Goal: Transaction & Acquisition: Purchase product/service

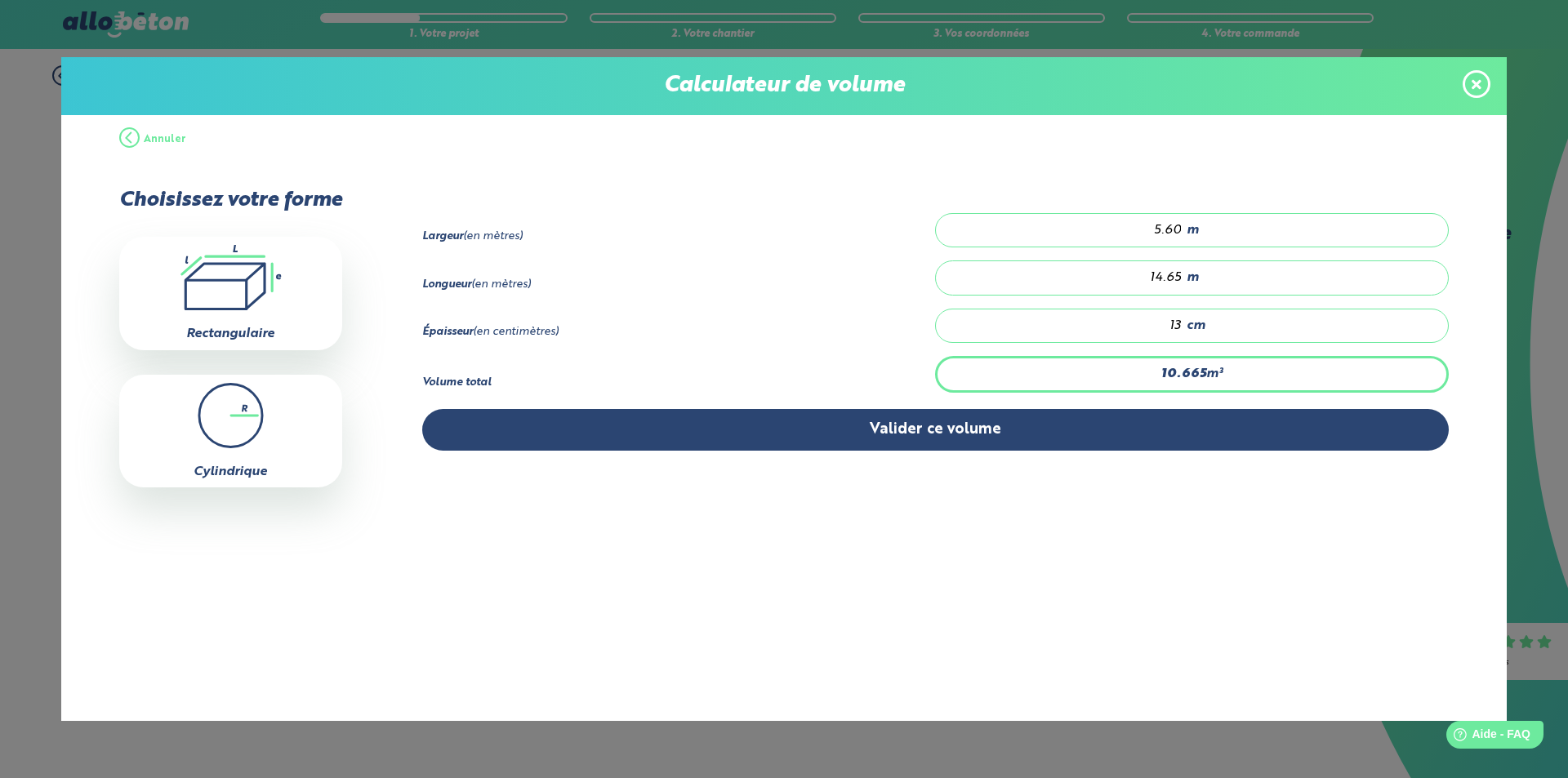
click at [1484, 84] on span at bounding box center [1477, 84] width 28 height 28
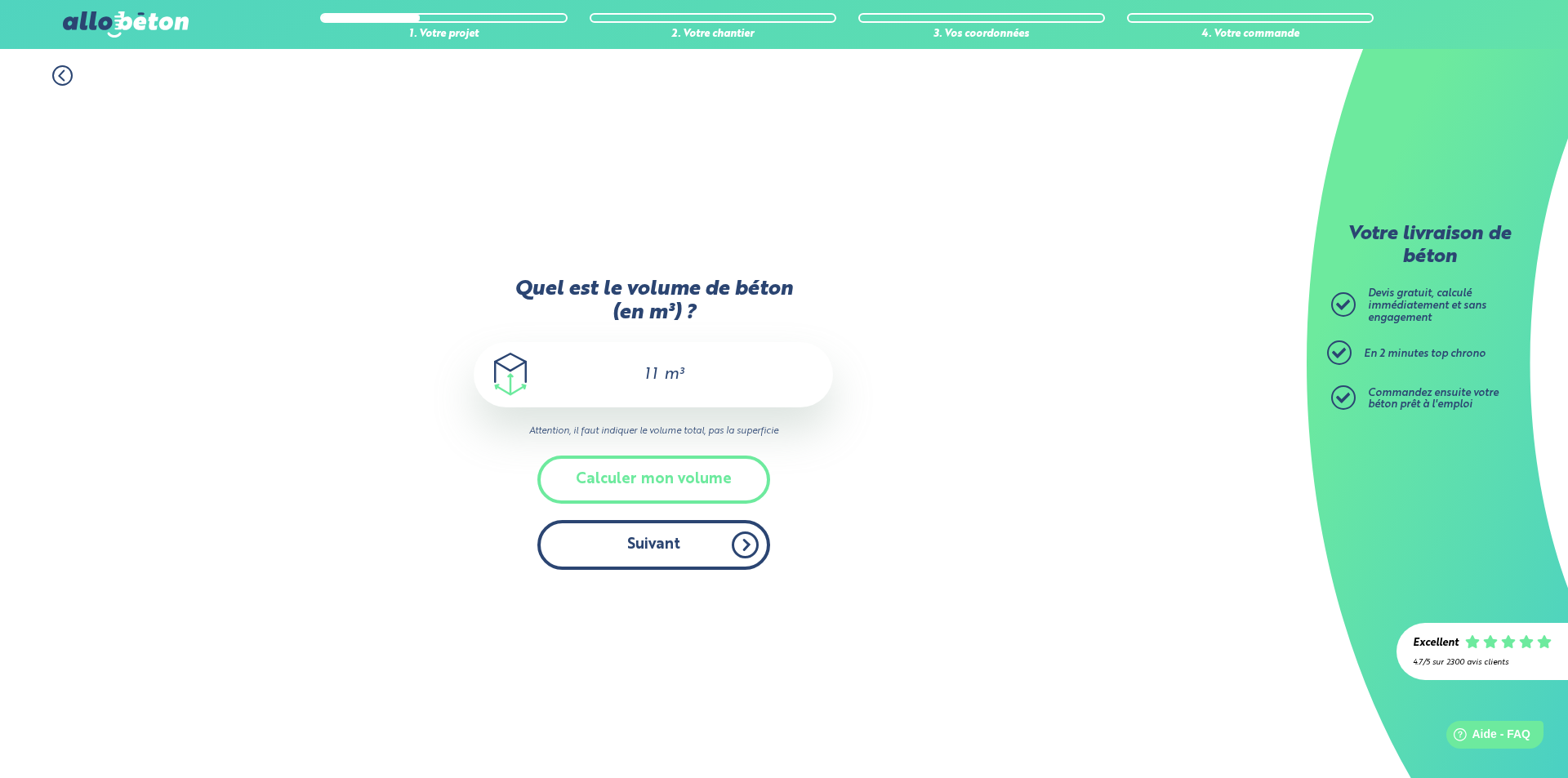
click at [644, 542] on button "Suivant" at bounding box center [654, 545] width 233 height 50
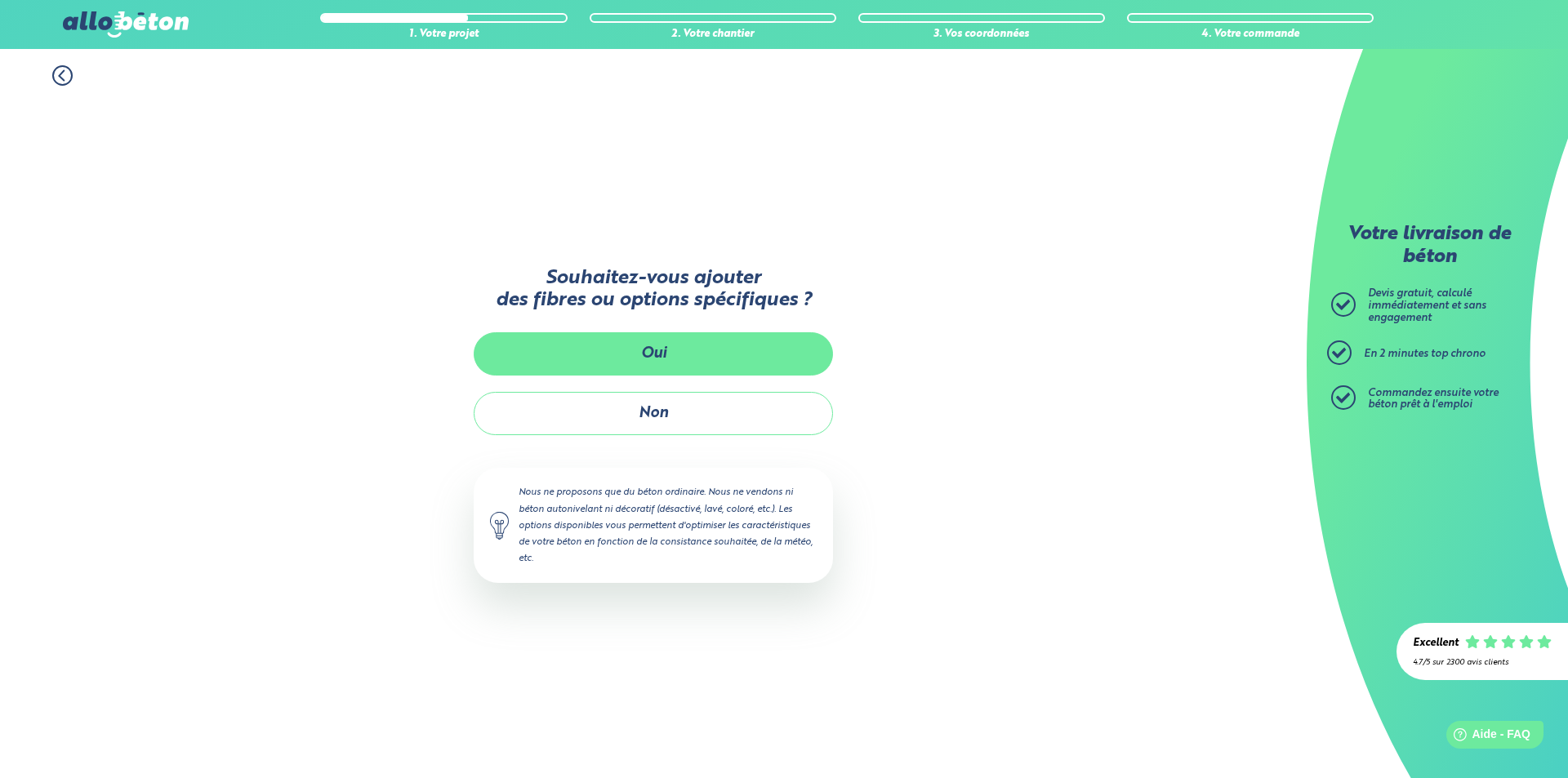
click at [632, 341] on button "Oui" at bounding box center [653, 353] width 359 height 43
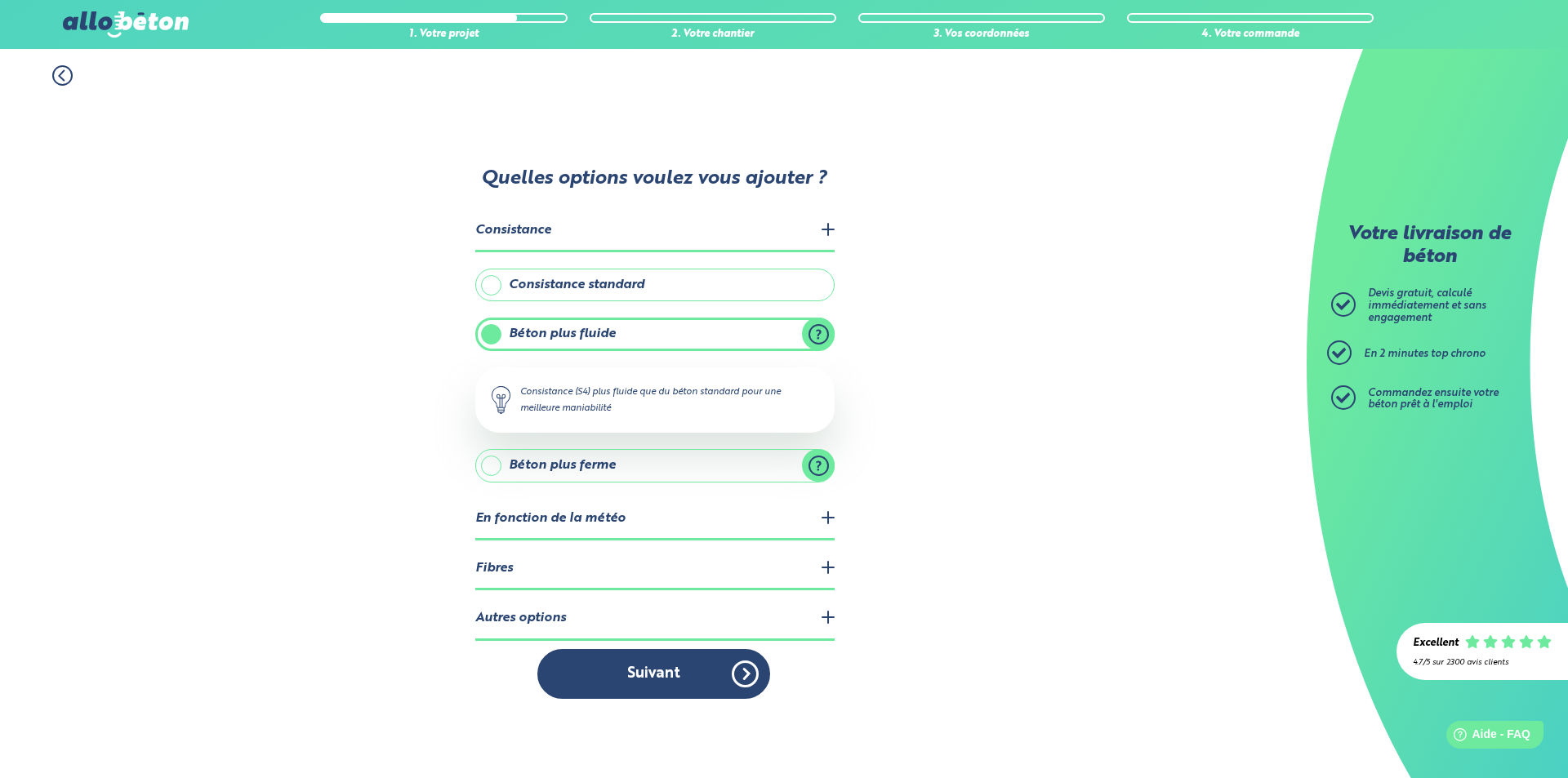
click at [525, 515] on legend "En fonction de la météo" at bounding box center [654, 519] width 359 height 41
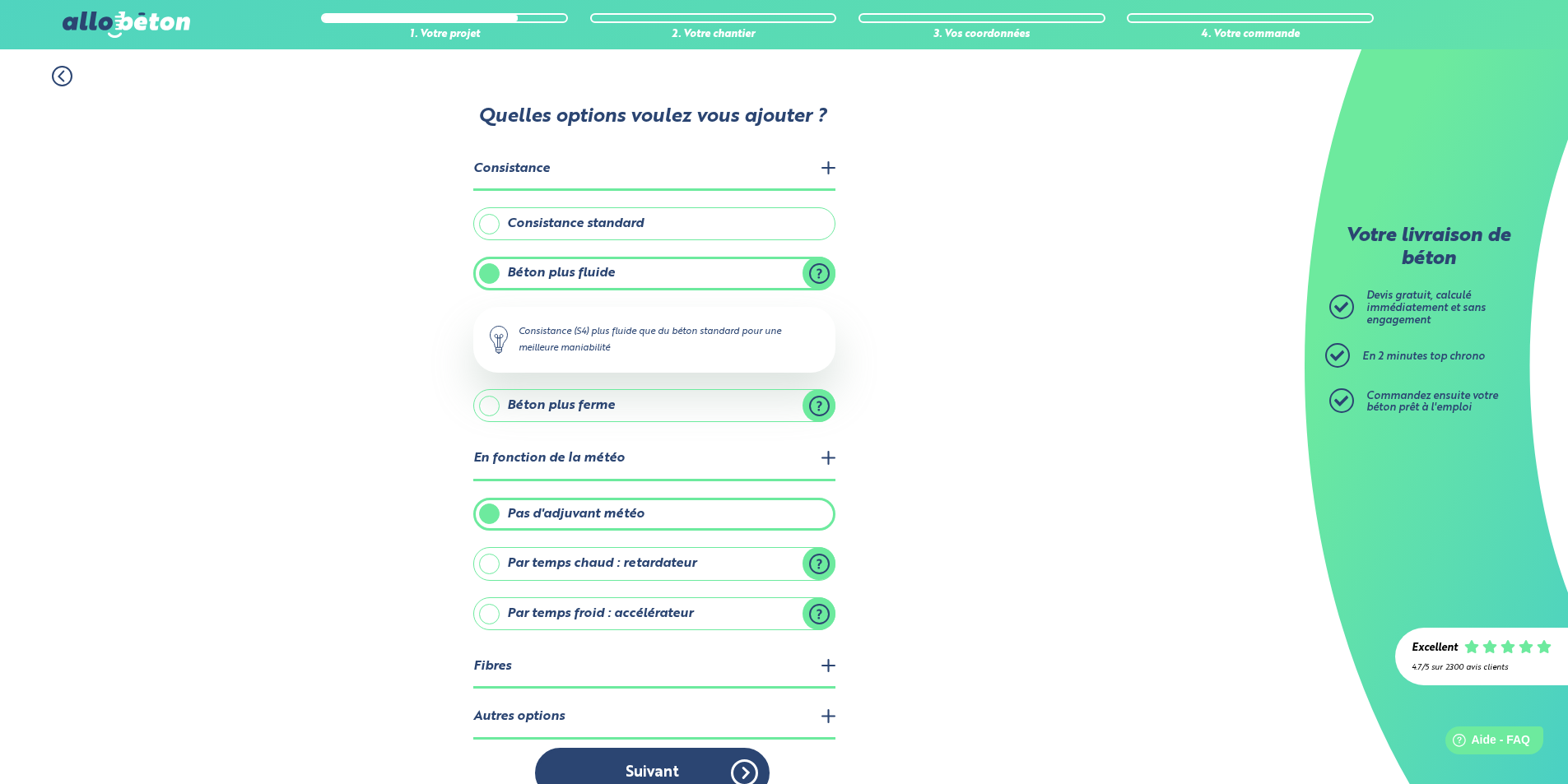
click at [823, 456] on legend "En fonction de la météo" at bounding box center [654, 459] width 362 height 42
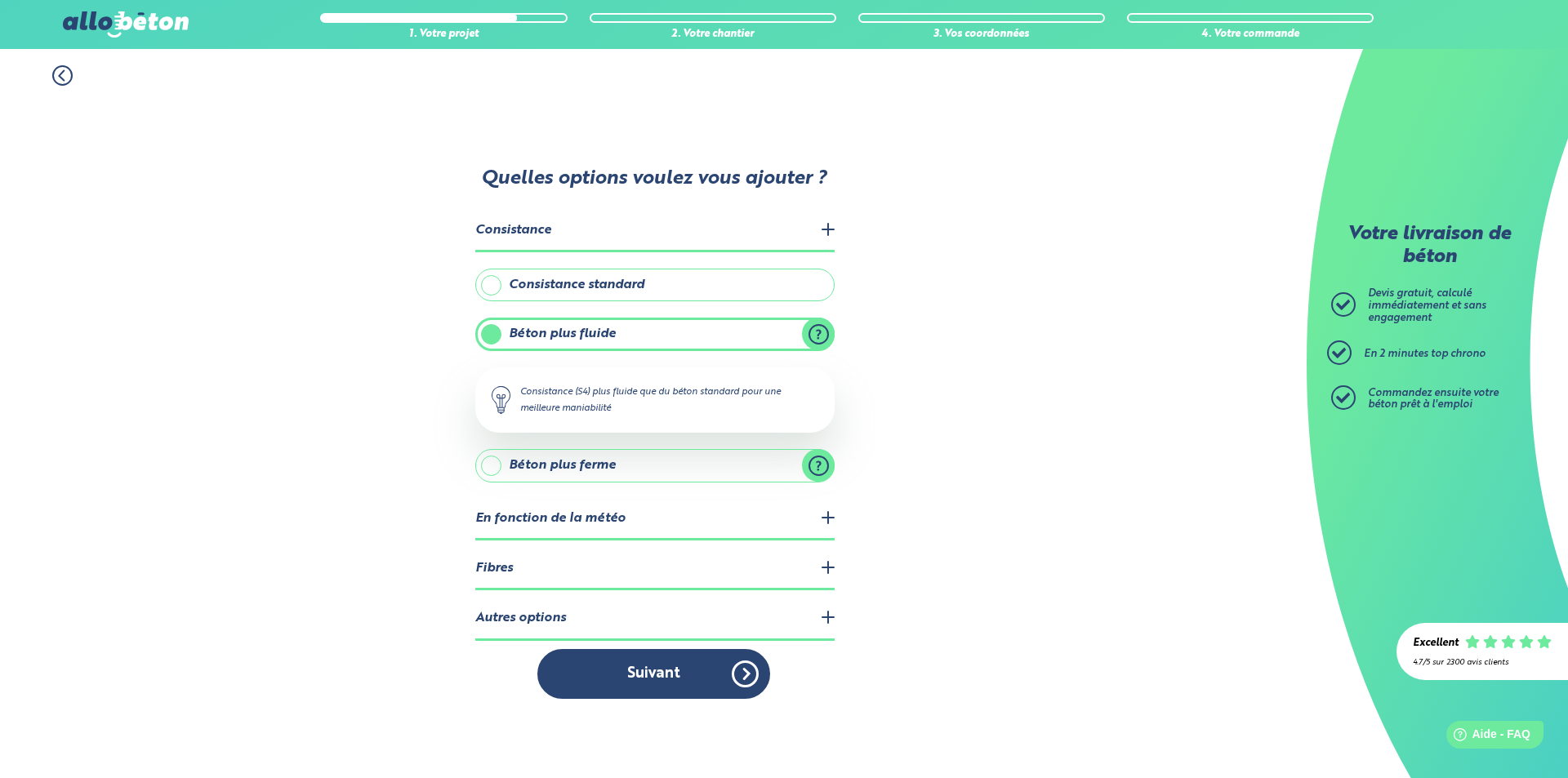
click at [583, 561] on legend "Fibres" at bounding box center [654, 569] width 359 height 41
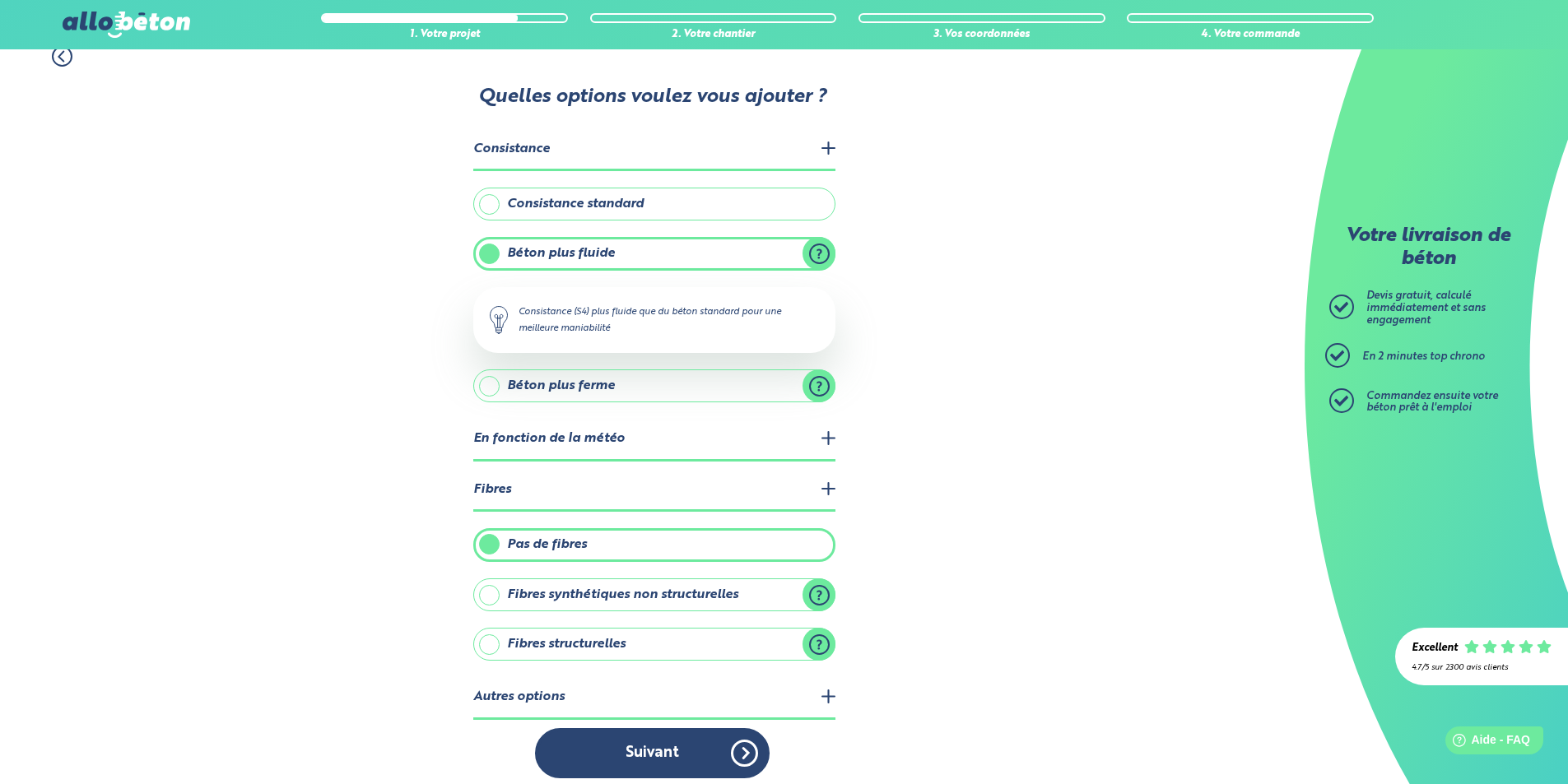
scroll to position [31, 0]
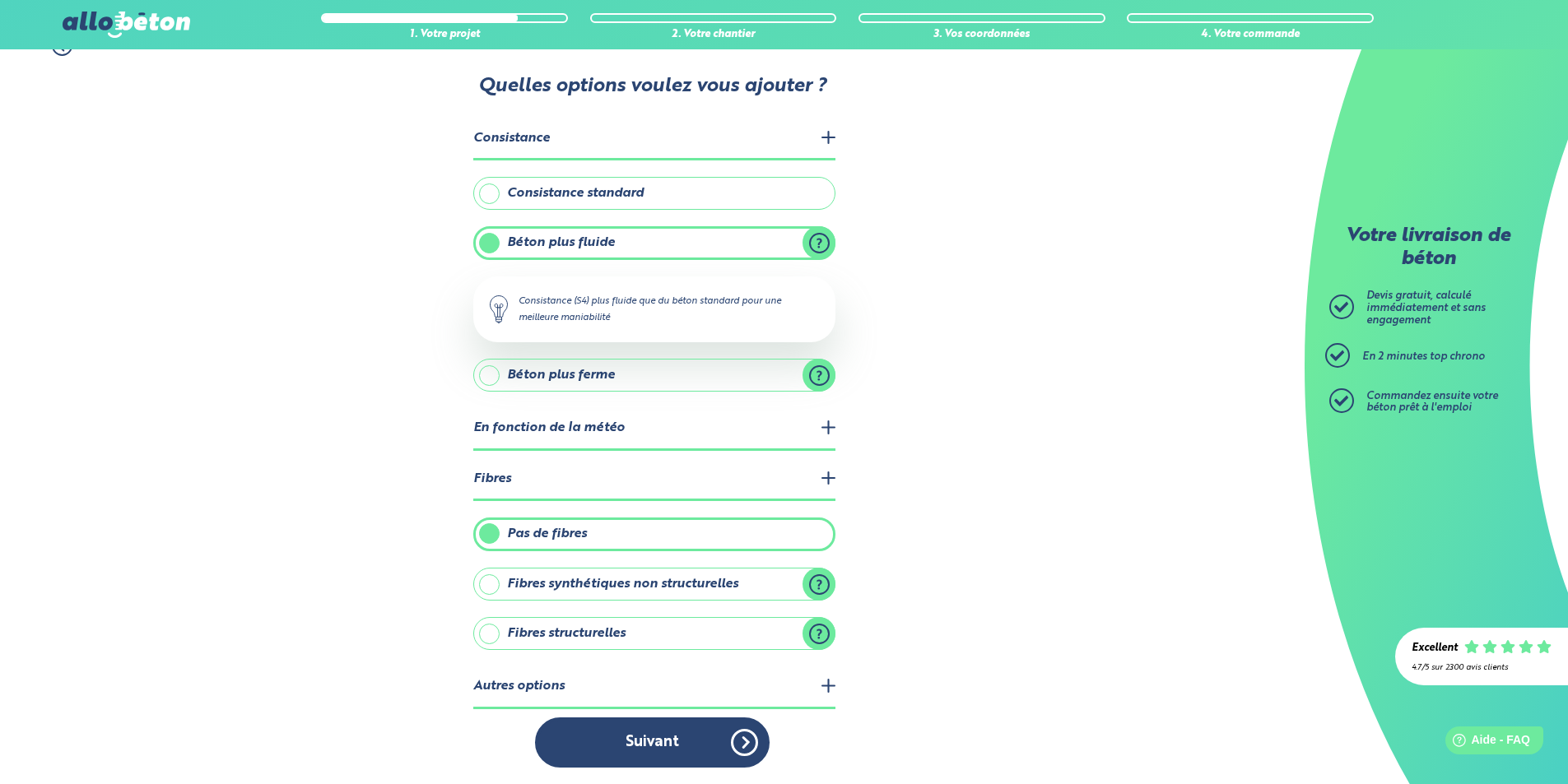
click at [813, 580] on label "Fibres synthétiques non structurelles" at bounding box center [654, 584] width 362 height 33
click at [0, 0] on input "Fibres synthétiques non structurelles" at bounding box center [0, 0] width 0 height 0
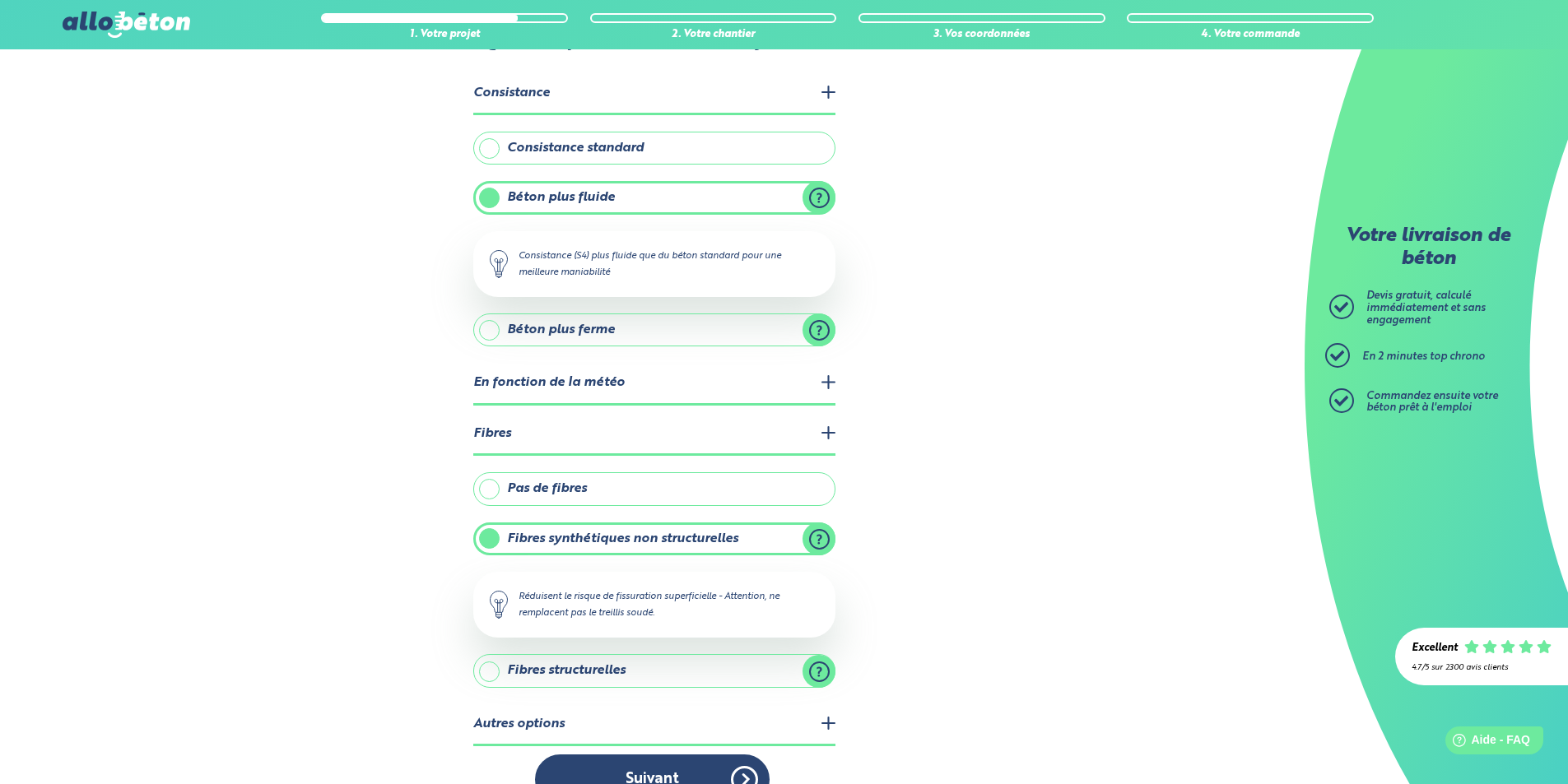
scroll to position [112, 0]
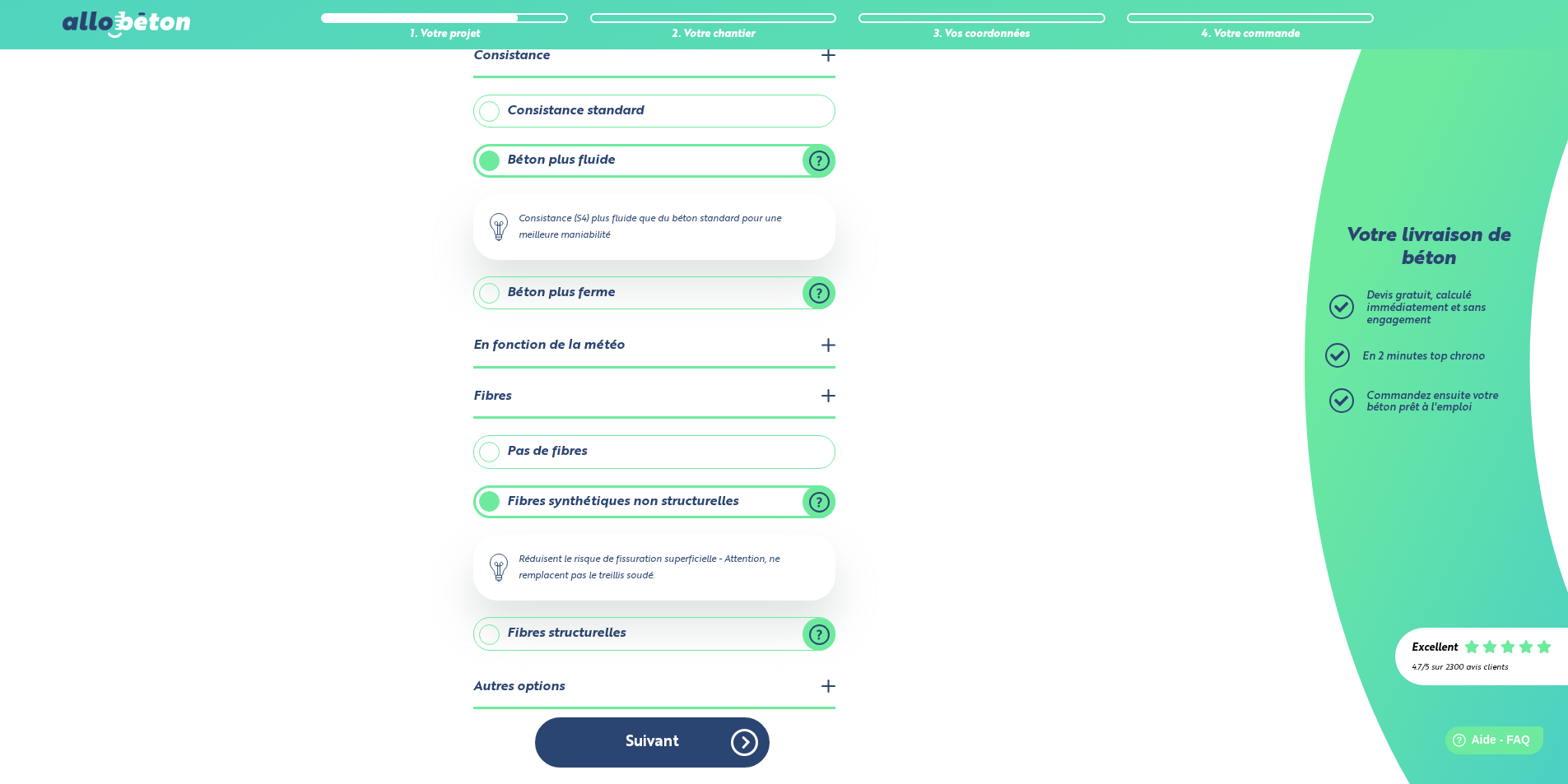
click at [535, 682] on legend "Autres options" at bounding box center [654, 688] width 362 height 42
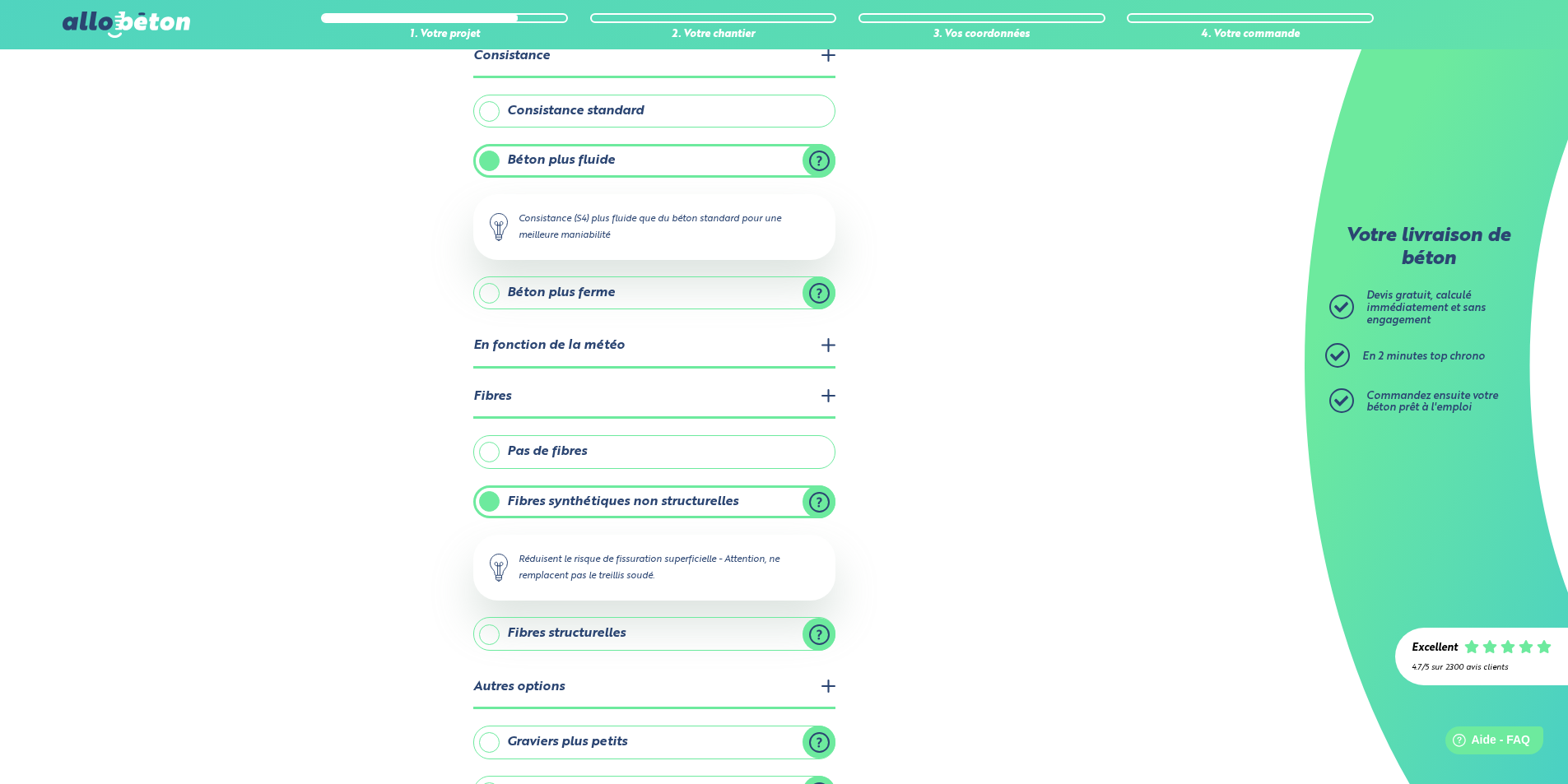
scroll to position [221, 0]
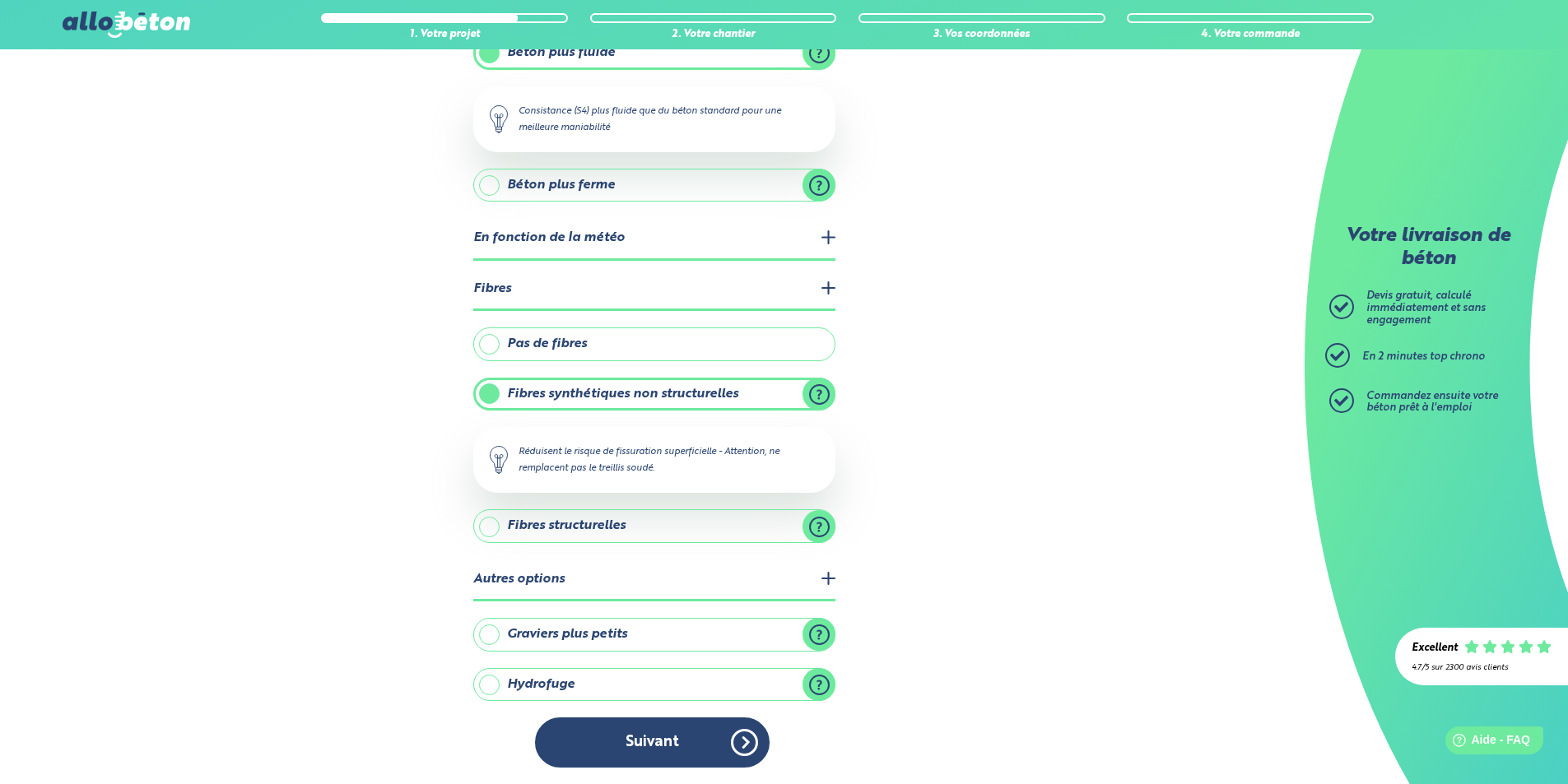
click at [482, 635] on label "Graviers plus petits" at bounding box center [654, 635] width 362 height 33
click at [0, 0] on input "Graviers plus petits" at bounding box center [0, 0] width 0 height 0
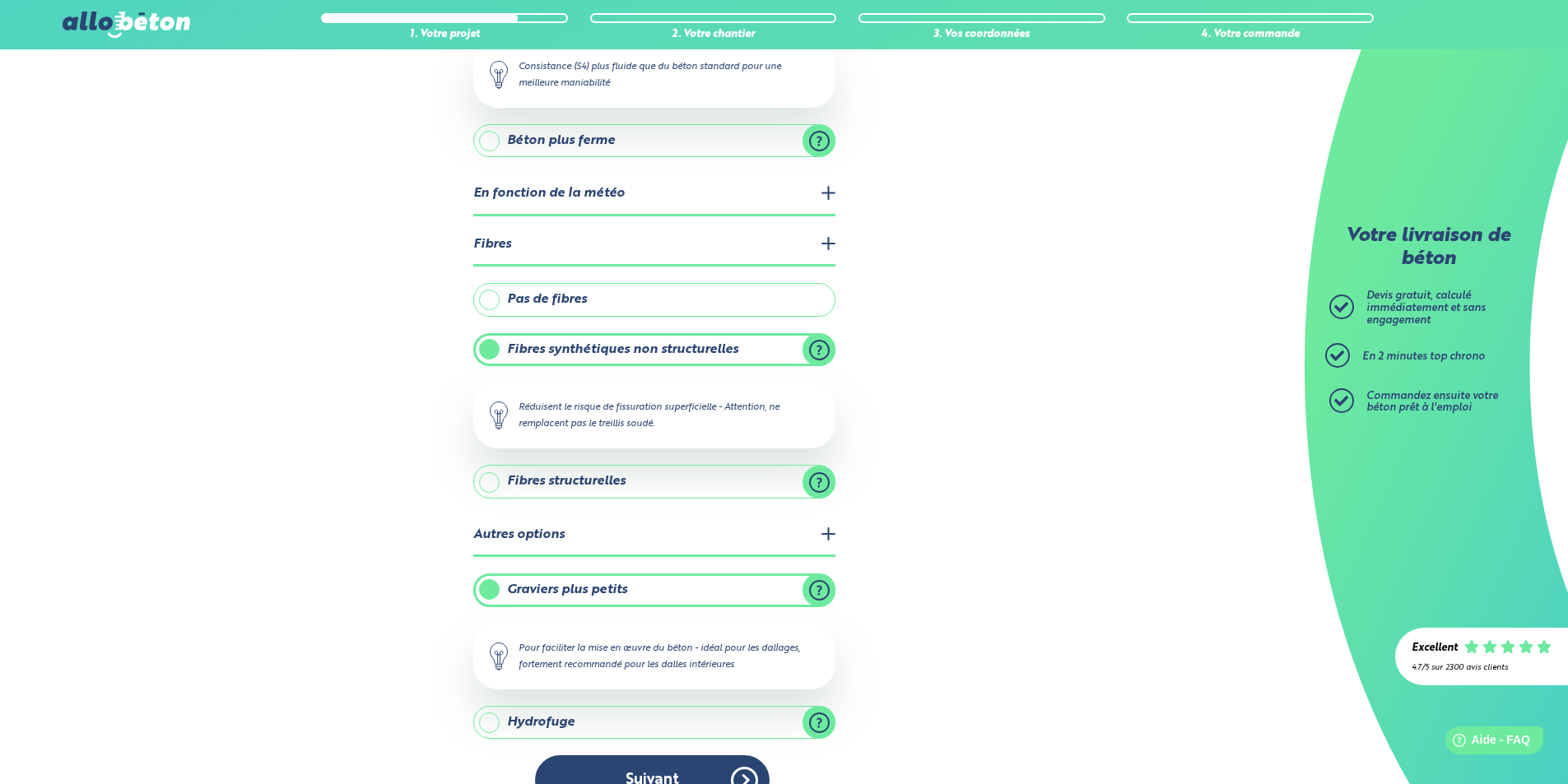
scroll to position [303, 0]
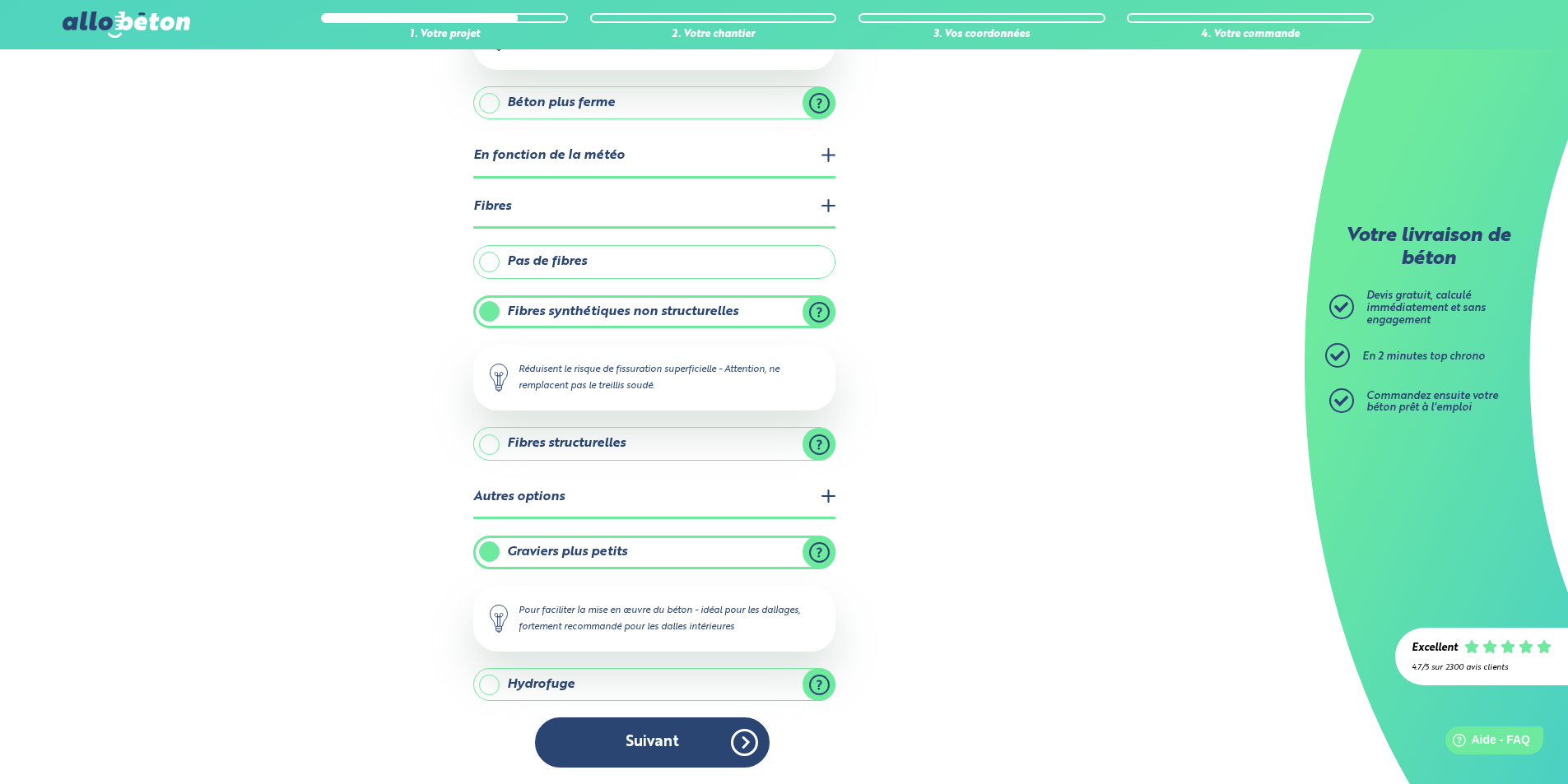
click at [470, 436] on div "1. Votre projet 2. Votre chantier 3. Vos coordonnées 4. Votre commande Quelles …" at bounding box center [652, 265] width 1304 height 1038
click at [485, 308] on label "Fibres synthétiques non structurelles" at bounding box center [654, 312] width 362 height 33
click at [0, 0] on input "Fibres synthétiques non structurelles" at bounding box center [0, 0] width 0 height 0
click at [490, 256] on label "Pas de fibres" at bounding box center [654, 262] width 362 height 33
click at [0, 0] on input "Pas de fibres" at bounding box center [0, 0] width 0 height 0
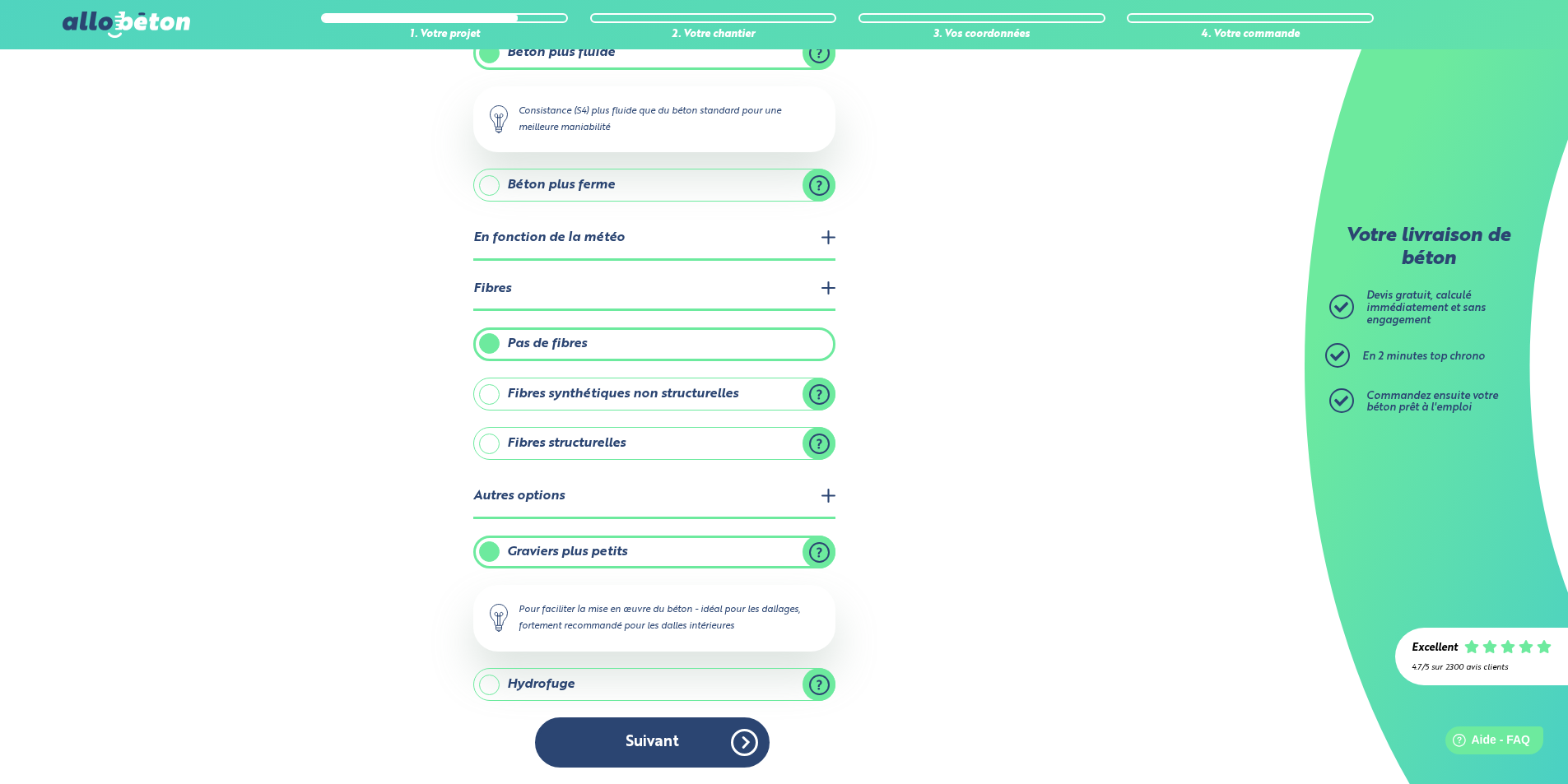
scroll to position [221, 0]
click at [681, 733] on button "Suivant" at bounding box center [653, 742] width 235 height 50
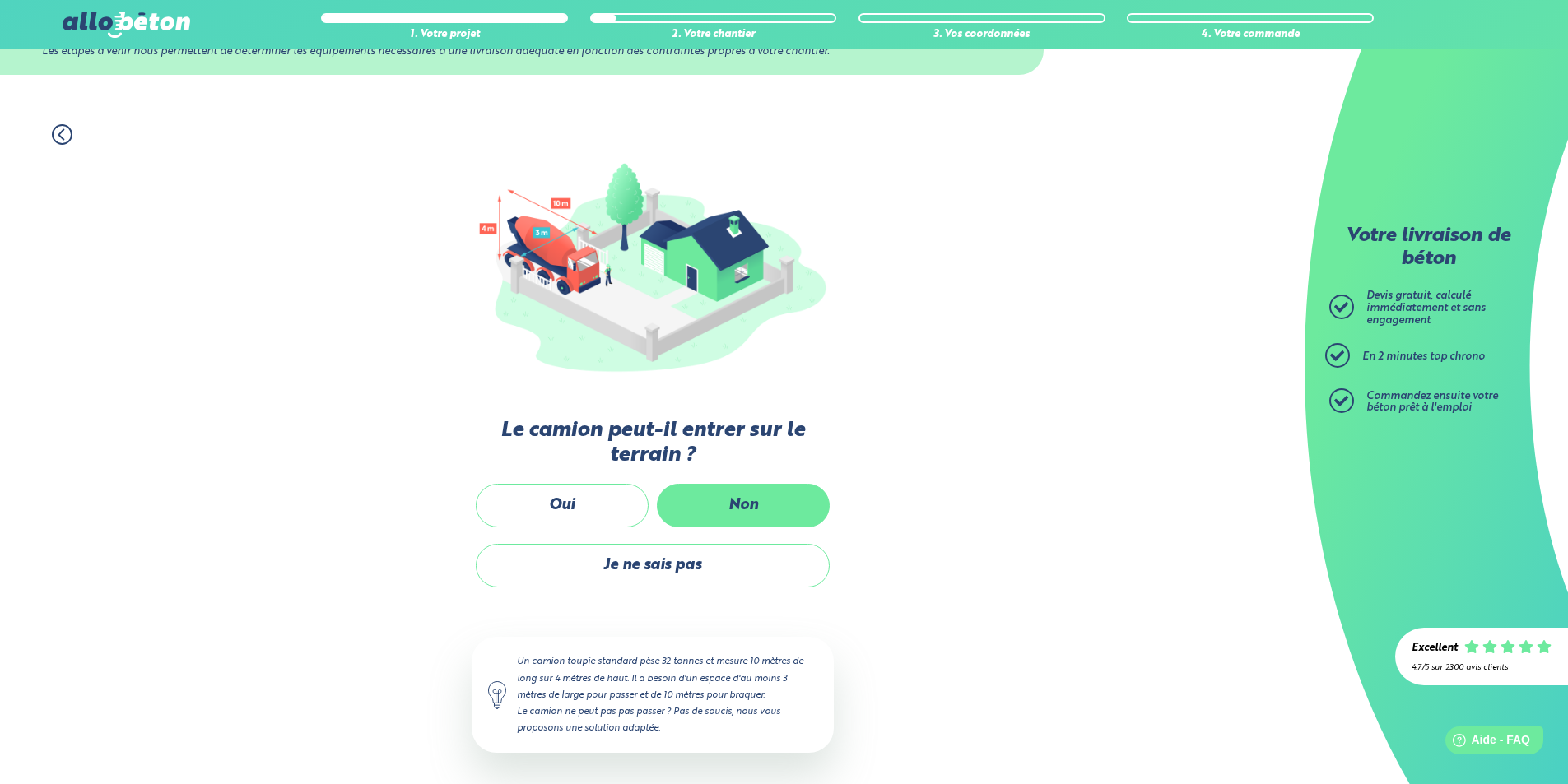
click at [747, 504] on label "Non" at bounding box center [743, 505] width 173 height 43
click at [0, 0] on input "Non" at bounding box center [0, 0] width 0 height 0
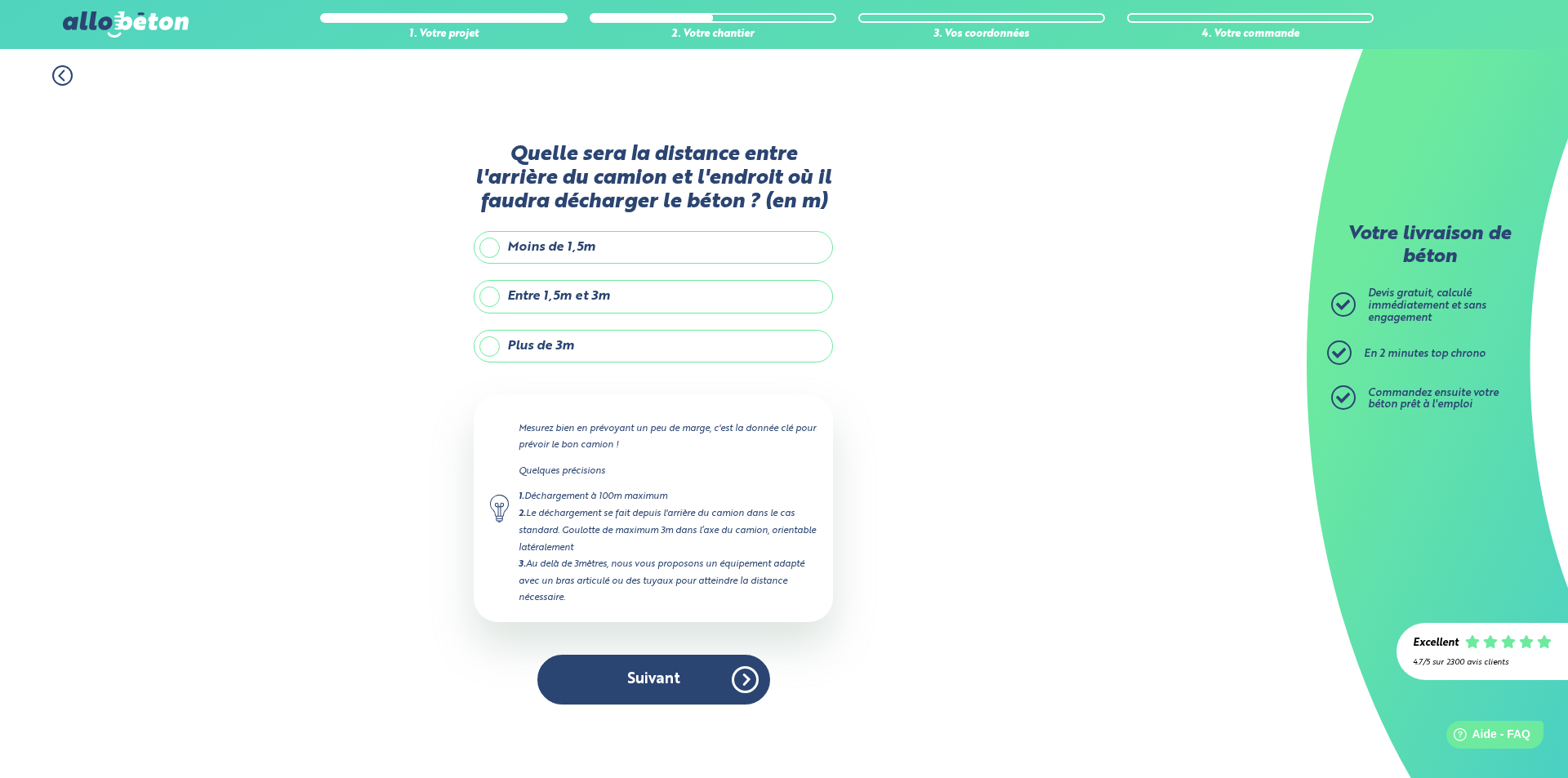
click at [488, 334] on label "Plus de 3m" at bounding box center [653, 346] width 359 height 33
click at [0, 0] on input "Plus de 3m" at bounding box center [0, 0] width 0 height 0
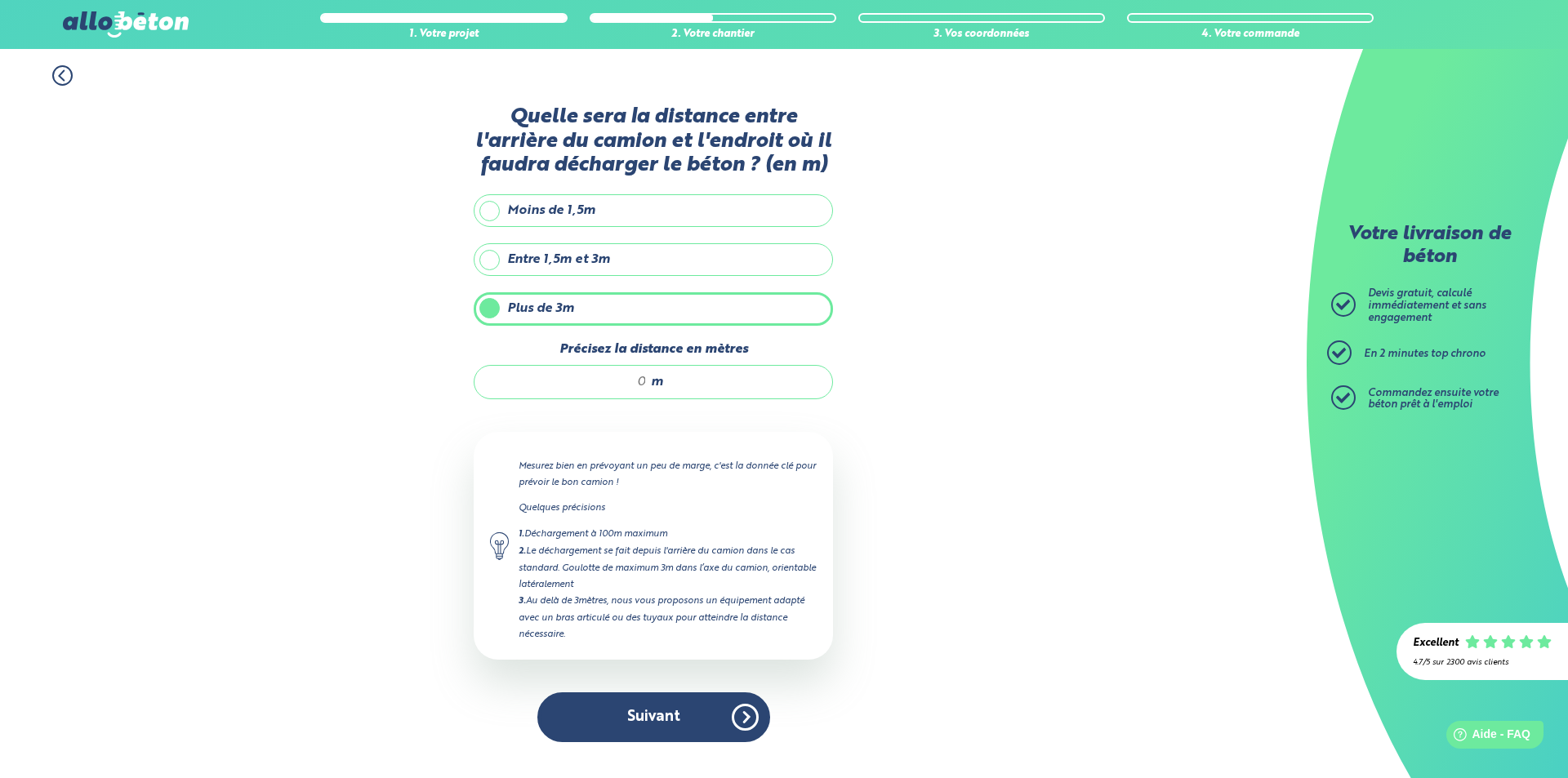
click at [620, 387] on input "Précisez la distance en mètres" at bounding box center [568, 382] width 156 height 17
drag, startPoint x: 625, startPoint y: 388, endPoint x: 646, endPoint y: 389, distance: 21.0
click at [646, 389] on input "6" at bounding box center [568, 382] width 156 height 17
type input "5"
click at [647, 717] on button "Suivant" at bounding box center [654, 717] width 233 height 50
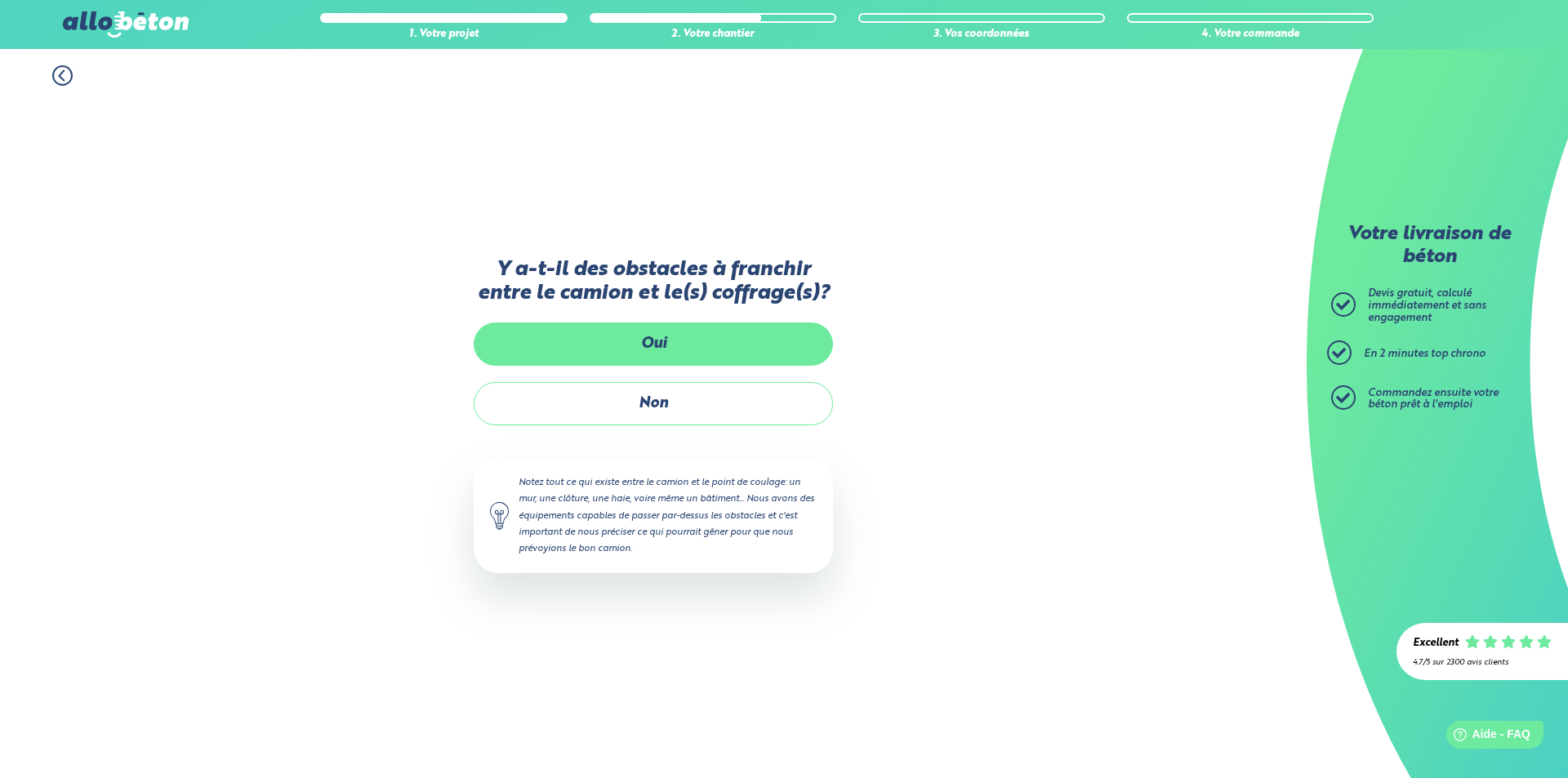
click at [618, 344] on label "Oui" at bounding box center [653, 344] width 359 height 43
click at [0, 0] on input "Oui" at bounding box center [0, 0] width 0 height 0
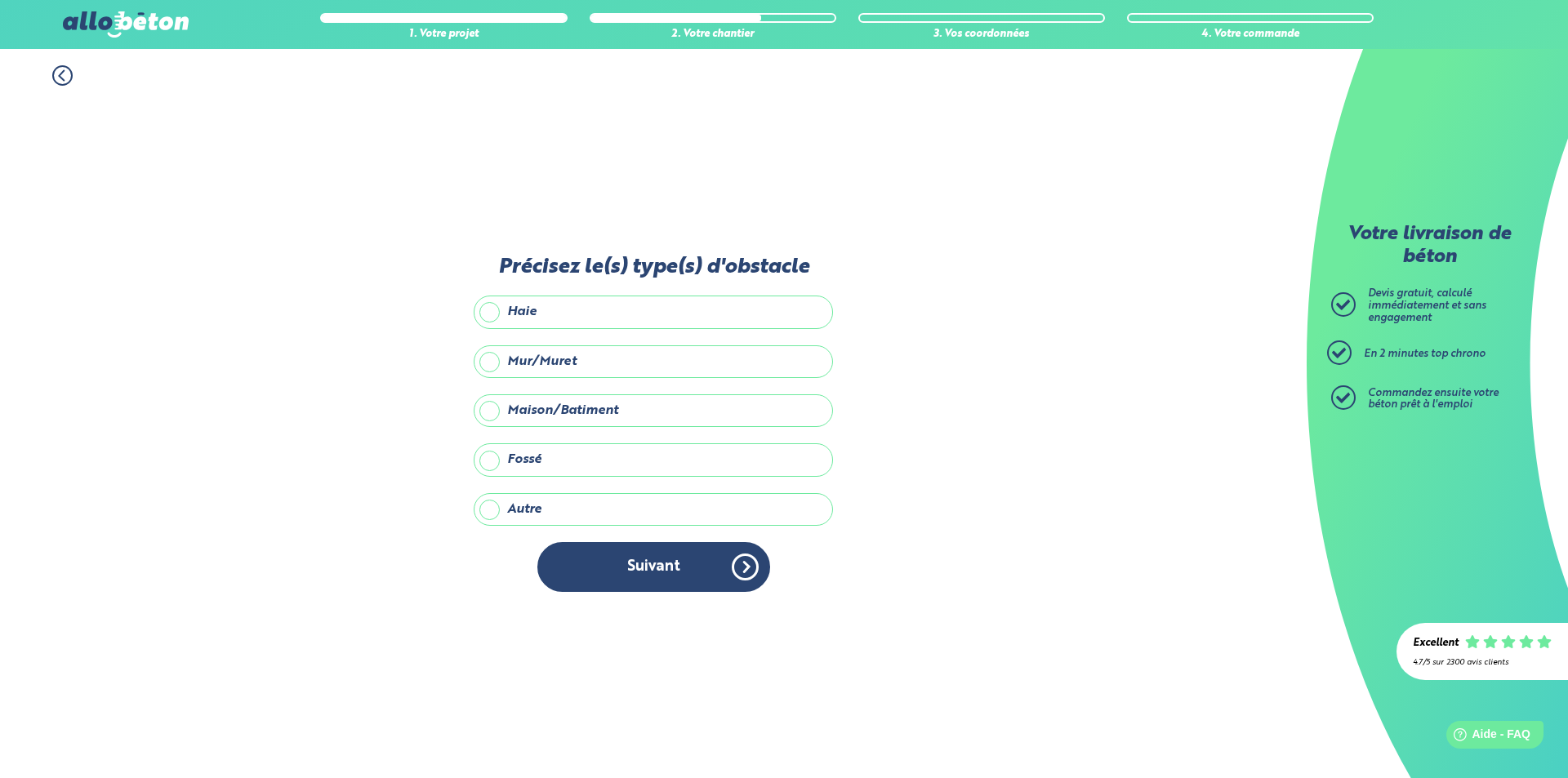
click at [497, 506] on label "Autre" at bounding box center [653, 510] width 359 height 33
click at [0, 0] on input "Autre" at bounding box center [0, 0] width 0 height 0
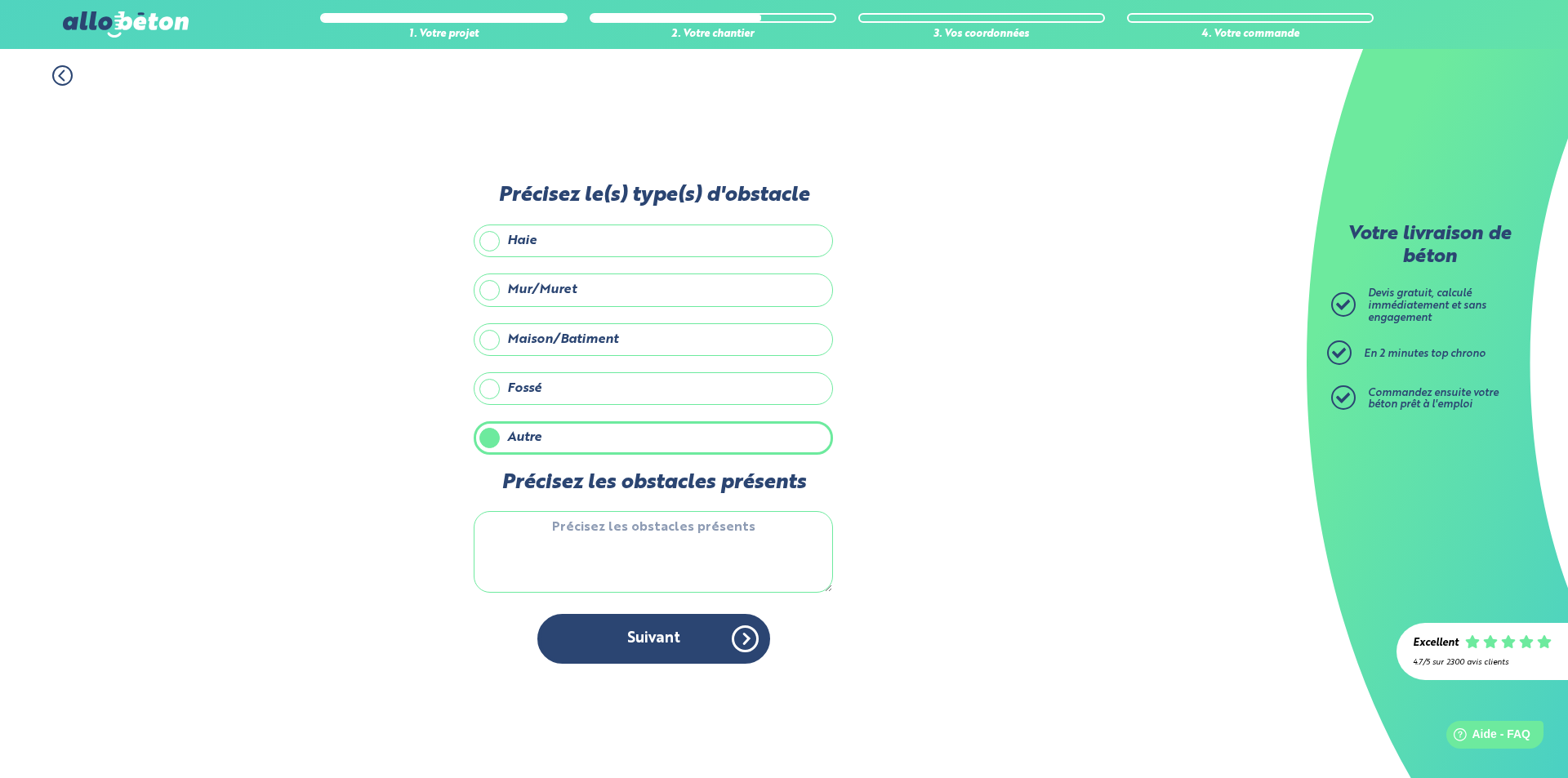
click at [492, 278] on label "Mur/Muret" at bounding box center [653, 290] width 359 height 33
click at [0, 0] on input "Mur/Muret" at bounding box center [0, 0] width 0 height 0
click at [492, 446] on label "Autre" at bounding box center [653, 438] width 359 height 33
click at [0, 0] on input "Autre" at bounding box center [0, 0] width 0 height 0
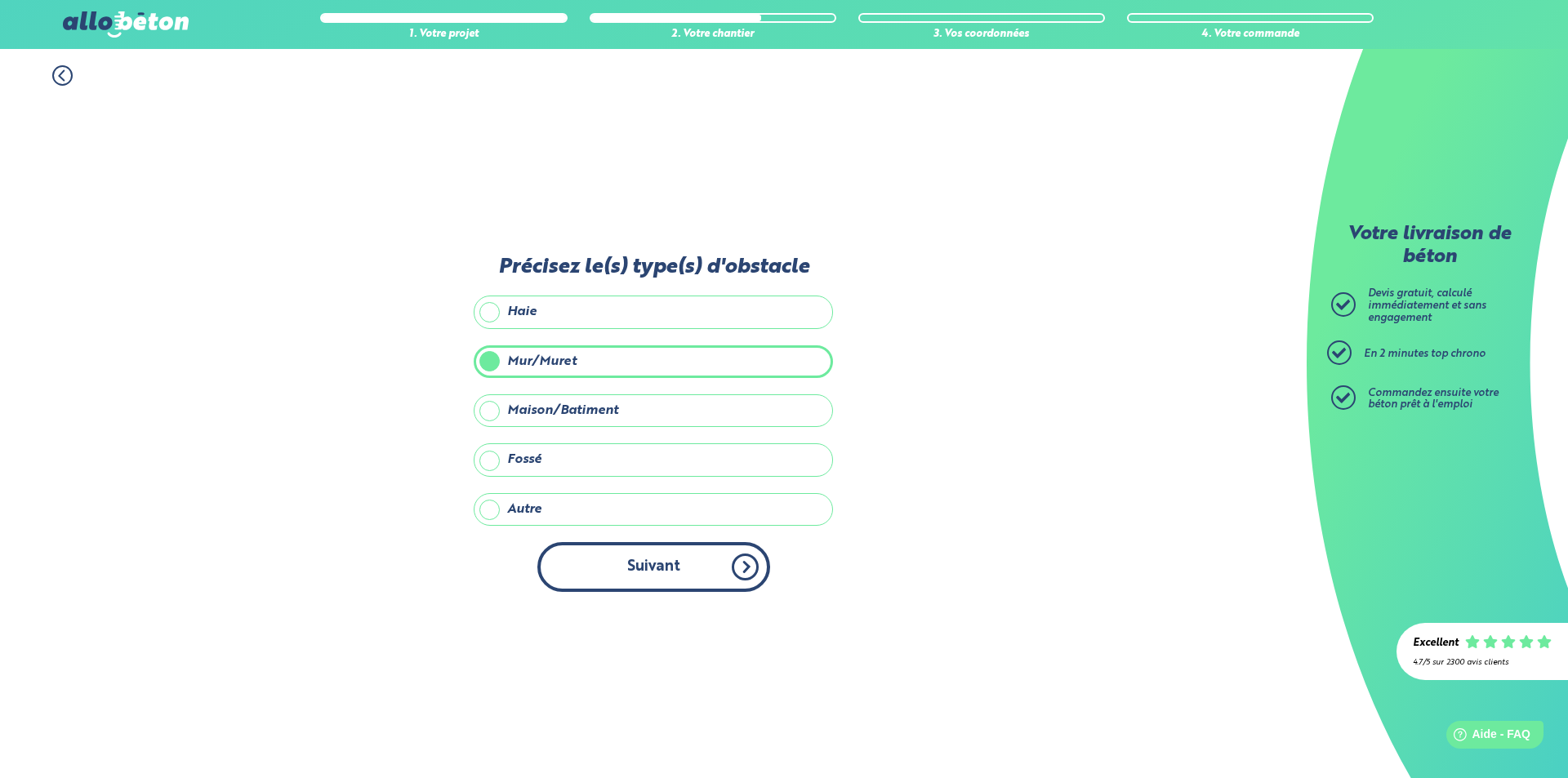
click at [697, 582] on button "Suivant" at bounding box center [654, 567] width 233 height 50
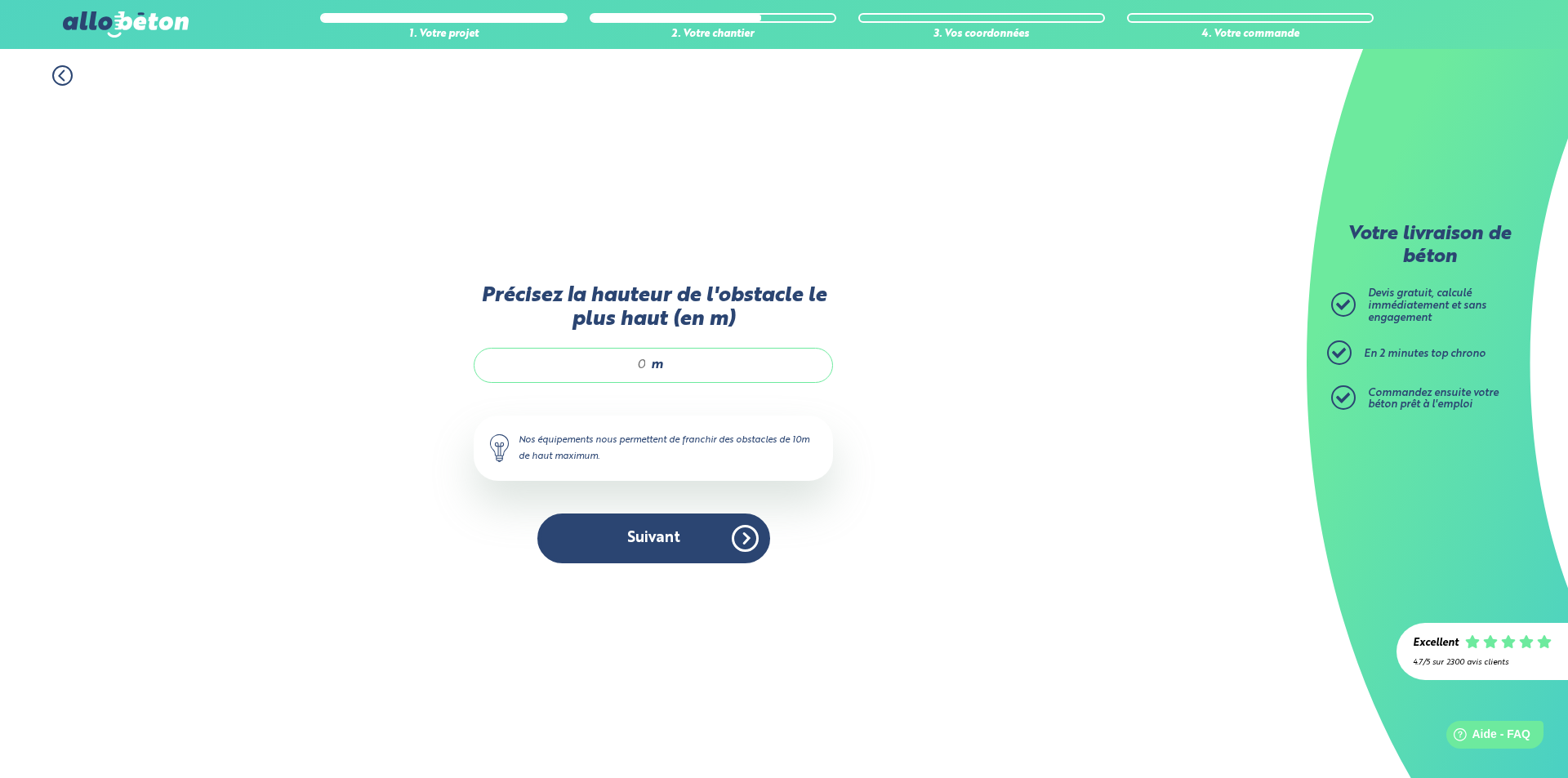
click at [637, 367] on input "Précisez la hauteur de l'obstacle le plus haut (en m)" at bounding box center [568, 365] width 156 height 17
type input "1.1"
click at [696, 531] on button "Suivant" at bounding box center [654, 538] width 233 height 50
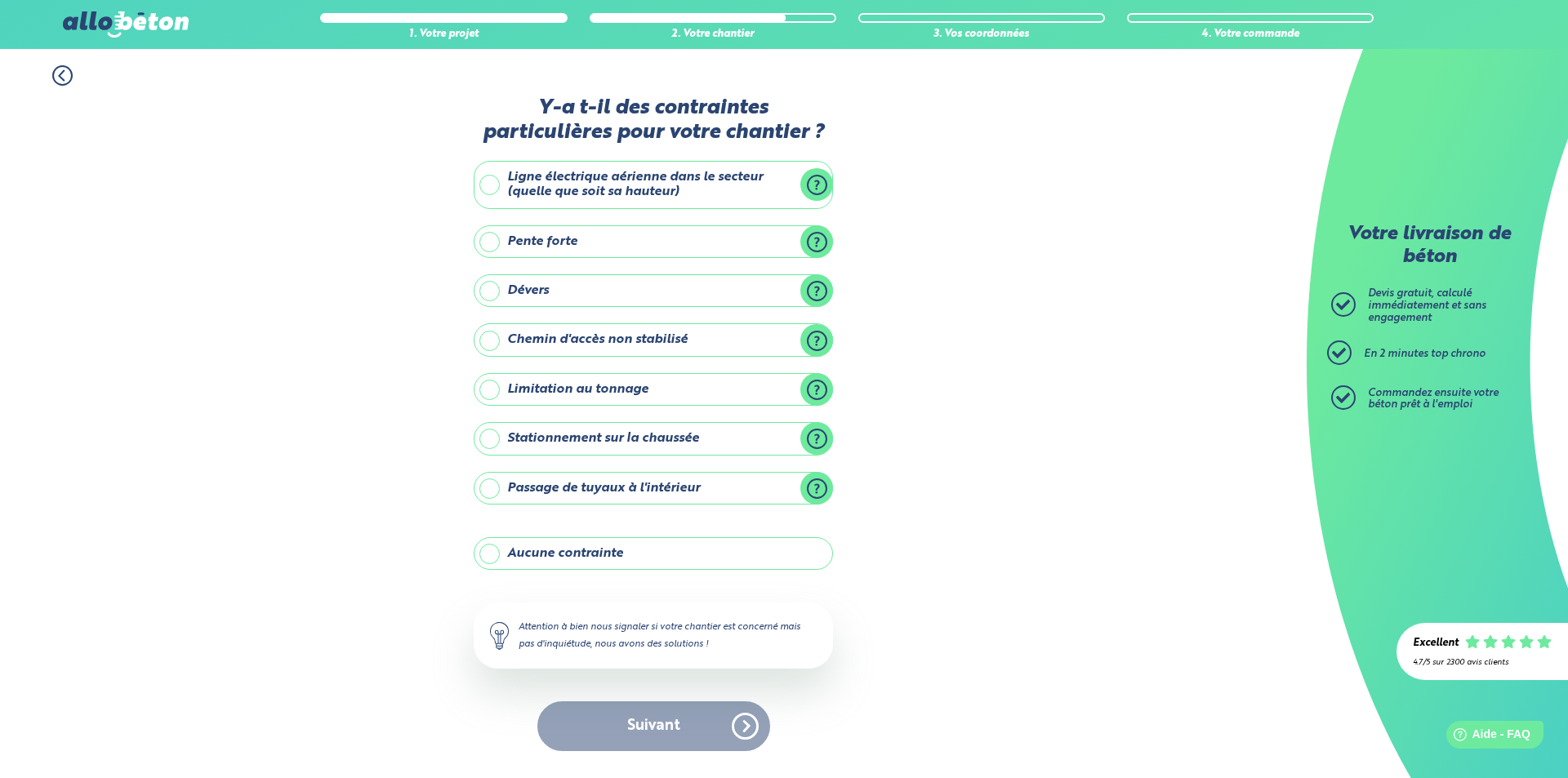
click at [490, 191] on label "Ligne électrique aérienne dans le secteur (quelle que soit sa hauteur)" at bounding box center [653, 185] width 359 height 48
click at [0, 0] on input "Ligne électrique aérienne dans le secteur (quelle que soit sa hauteur)" at bounding box center [0, 0] width 0 height 0
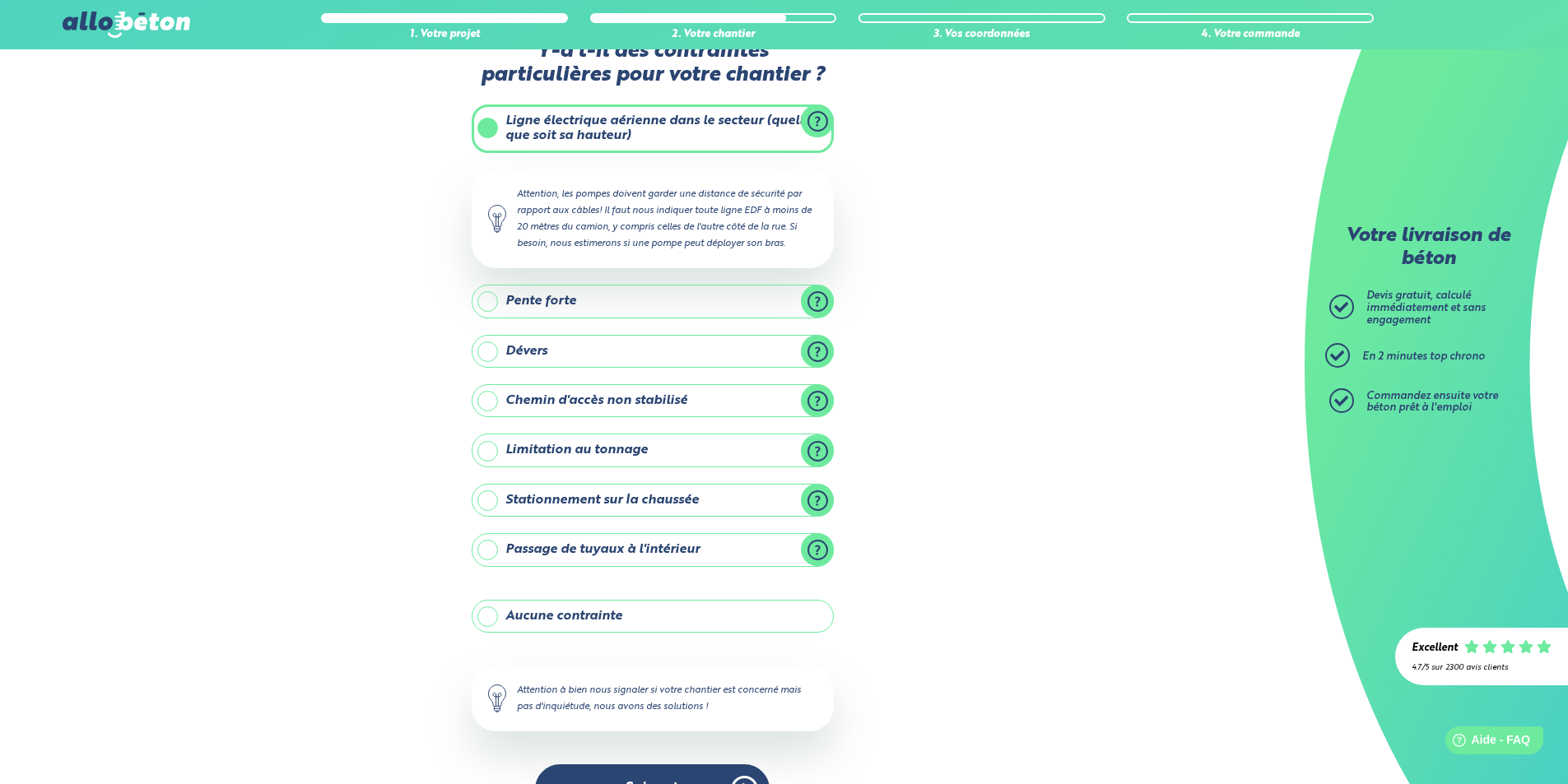
scroll to position [94, 0]
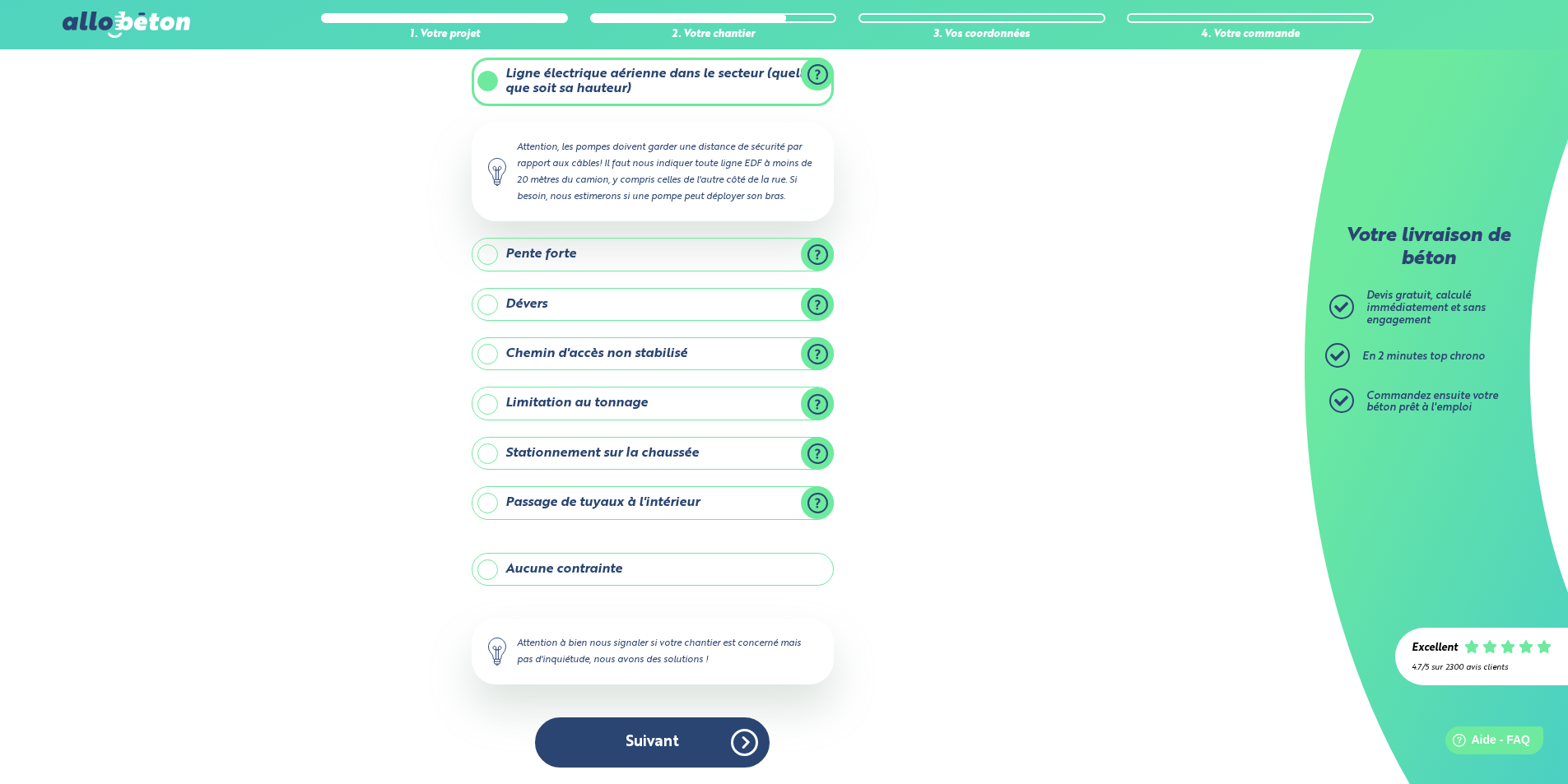
click at [479, 451] on label "Stationnement sur la chaussée" at bounding box center [653, 454] width 362 height 33
click at [0, 0] on input "Stationnement sur la chaussée" at bounding box center [0, 0] width 0 height 0
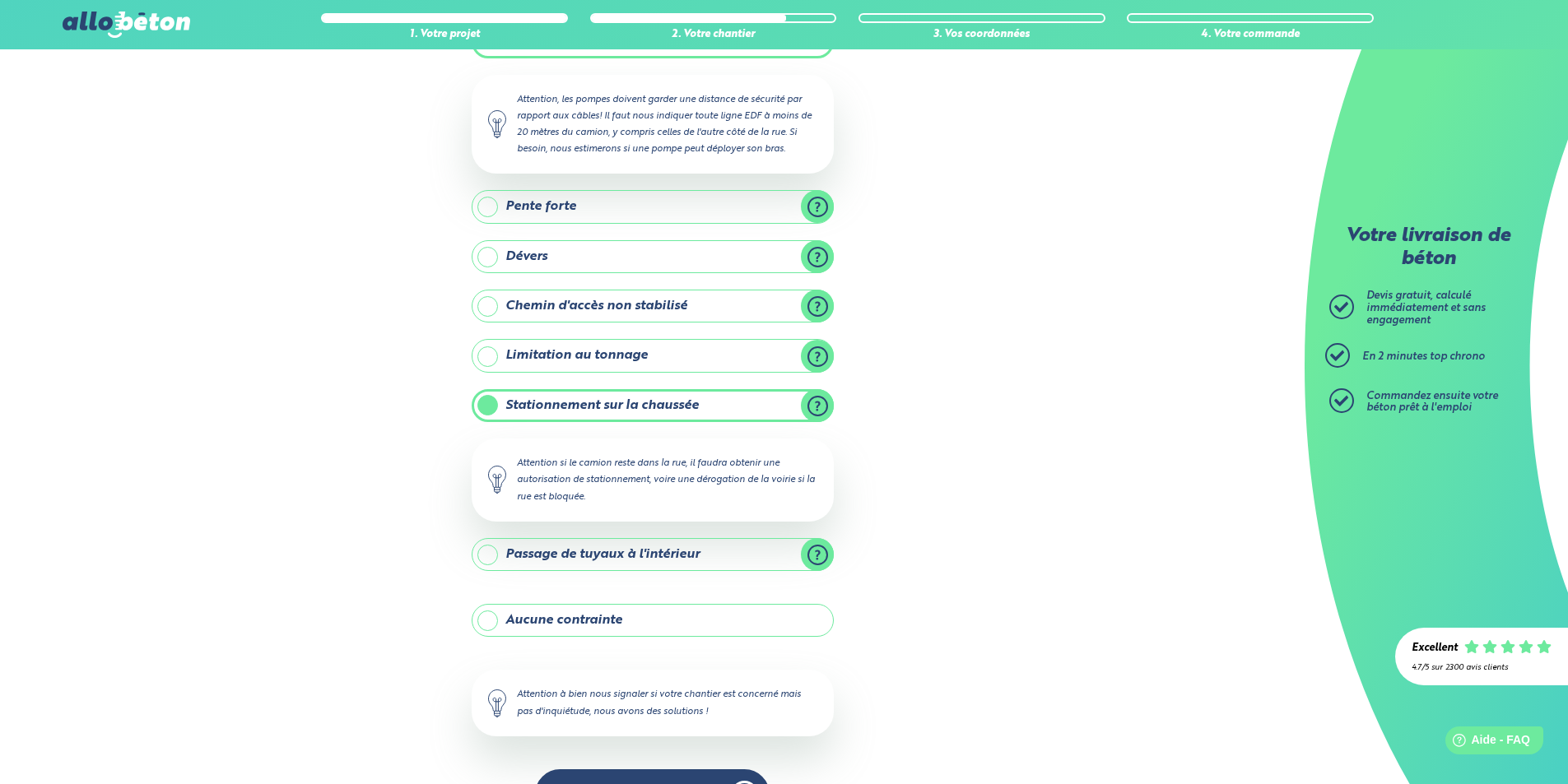
scroll to position [193, 0]
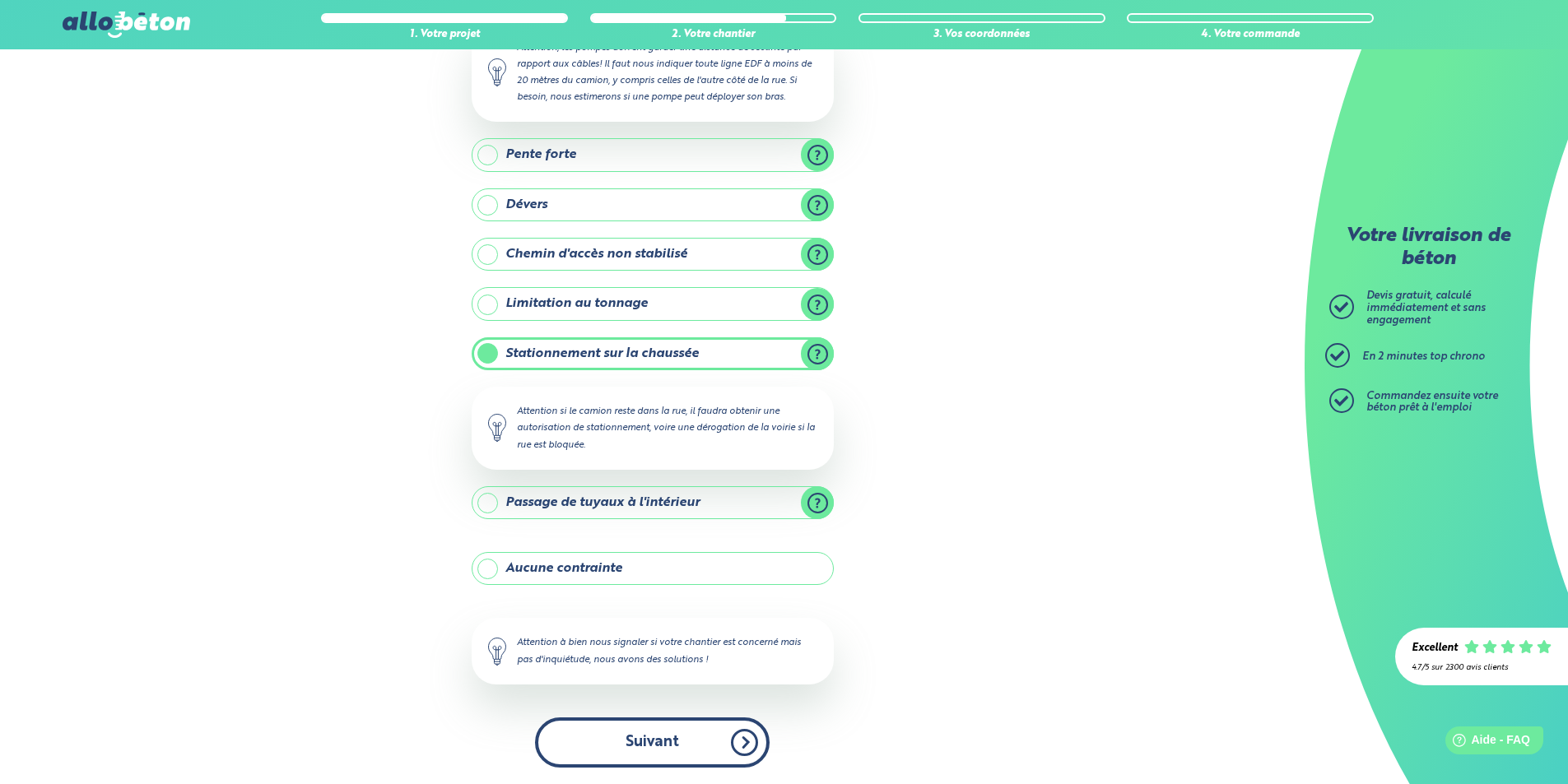
click at [657, 747] on button "Suivant" at bounding box center [653, 742] width 235 height 50
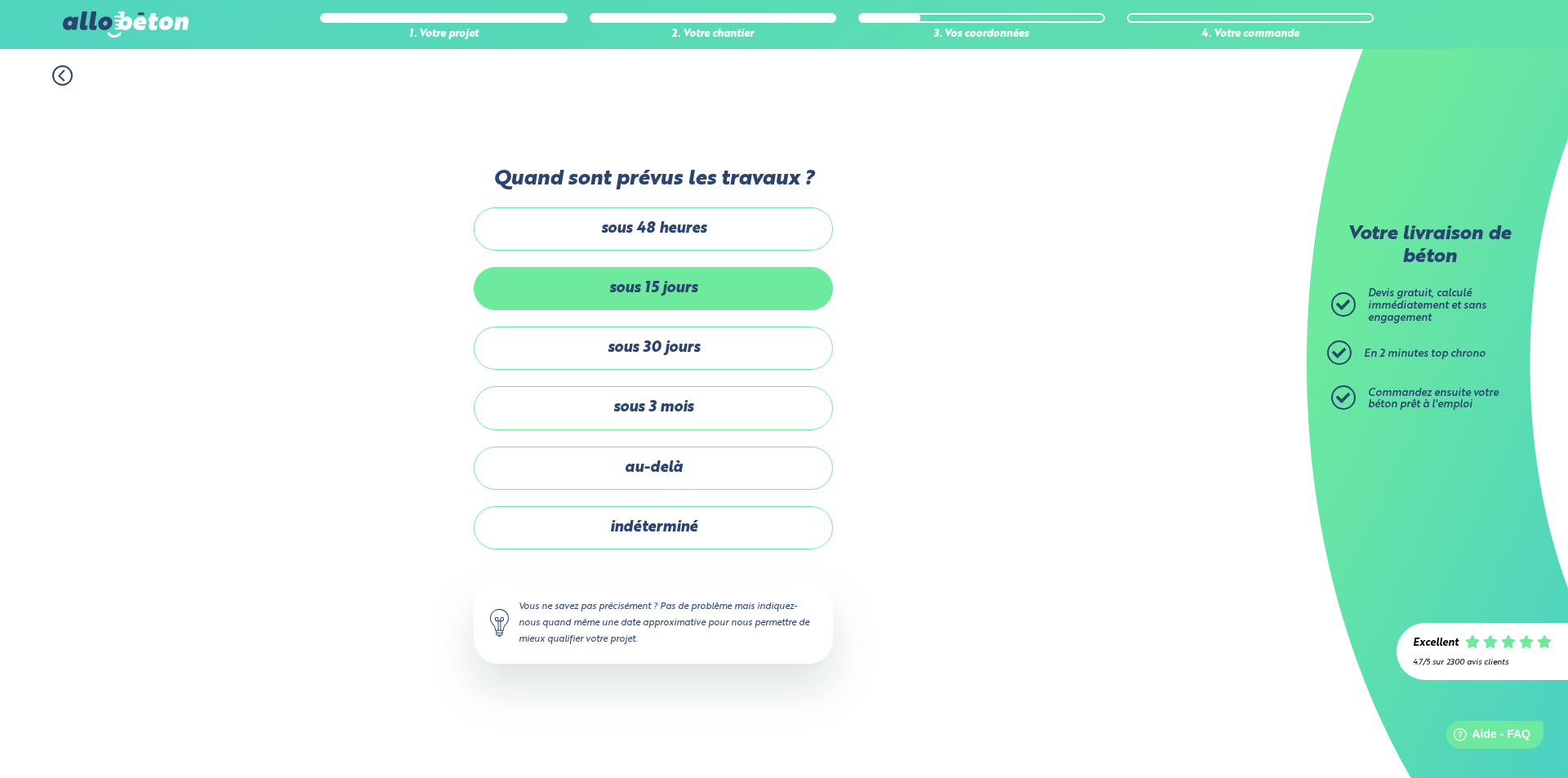
click at [617, 296] on label "sous 15 jours" at bounding box center [653, 288] width 359 height 43
click at [0, 0] on input "sous 15 jours" at bounding box center [0, 0] width 0 height 0
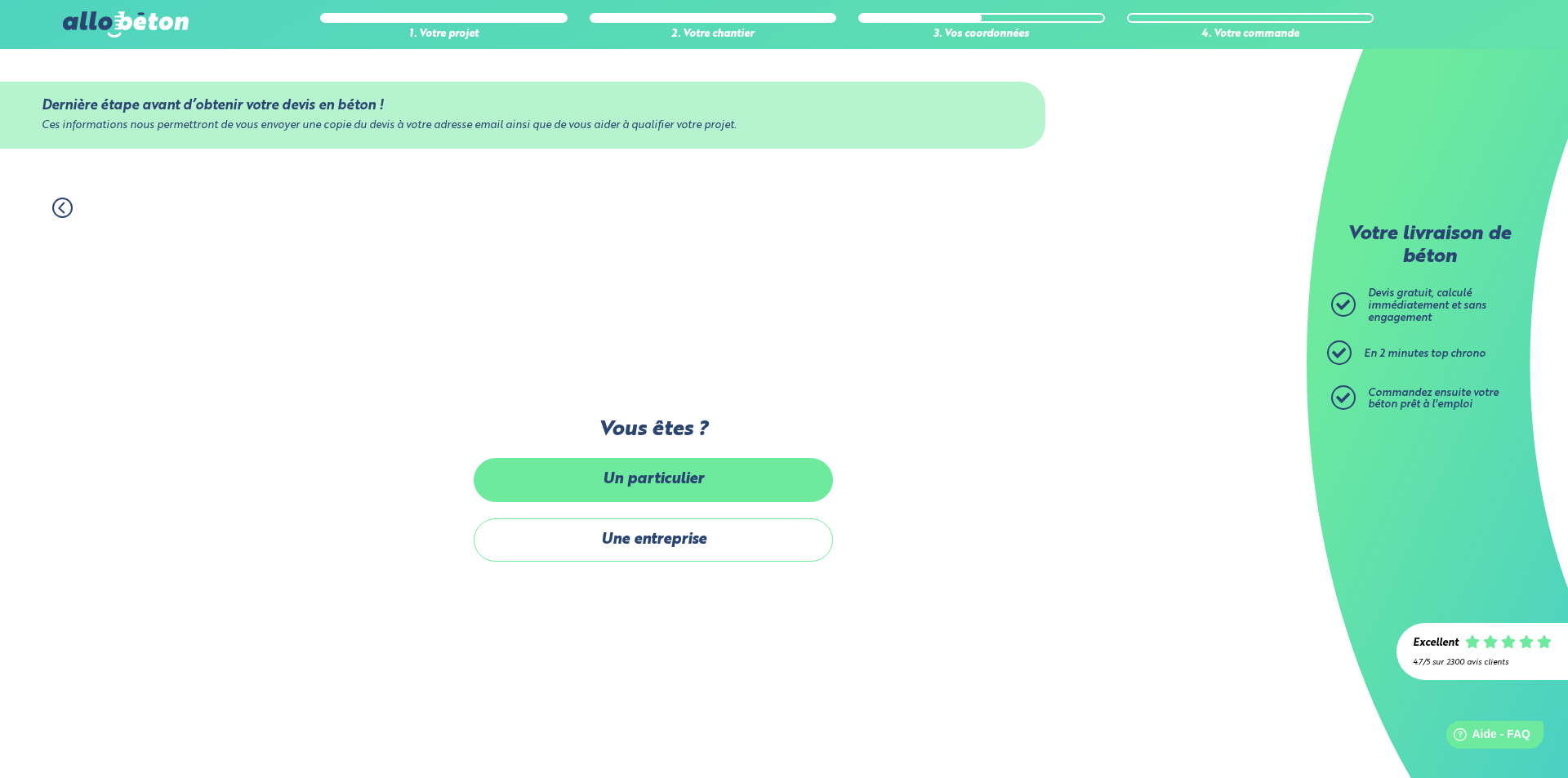
click at [640, 490] on label "Un particulier" at bounding box center [653, 480] width 359 height 43
click at [0, 0] on input "Un particulier" at bounding box center [0, 0] width 0 height 0
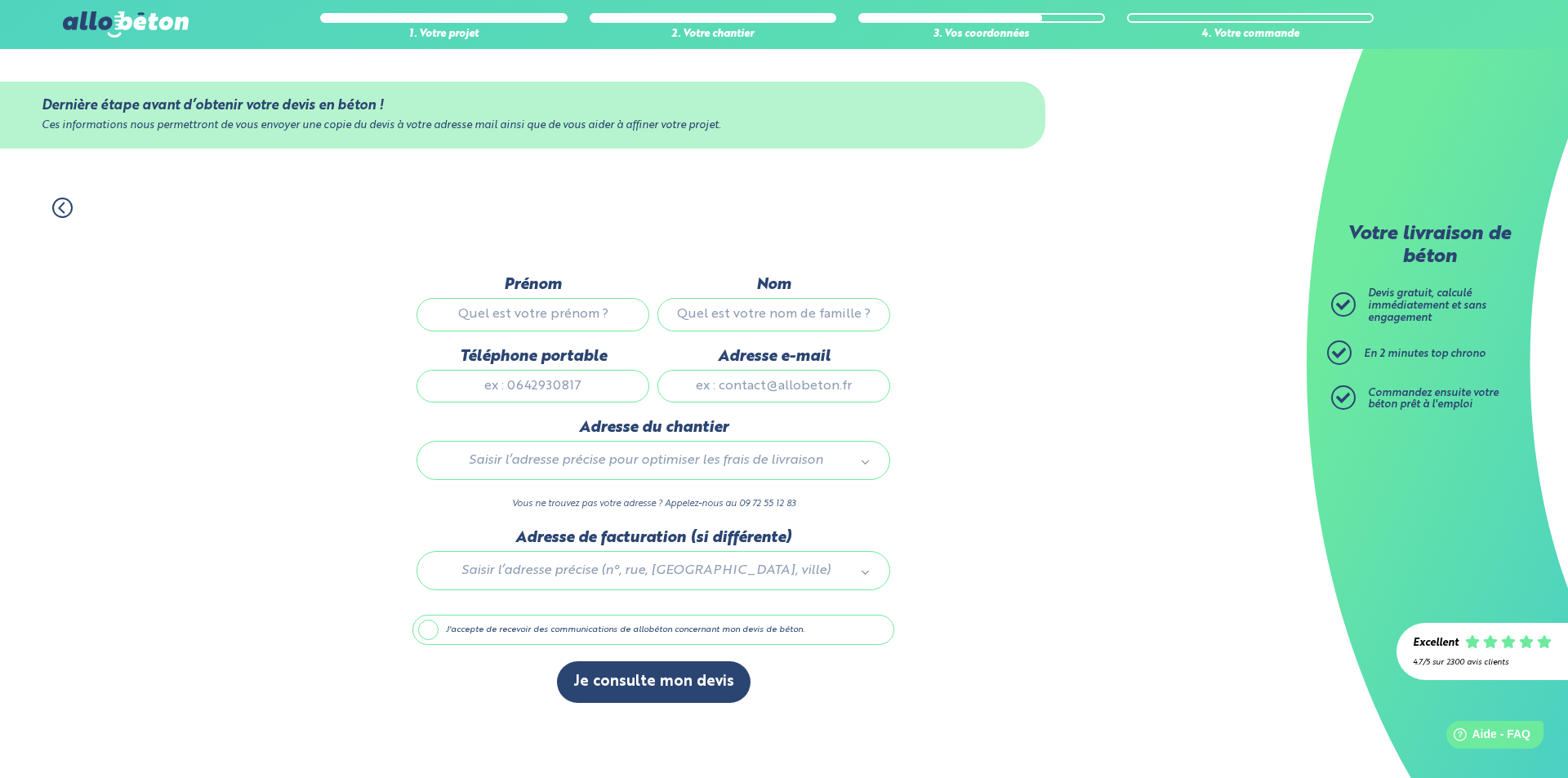
click at [536, 311] on input "Prénom" at bounding box center [533, 315] width 233 height 33
type input "Clément"
type input "Estienne"
type input "0628055303"
type input "clementestienne@hotmail.fr"
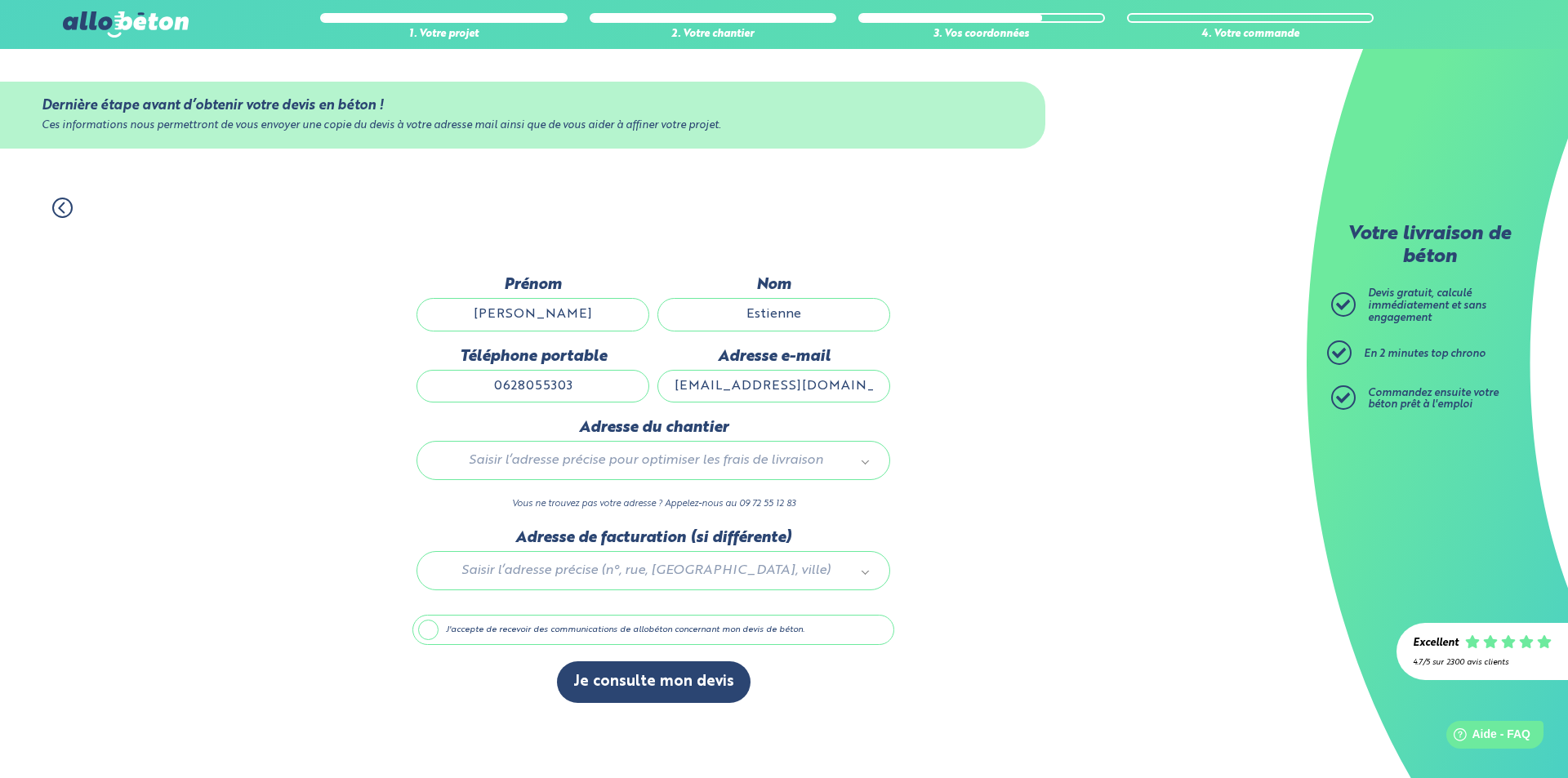
type input "6 avenue Saint Vincent, Le grand entrevin"
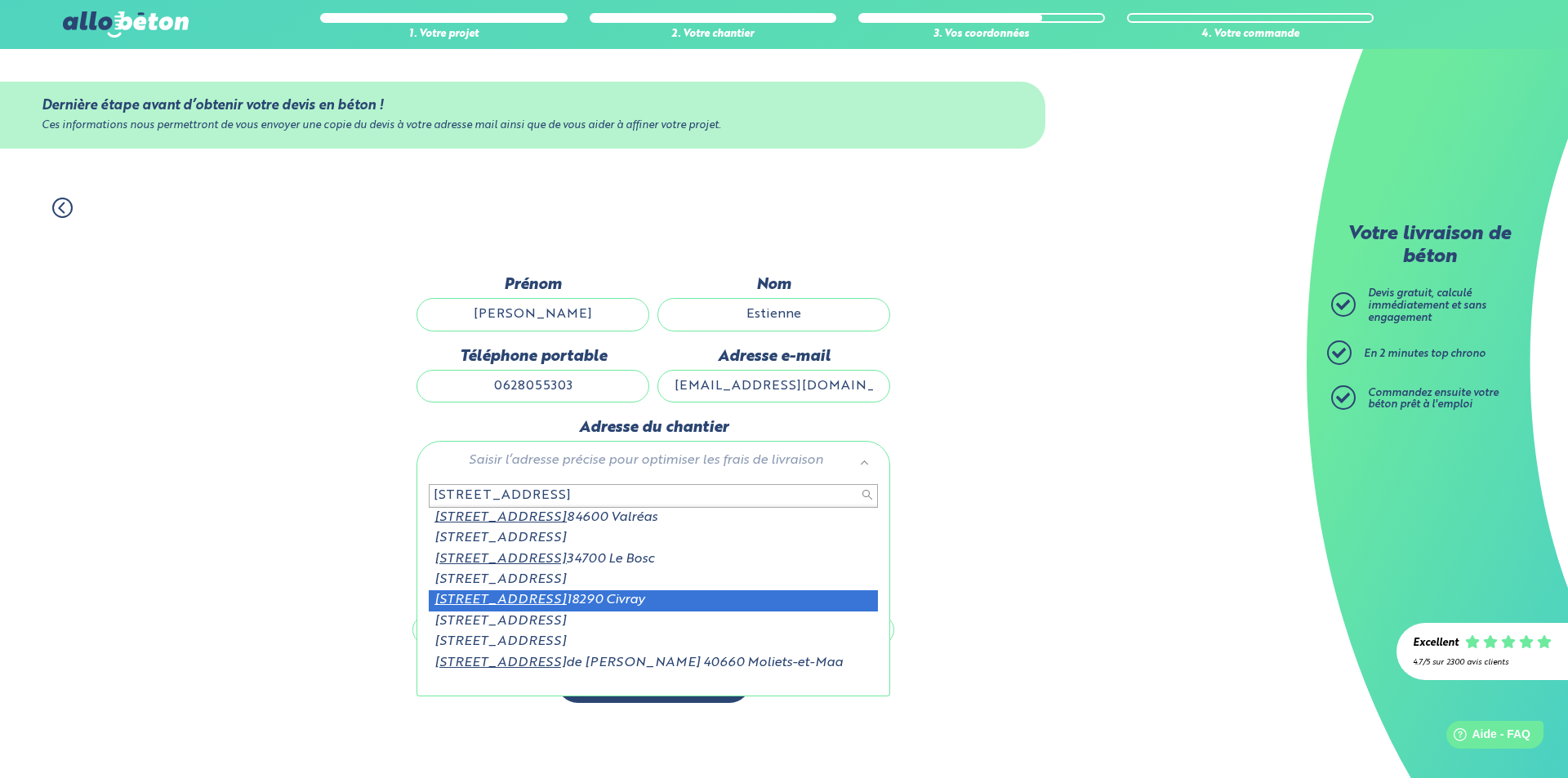
type input "6 avenue saint vincent"
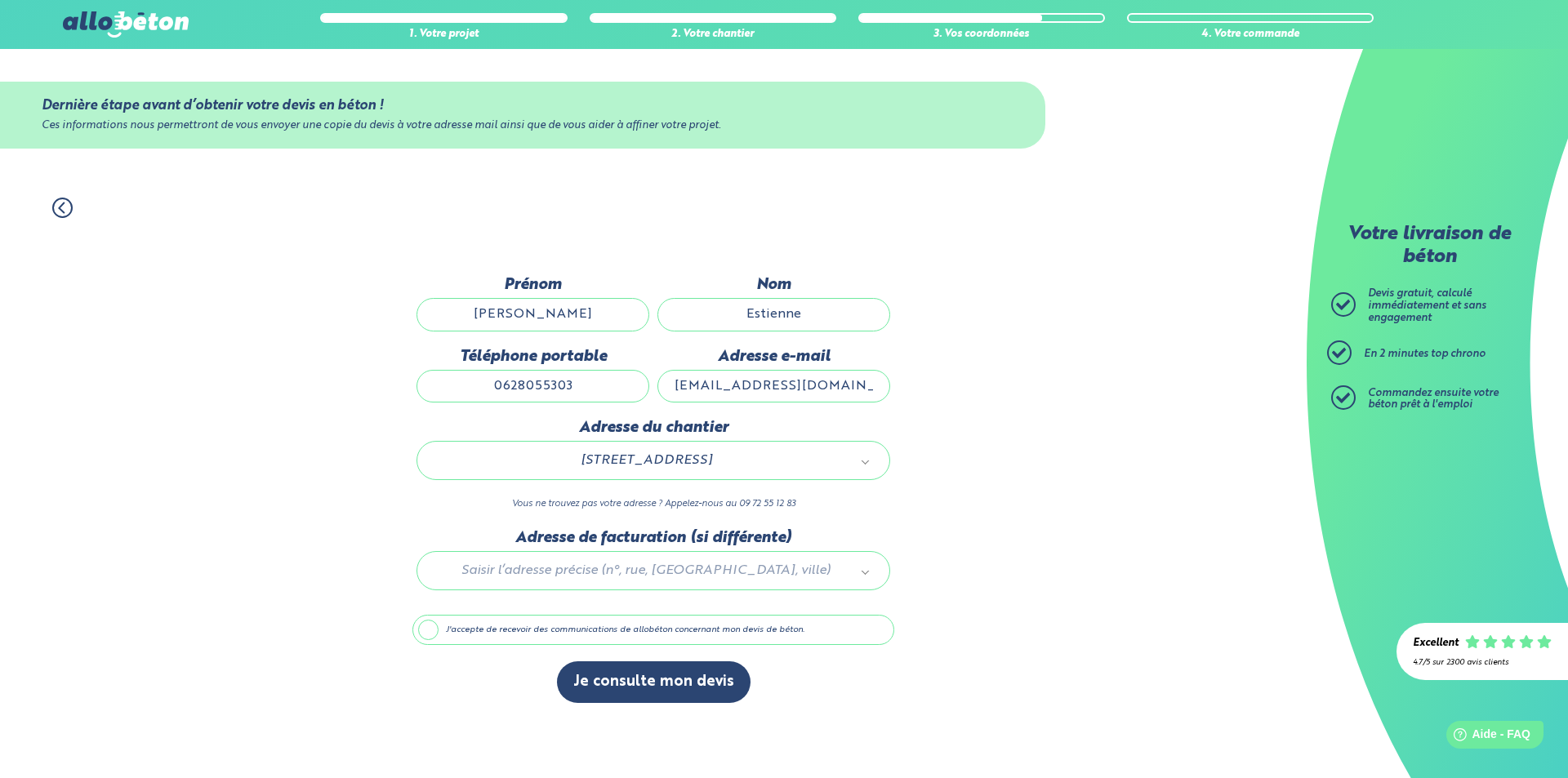
click at [721, 565] on div at bounding box center [653, 568] width 482 height 78
click at [582, 600] on input "text" at bounding box center [653, 606] width 449 height 23
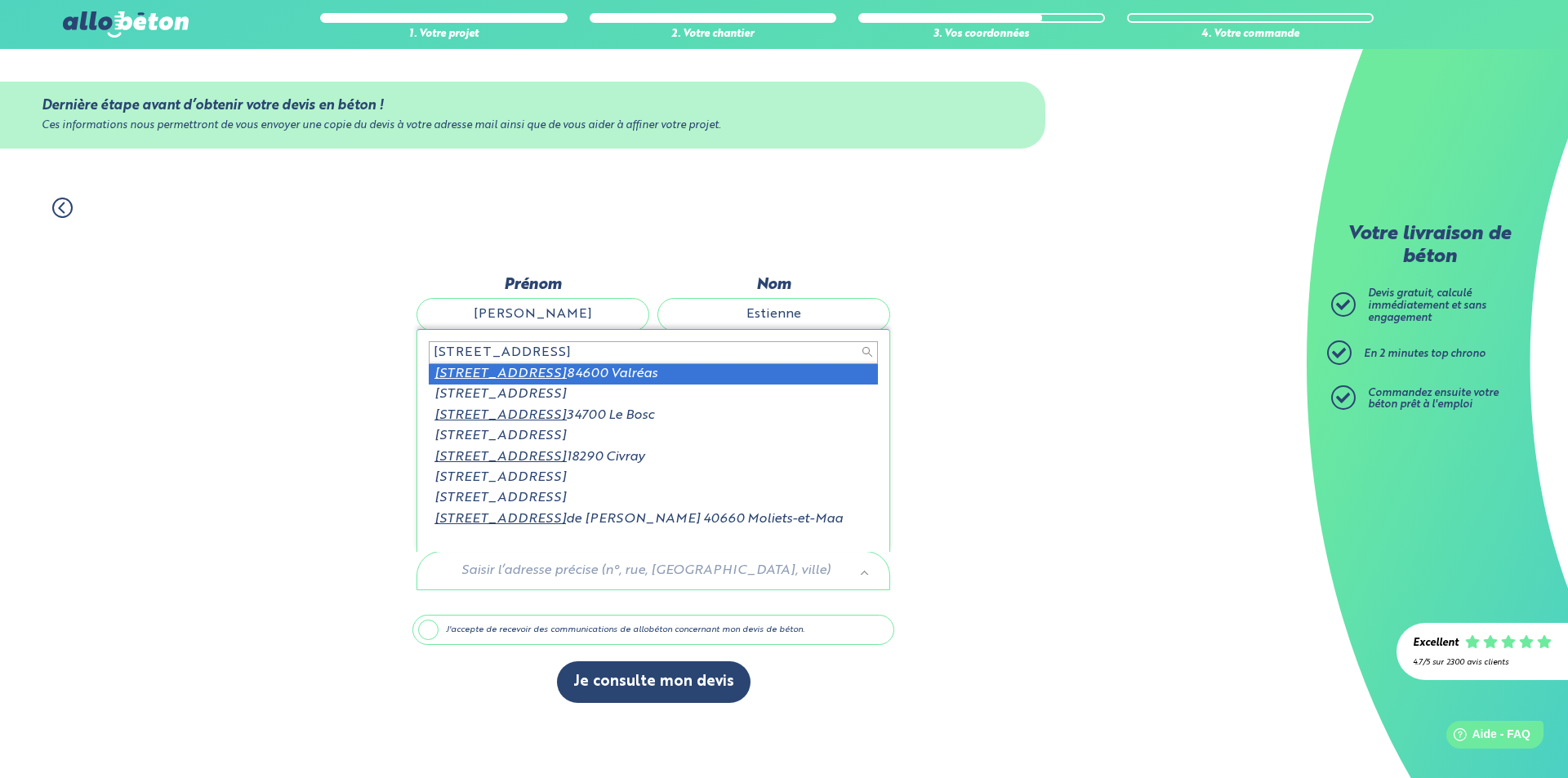
scroll to position [2, 0]
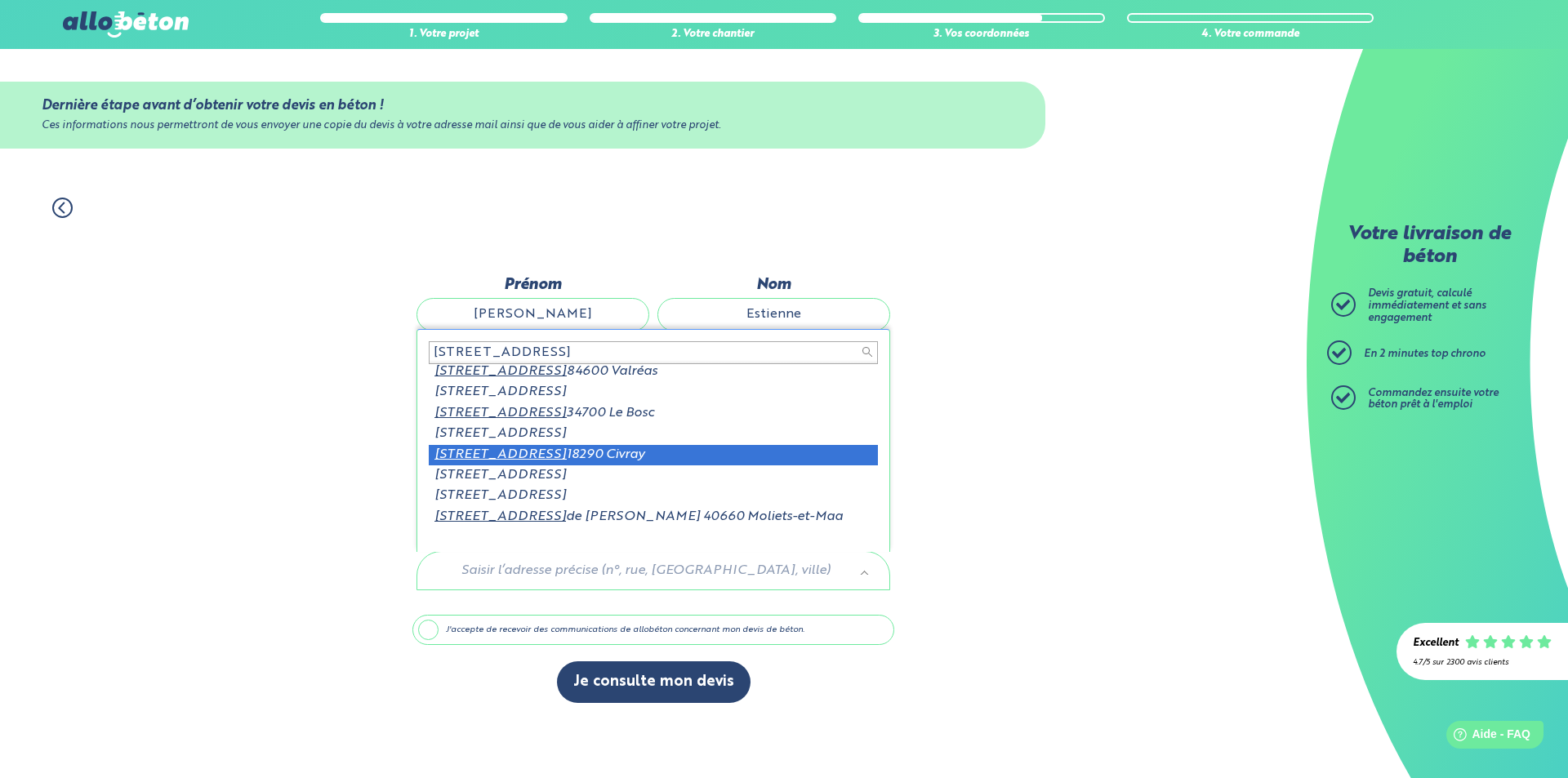
type input "6 avenue saint vincent"
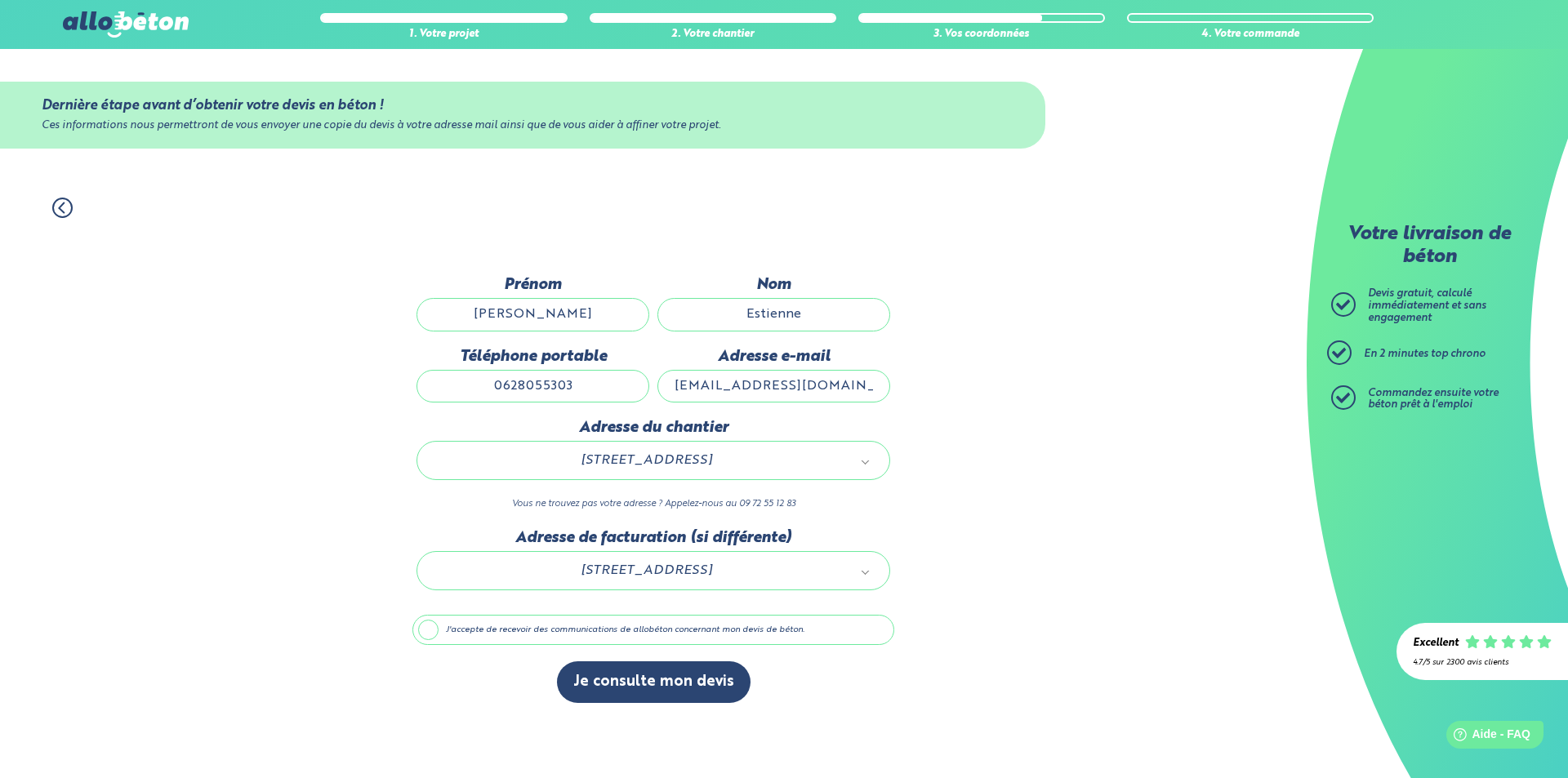
click at [459, 627] on label "J'accepte de recevoir des communications de allobéton concernant mon devis de b…" at bounding box center [653, 631] width 482 height 31
click at [0, 0] on input "J'accepte de recevoir des communications de allobéton concernant mon devis de b…" at bounding box center [0, 0] width 0 height 0
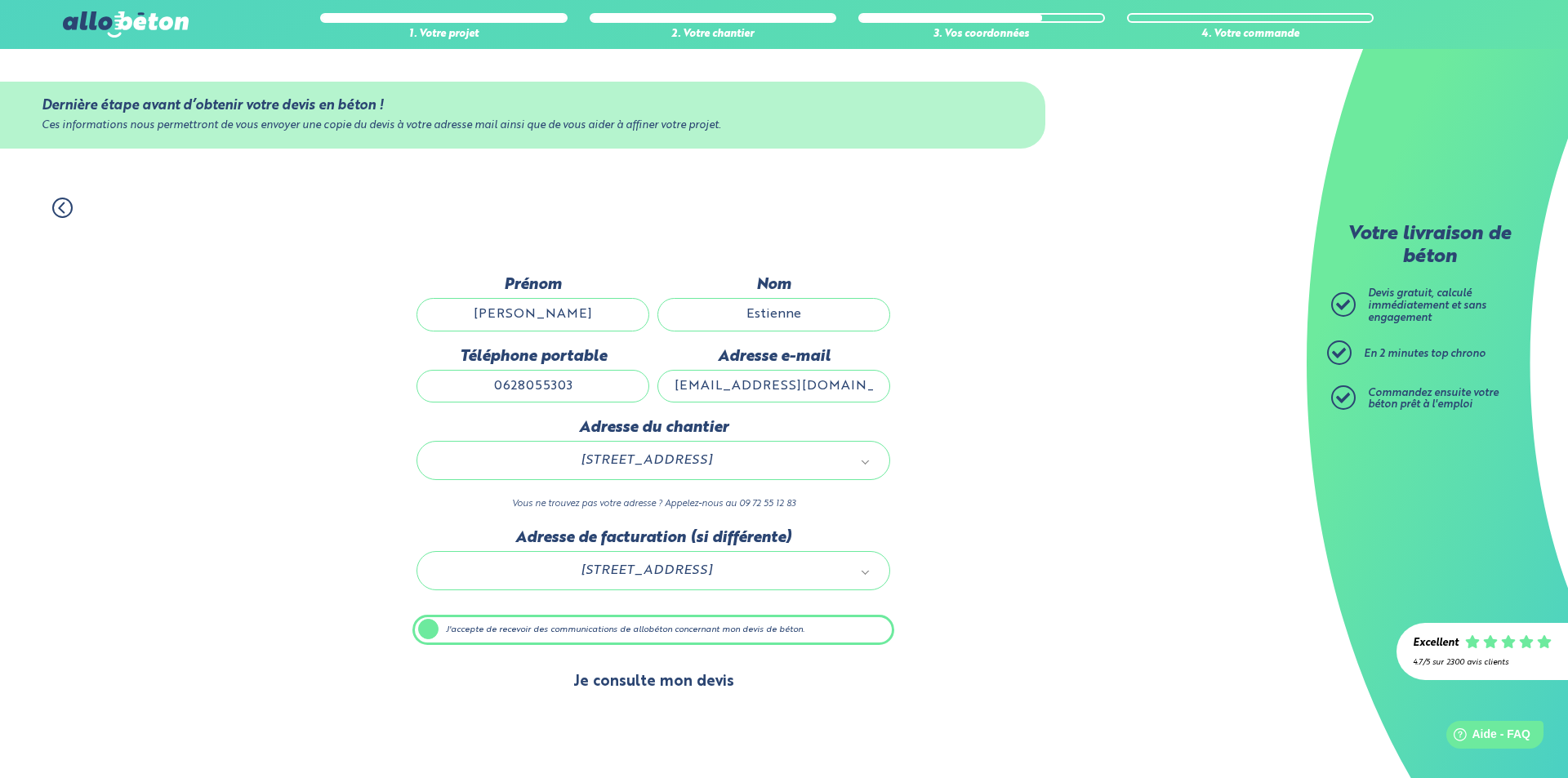
click at [639, 683] on button "Je consulte mon devis" at bounding box center [653, 682] width 193 height 41
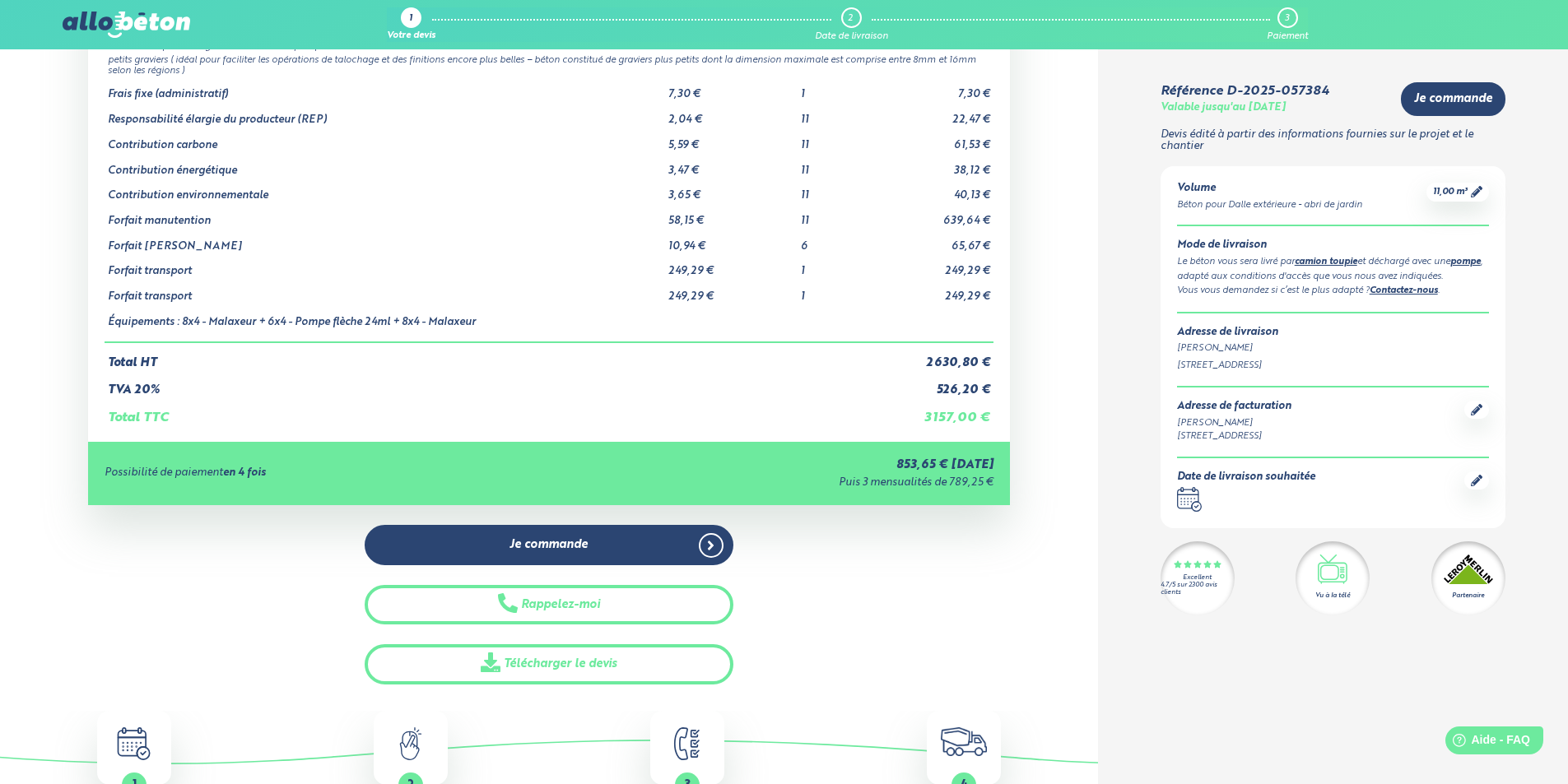
scroll to position [165, 0]
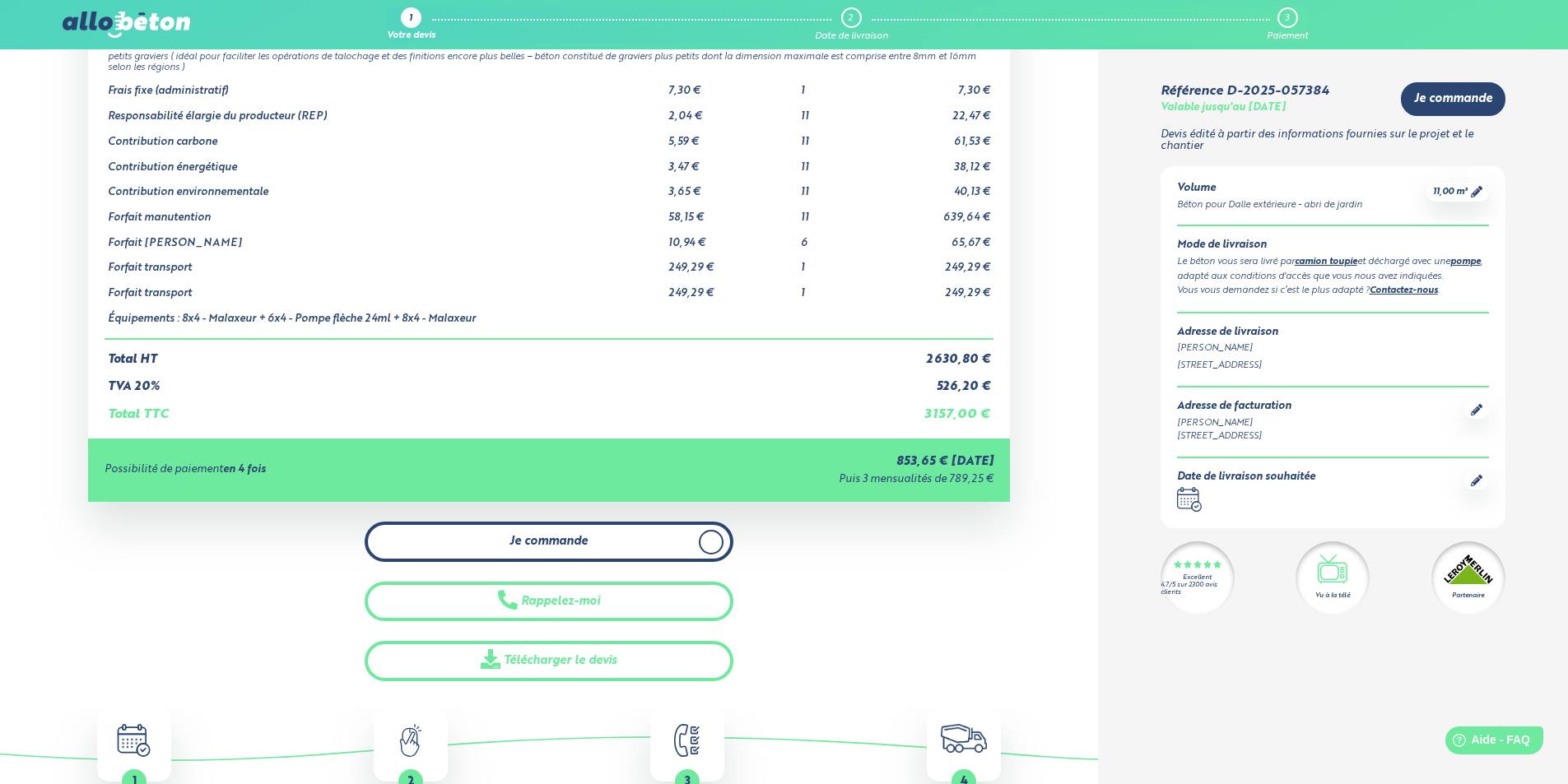
click at [694, 535] on link "Je commande" at bounding box center [548, 542] width 369 height 40
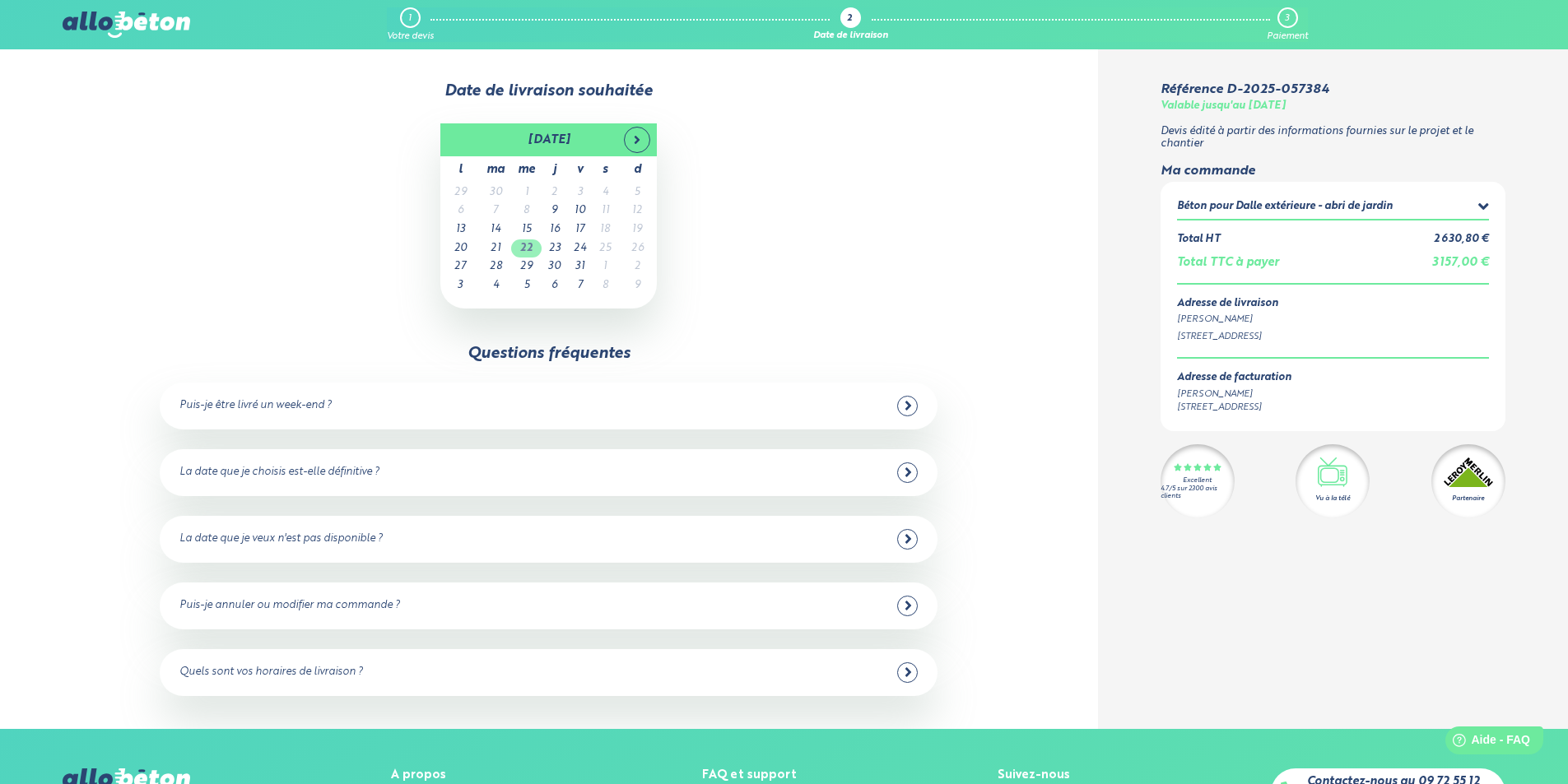
click at [524, 246] on td "22" at bounding box center [526, 249] width 31 height 19
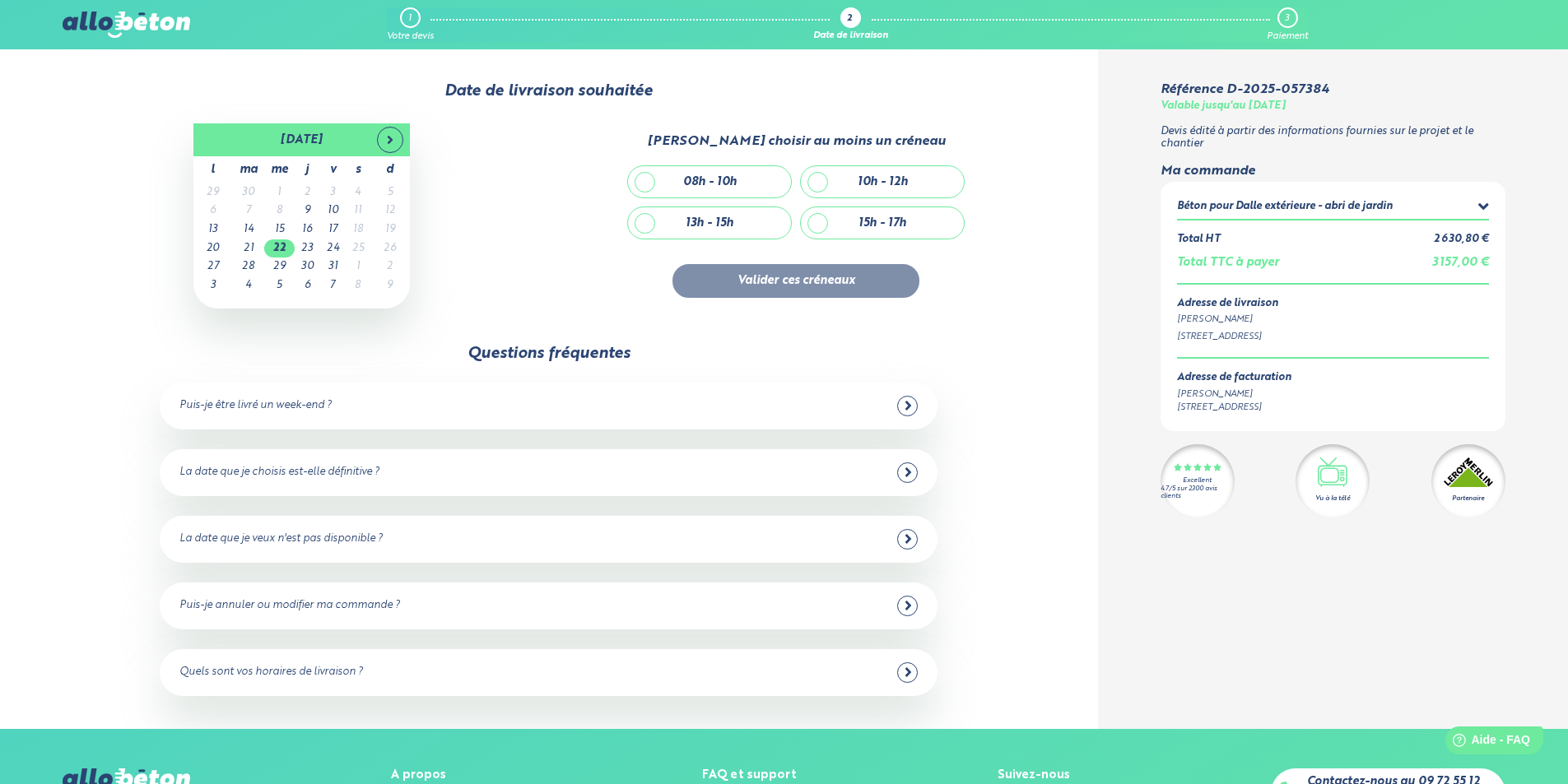
click at [646, 182] on div "08h - 10h" at bounding box center [709, 182] width 163 height 32
checkbox input "true"
click at [824, 179] on div "10h - 12h" at bounding box center [882, 182] width 163 height 32
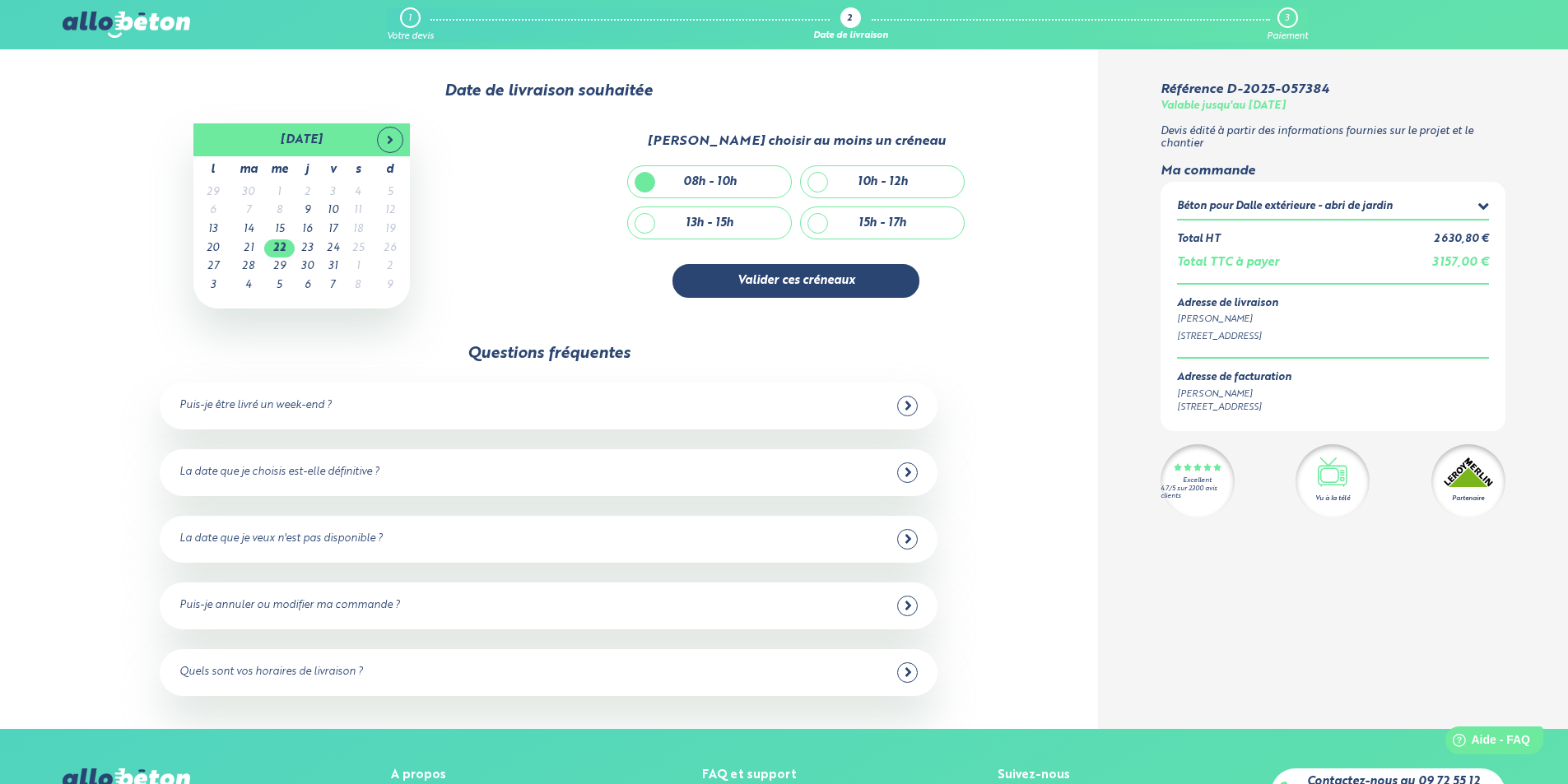
checkbox input "true"
click at [662, 182] on div "08h - 10h" at bounding box center [709, 182] width 163 height 32
checkbox input "false"
click at [781, 286] on button "Valider ces créneaux" at bounding box center [796, 280] width 247 height 34
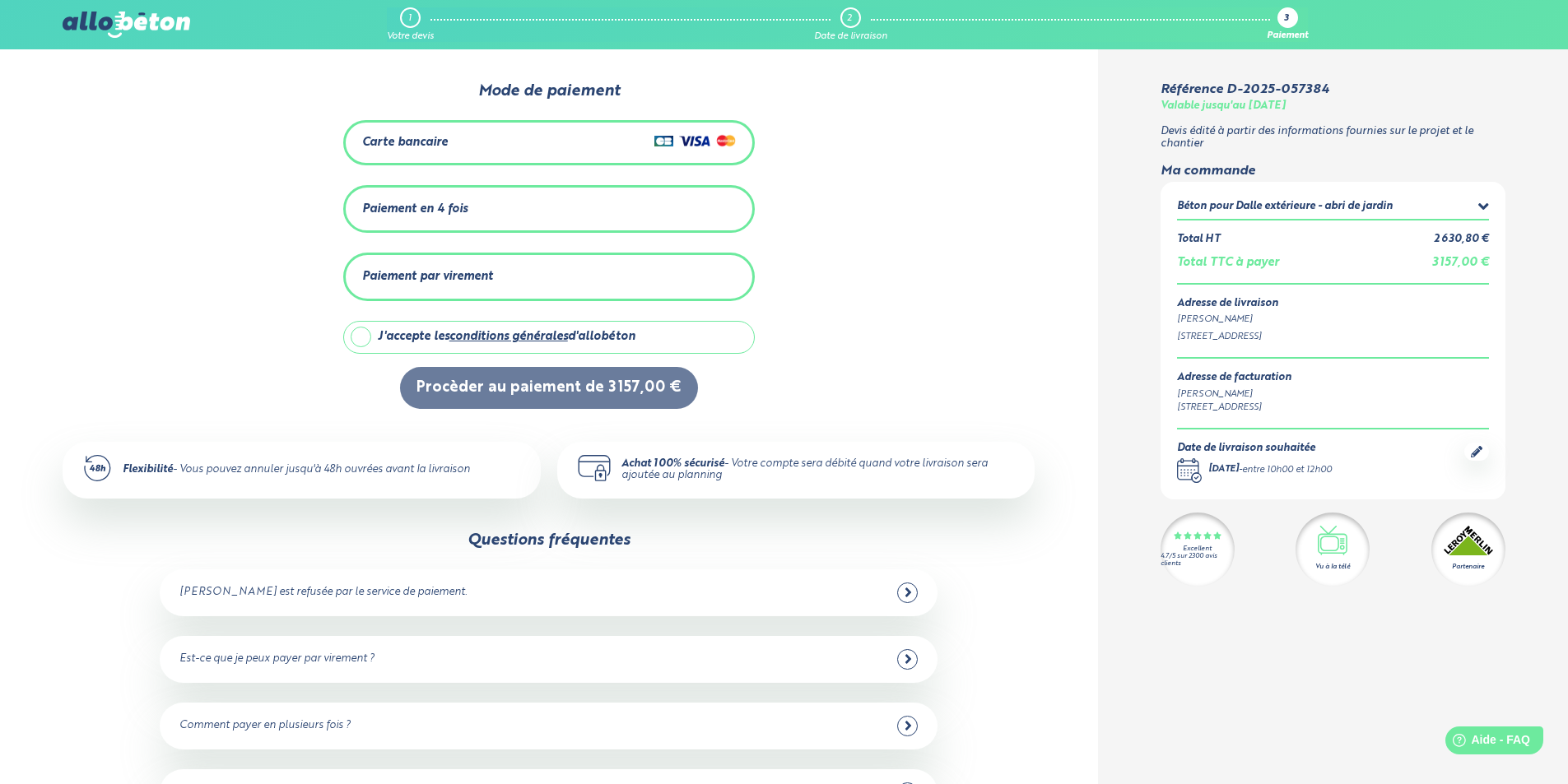
click at [367, 335] on label "J'accepte les conditions générales d'allobéton" at bounding box center [548, 338] width 411 height 33
checkbox input "true"
click at [498, 144] on div "Carte bancaire" at bounding box center [548, 142] width 374 height 24
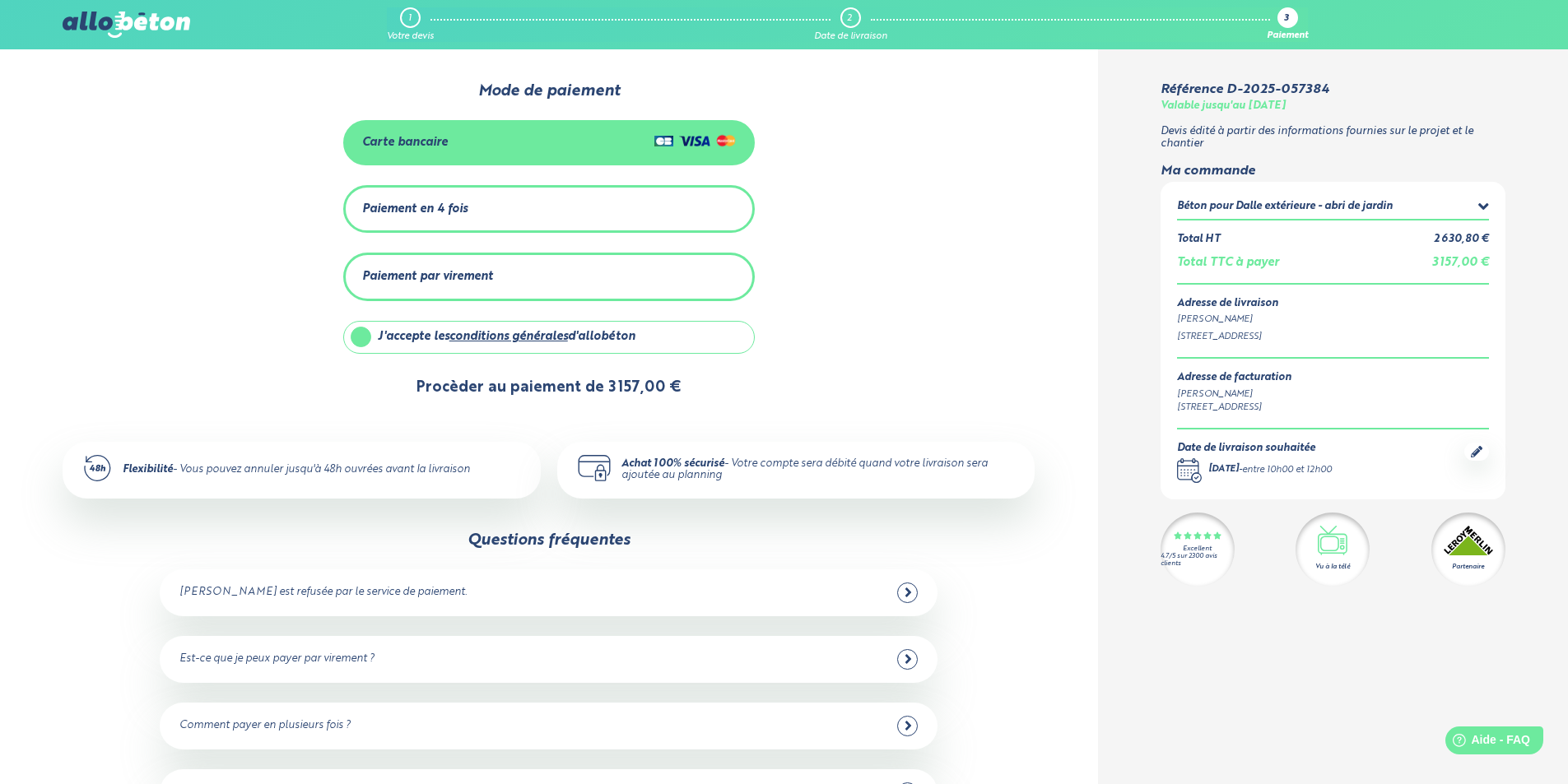
click at [533, 386] on button "Procèder au paiement de 3 157,00 €" at bounding box center [549, 388] width 298 height 42
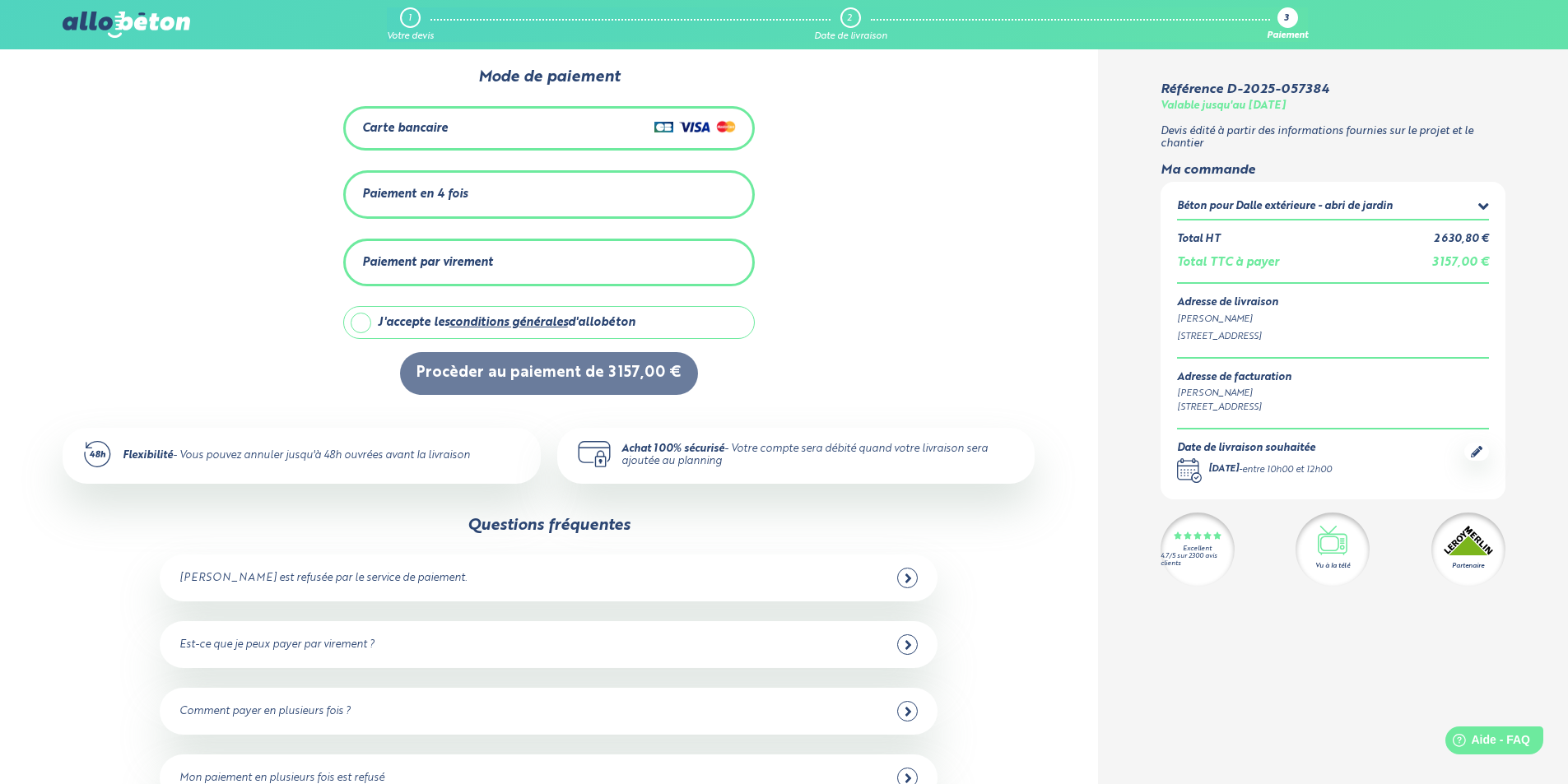
scroll to position [82, 0]
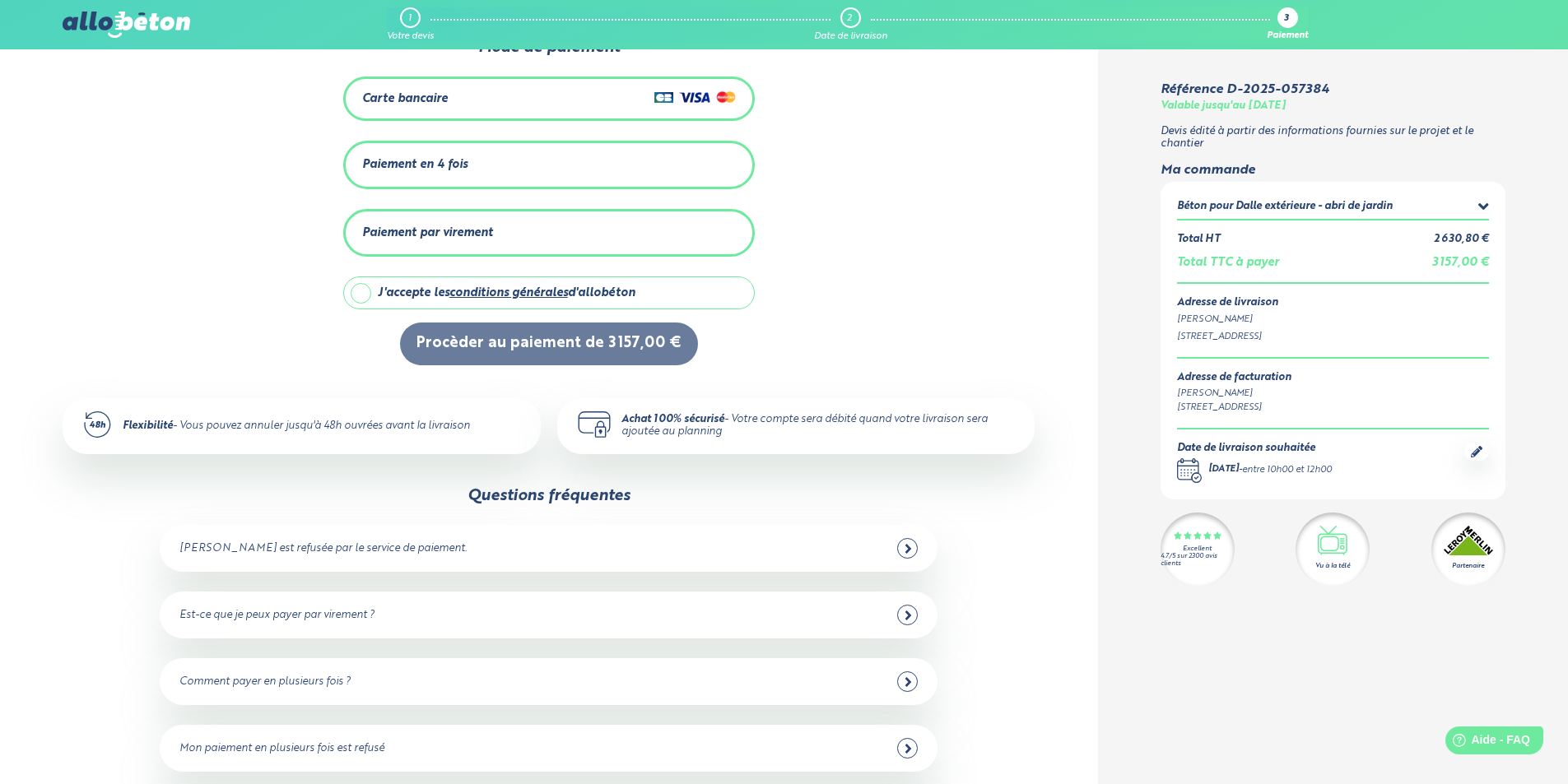
click at [269, 548] on div "[PERSON_NAME] est refusée par le service de paiement." at bounding box center [323, 549] width 287 height 12
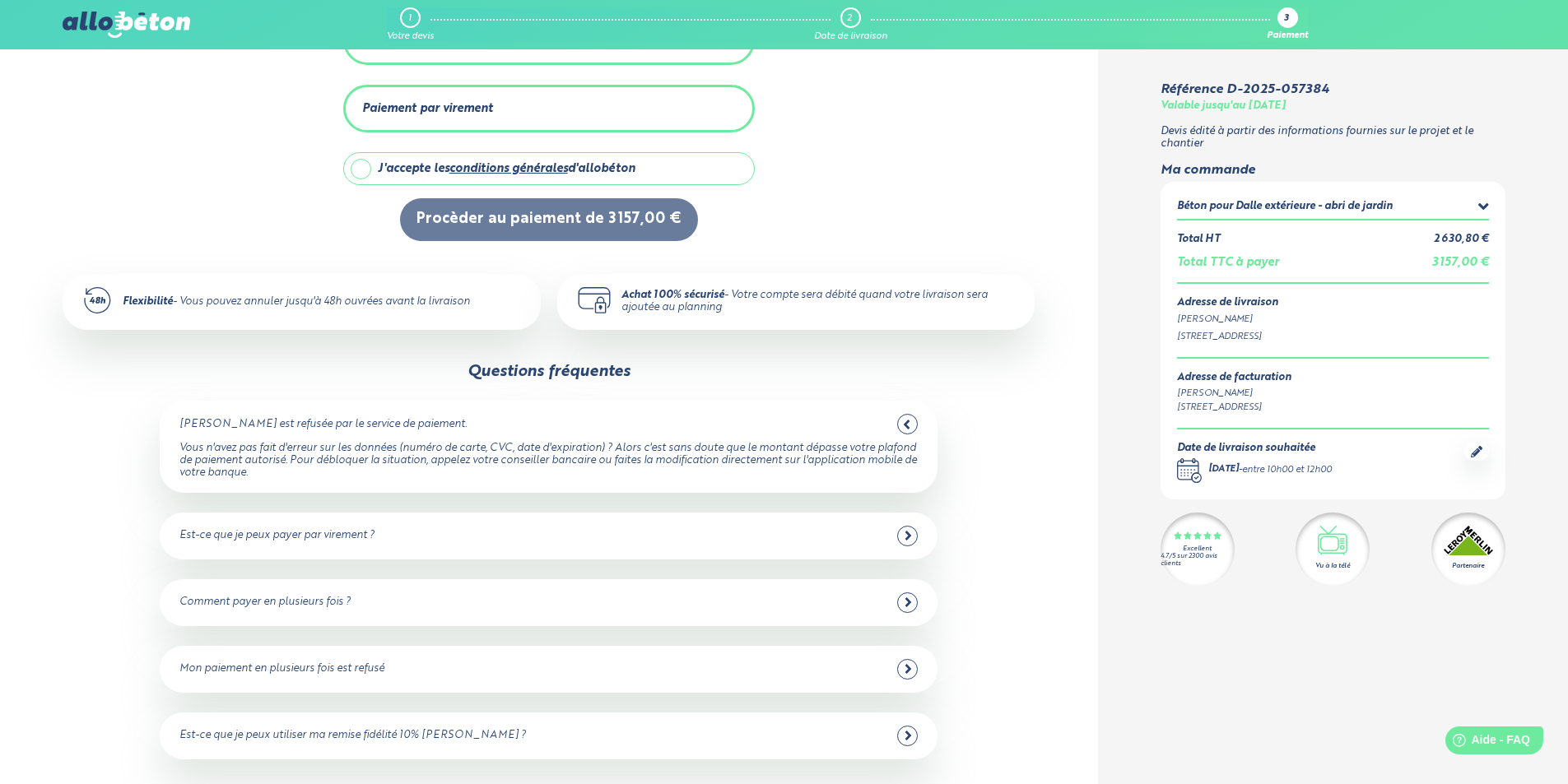
scroll to position [247, 0]
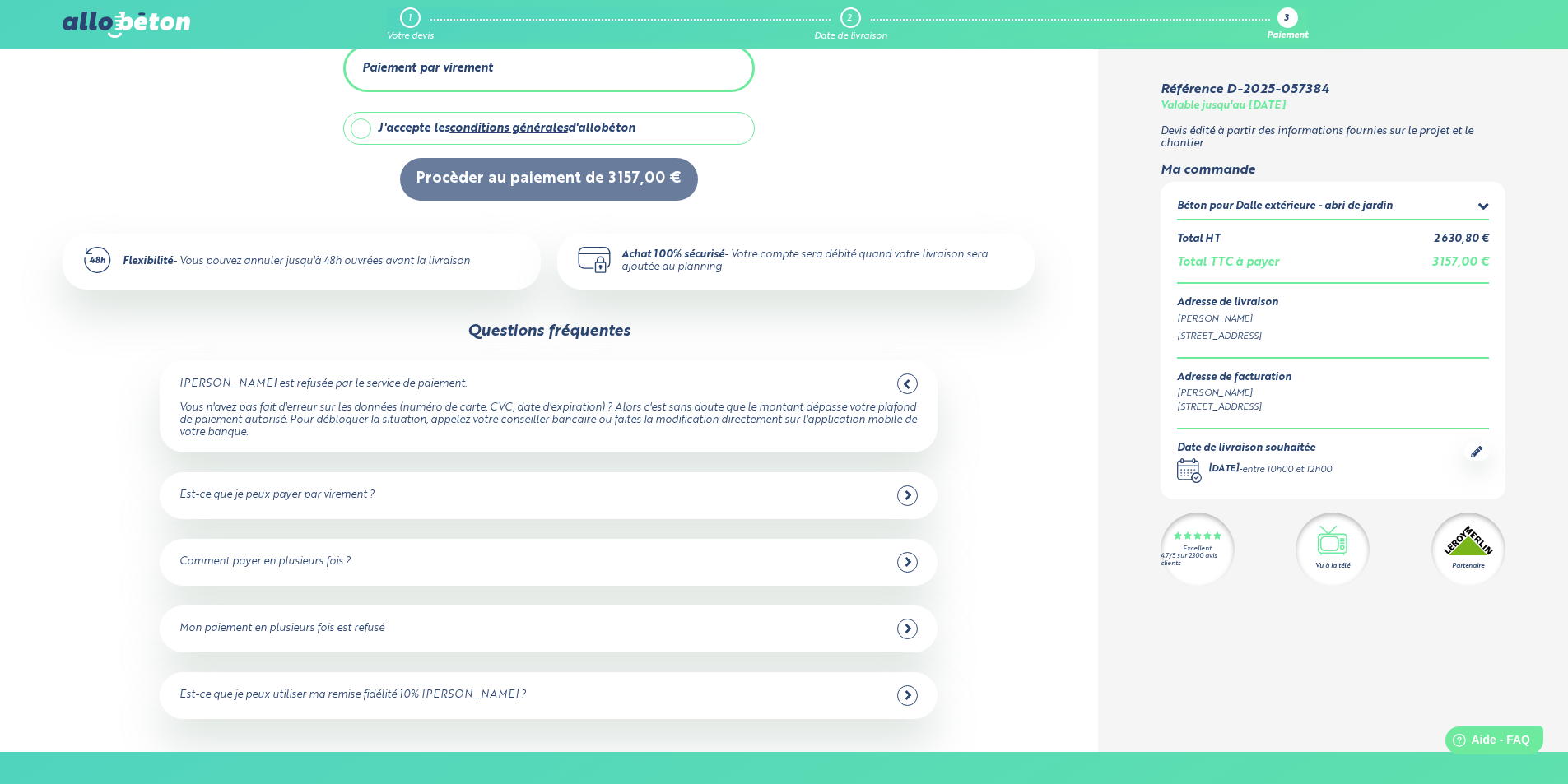
click at [382, 552] on div "Comment payer en plusieurs fois ?" at bounding box center [548, 562] width 738 height 21
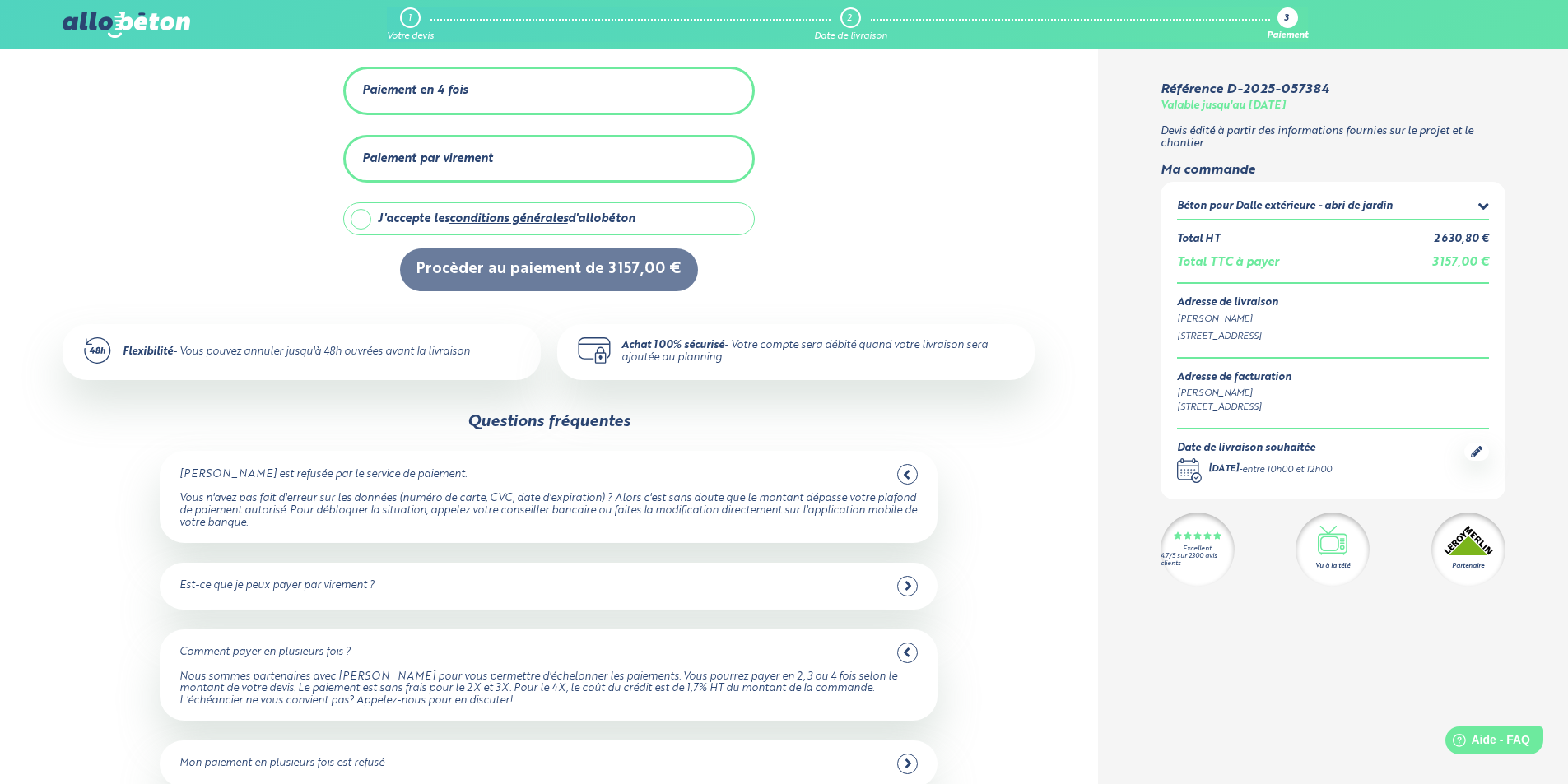
scroll to position [0, 0]
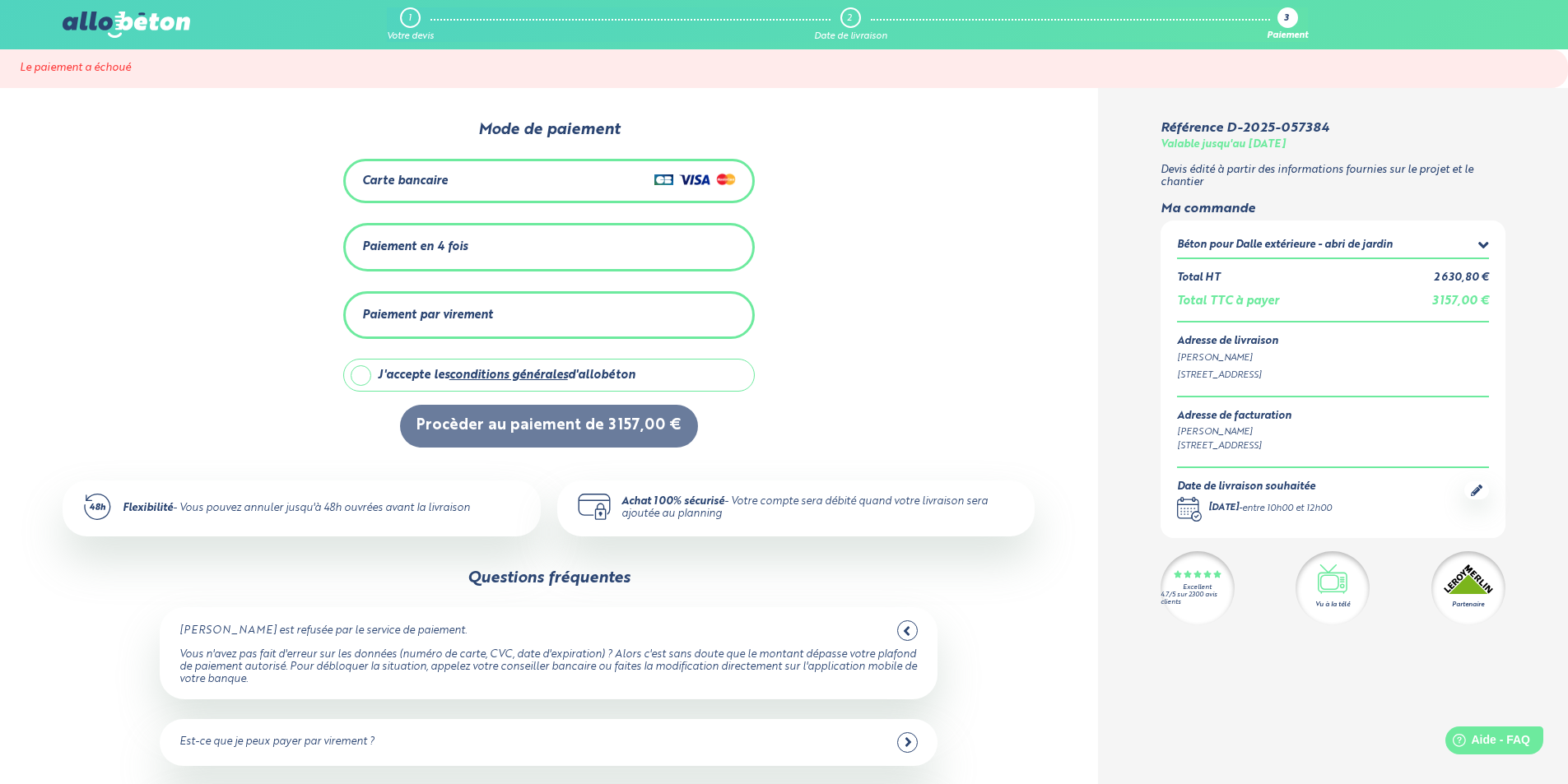
click at [457, 313] on div "Paiement par virement" at bounding box center [427, 315] width 131 height 14
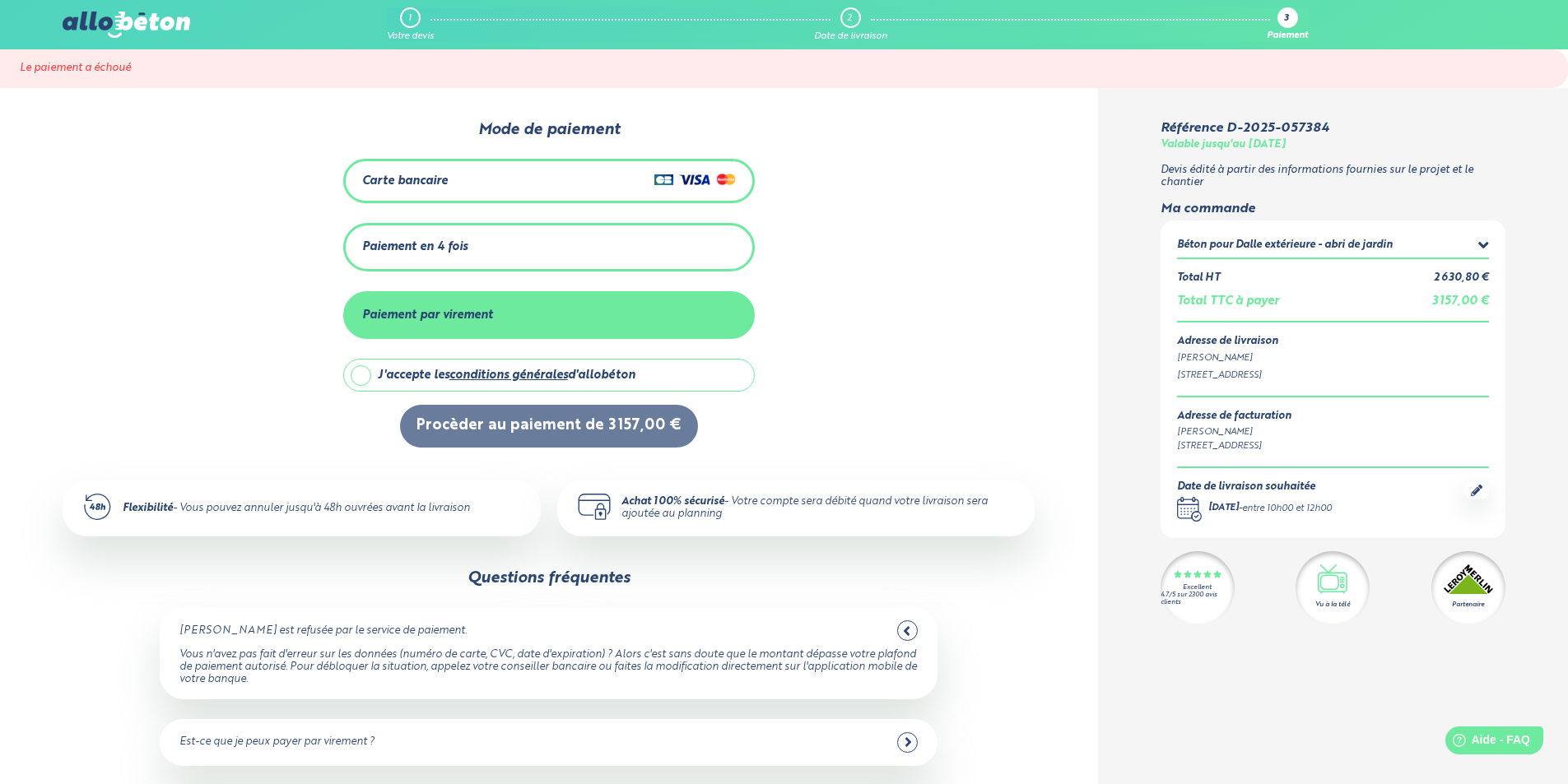
click at [488, 244] on div "Paiement en 4 fois" at bounding box center [548, 247] width 374 height 27
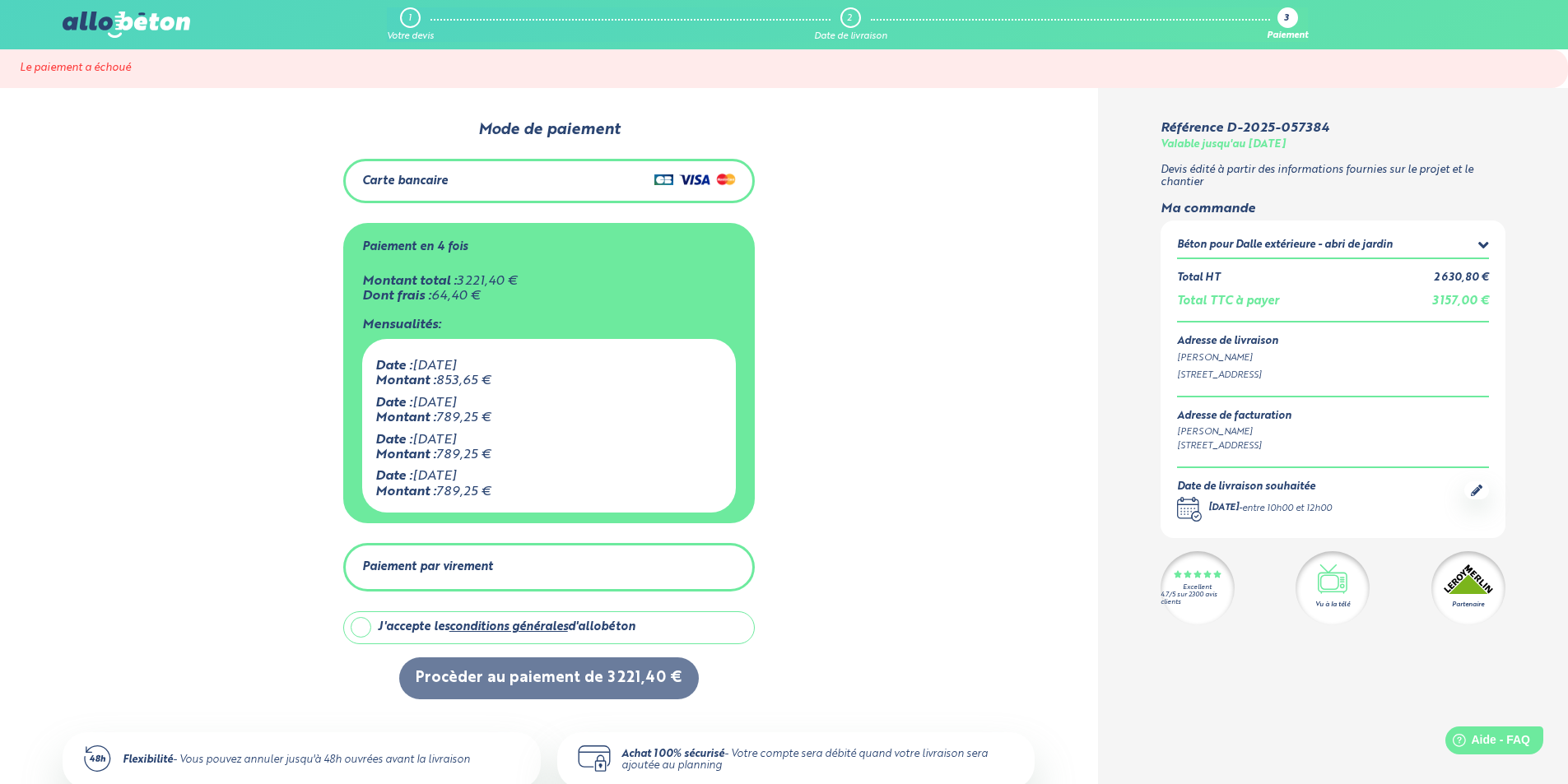
click at [420, 568] on div "Paiement par virement" at bounding box center [427, 567] width 131 height 14
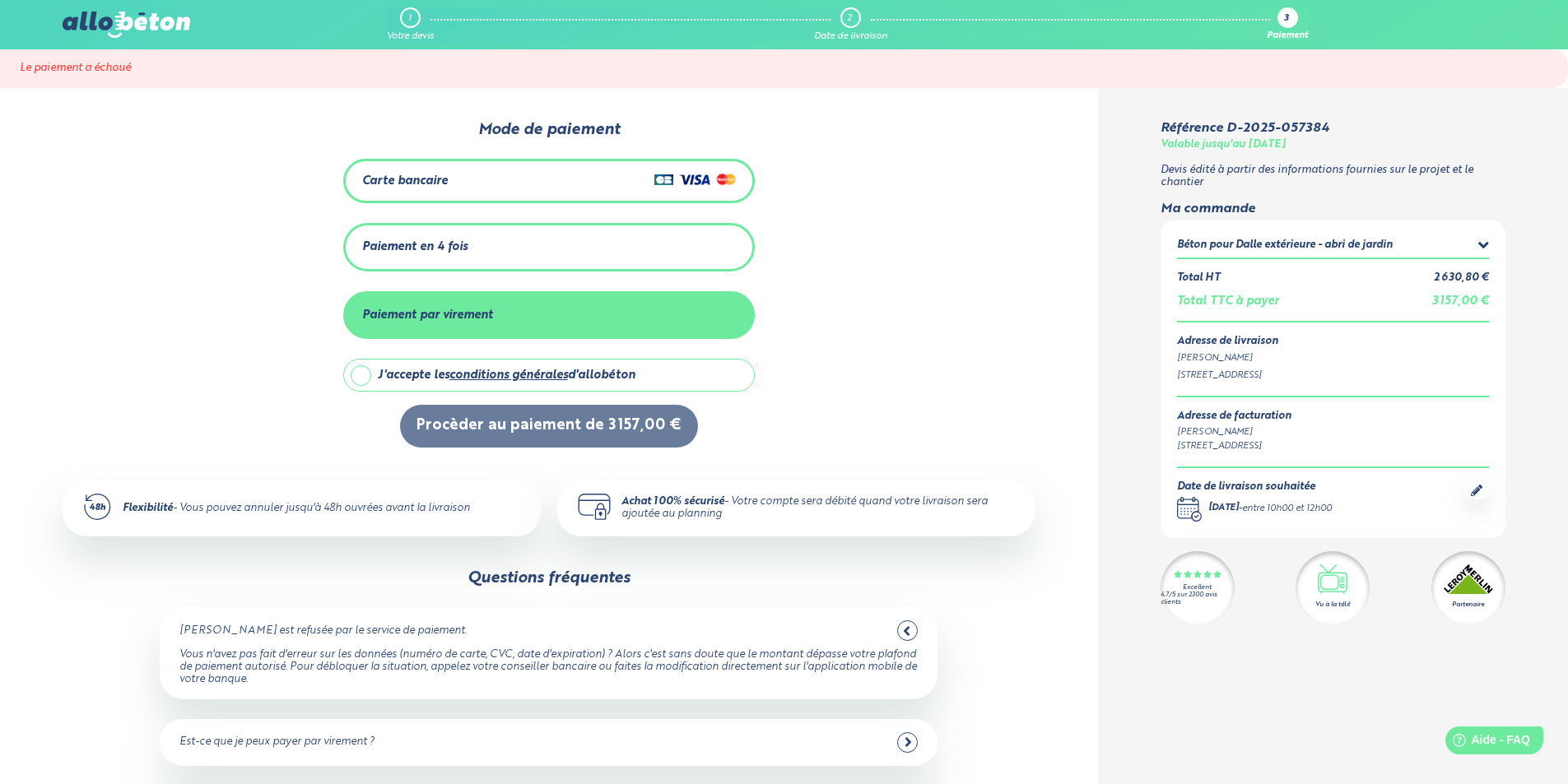
click at [366, 375] on label "J'accepte les conditions générales d'allobéton" at bounding box center [548, 375] width 411 height 33
checkbox input "true"
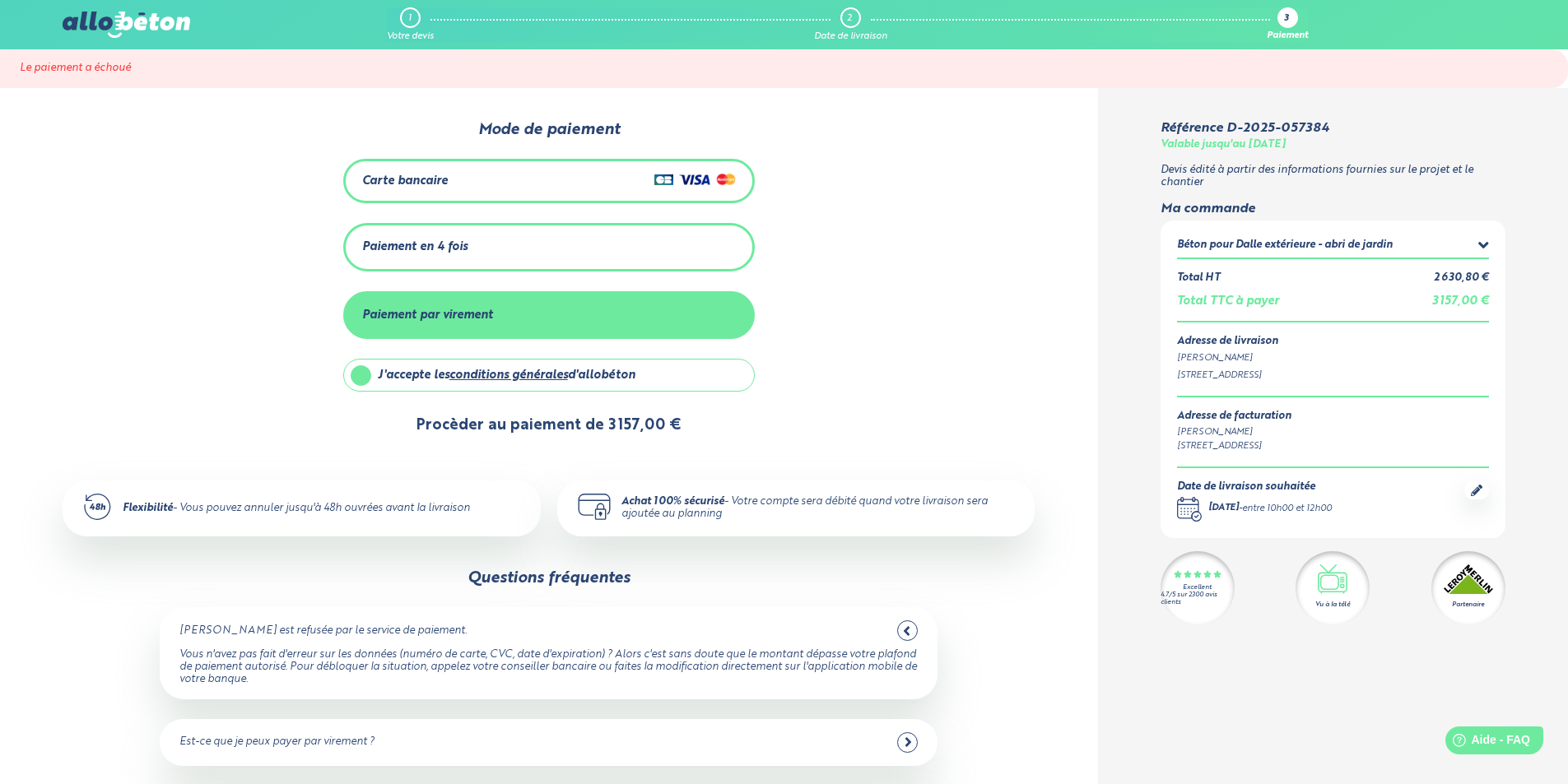
click at [538, 418] on button "Procèder au paiement de 3 157,00 €" at bounding box center [549, 425] width 298 height 42
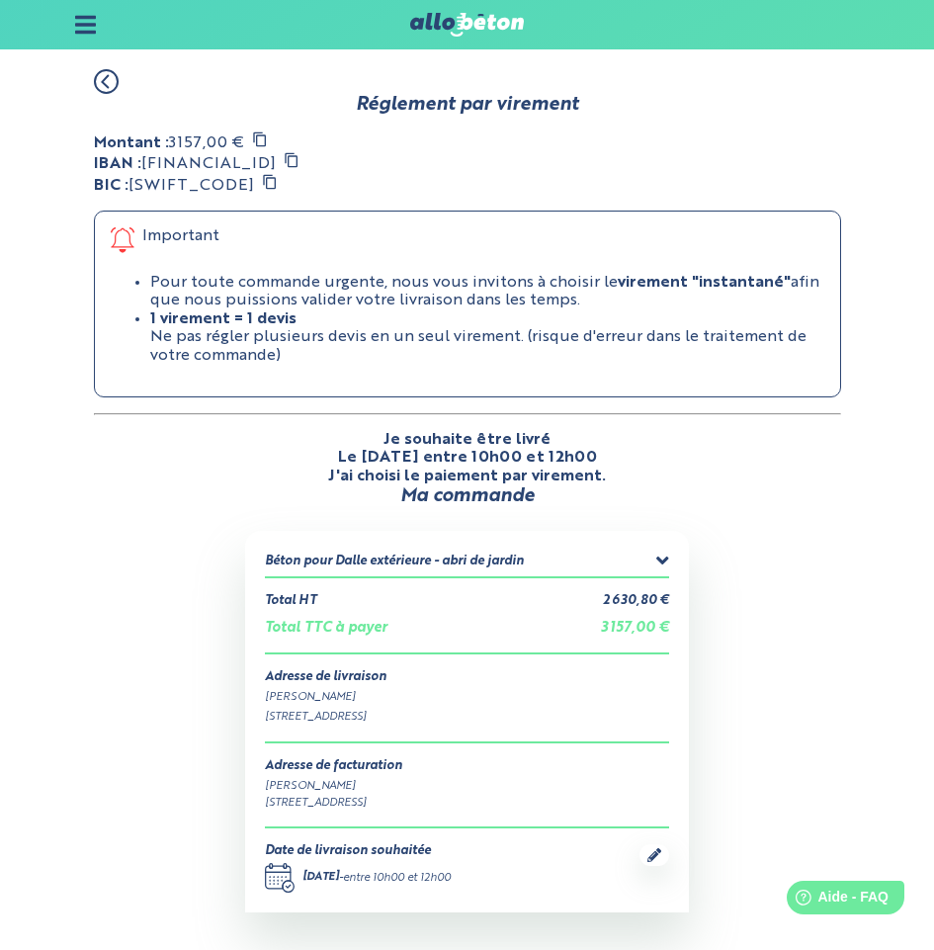
click at [300, 157] on icon at bounding box center [292, 160] width 16 height 16
click at [256, 138] on icon at bounding box center [259, 139] width 13 height 15
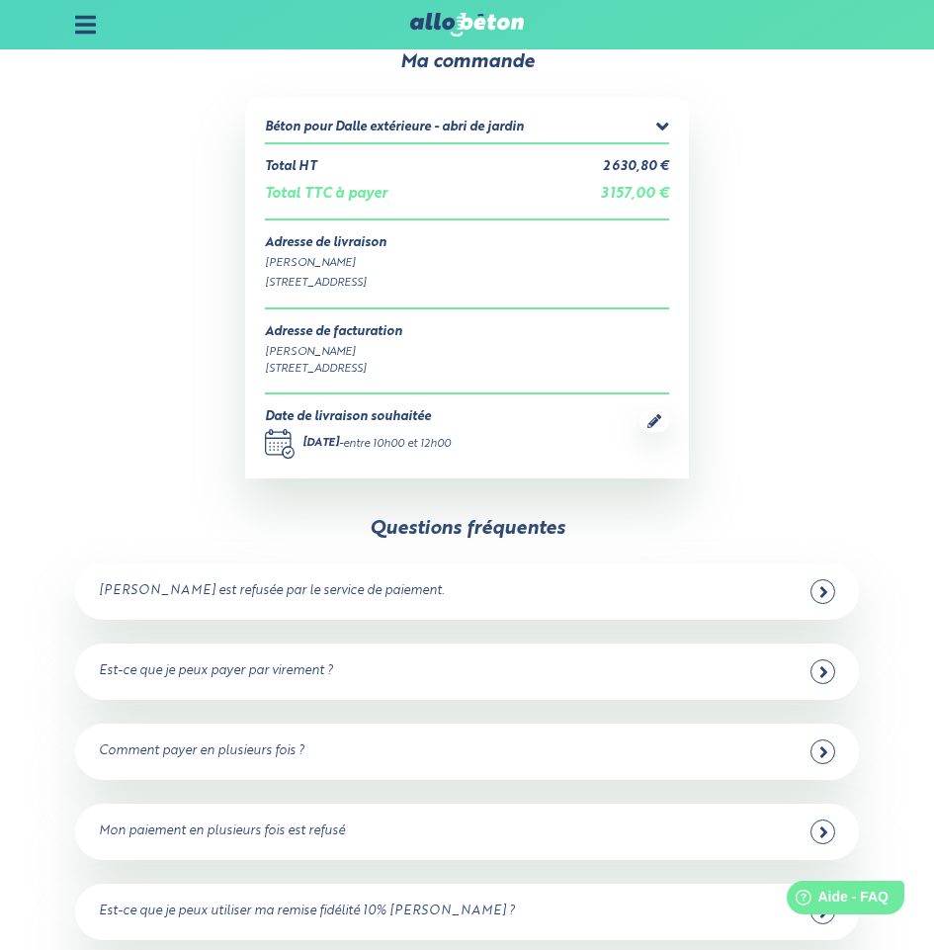
scroll to position [494, 0]
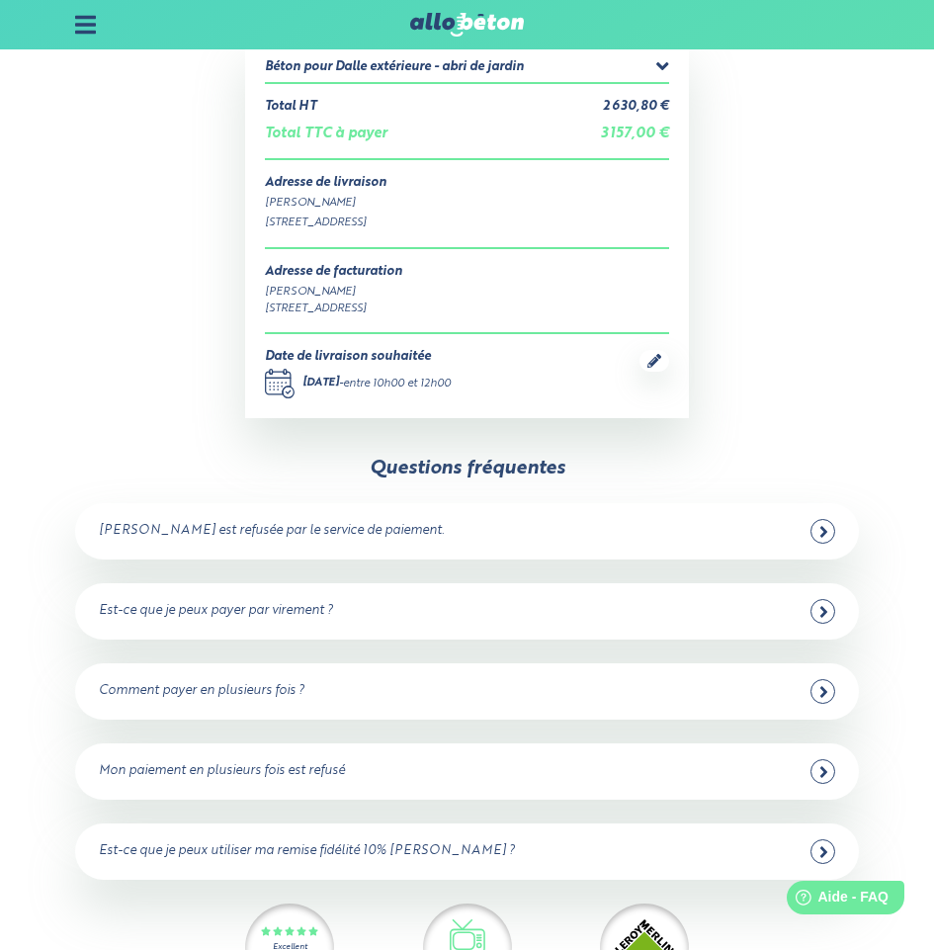
click at [269, 604] on div "Est-ce que je peux payer par virement ?" at bounding box center [216, 611] width 234 height 15
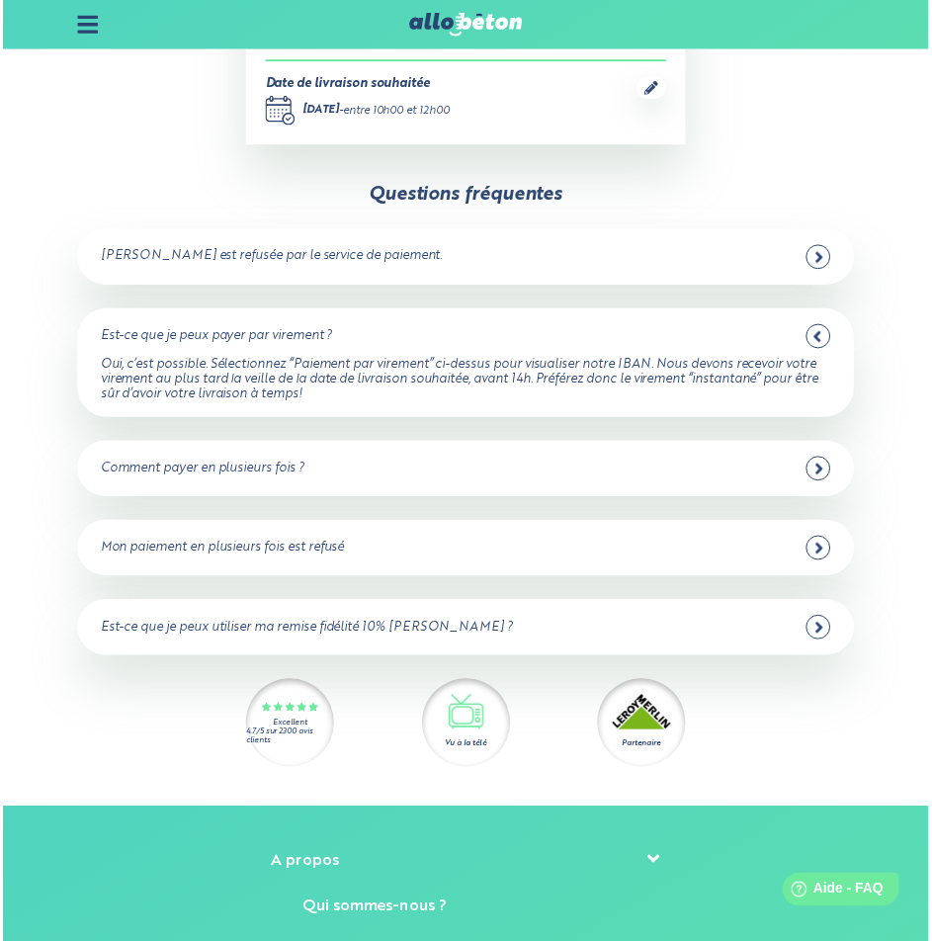
scroll to position [791, 0]
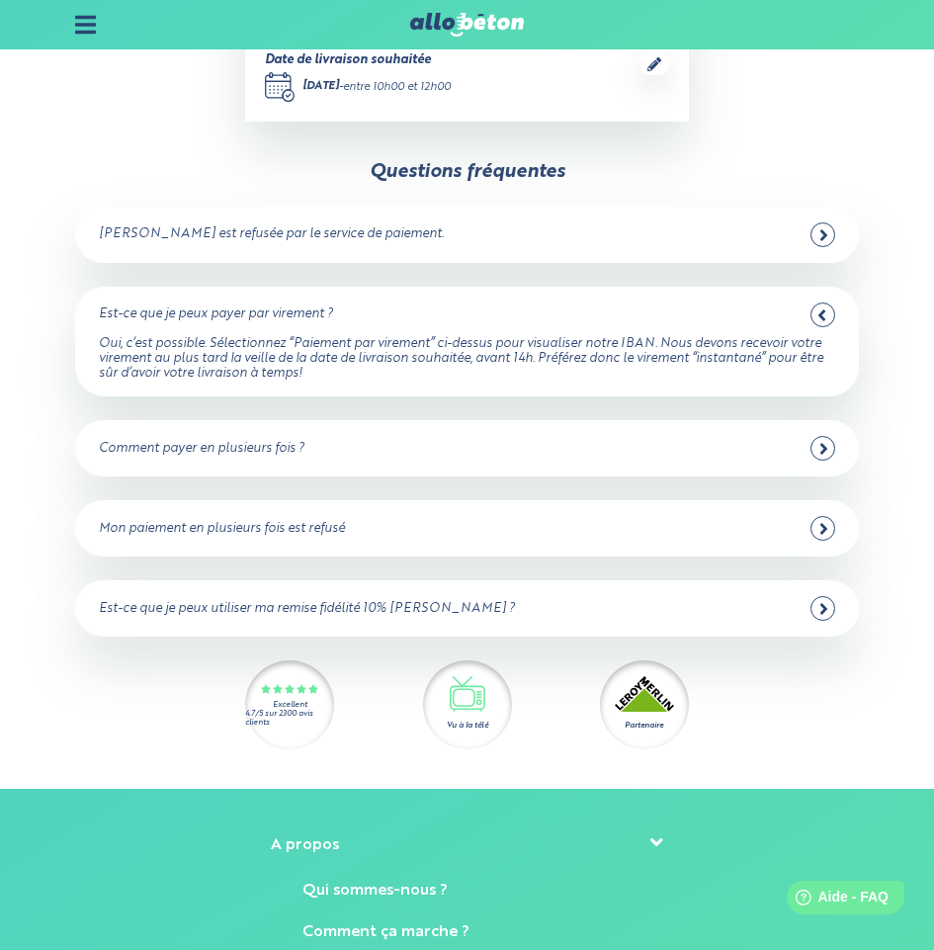
click at [333, 602] on div "Est-ce que je peux utiliser ma remise fidélité 10% [PERSON_NAME] ?" at bounding box center [307, 609] width 416 height 15
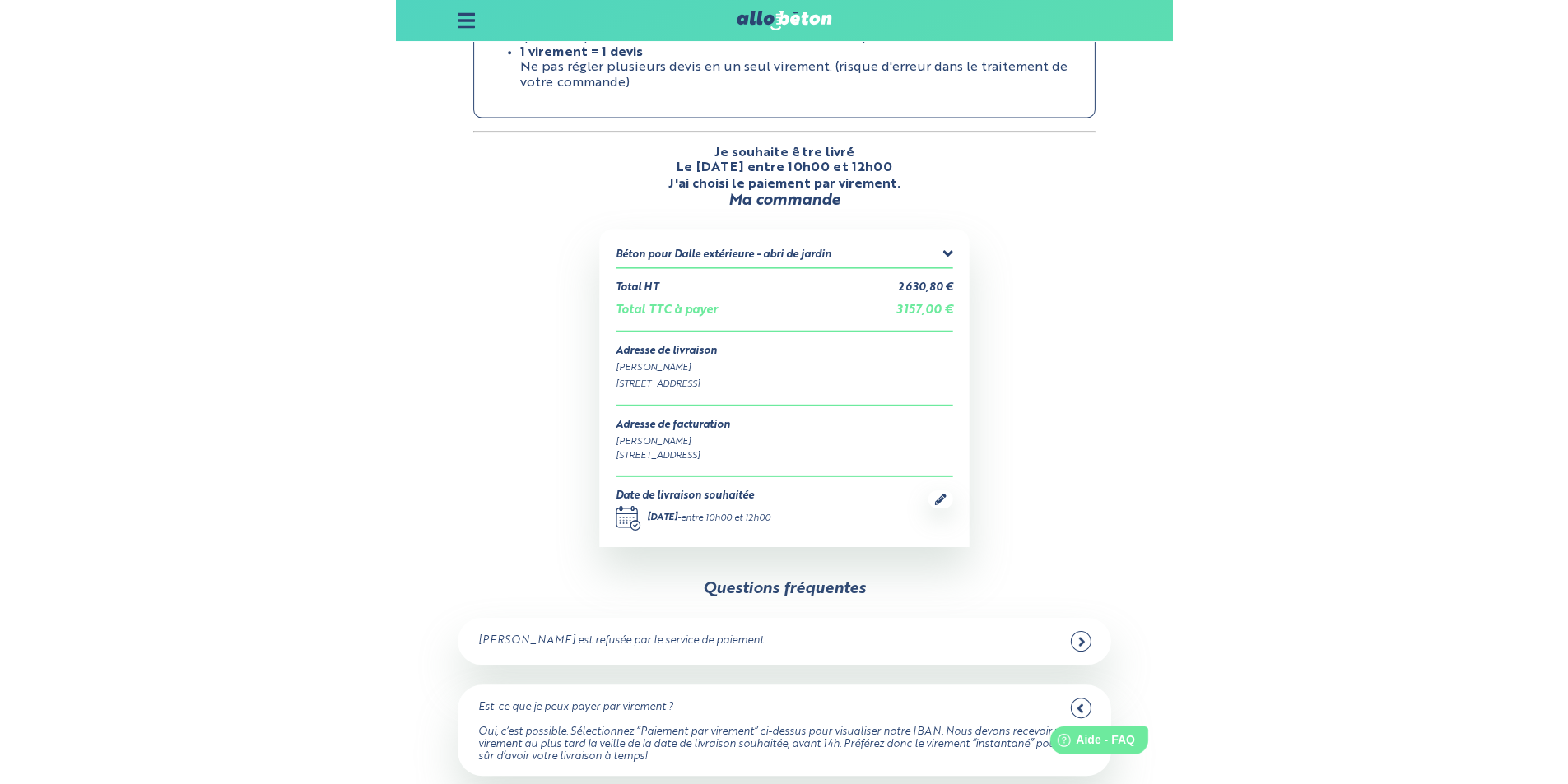
scroll to position [0, 0]
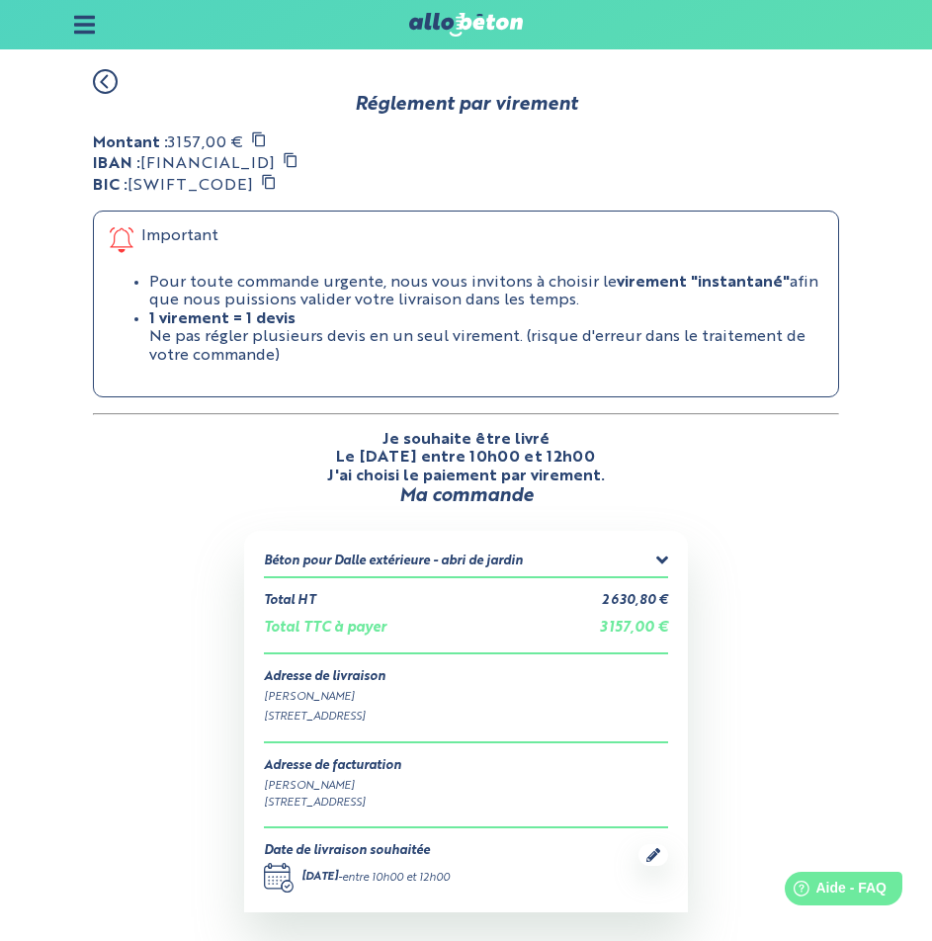
click at [261, 137] on icon at bounding box center [259, 140] width 16 height 16
click at [299, 160] on icon at bounding box center [291, 160] width 16 height 16
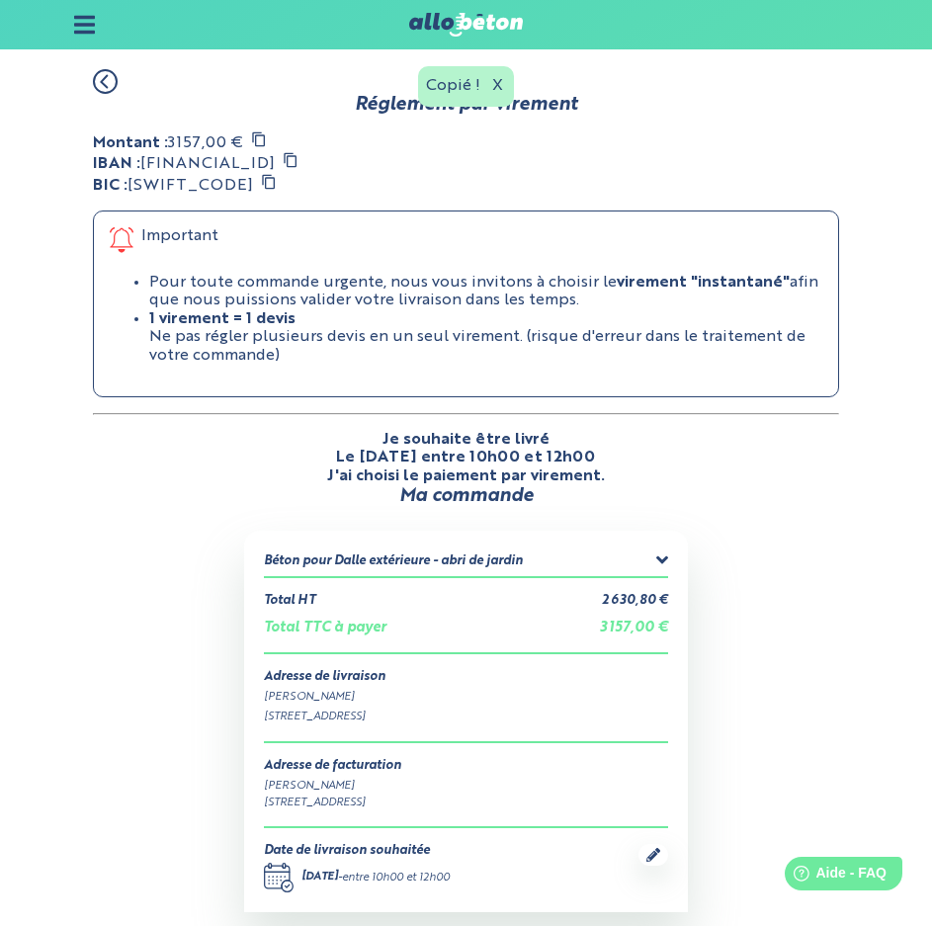
click at [261, 177] on icon at bounding box center [269, 182] width 16 height 16
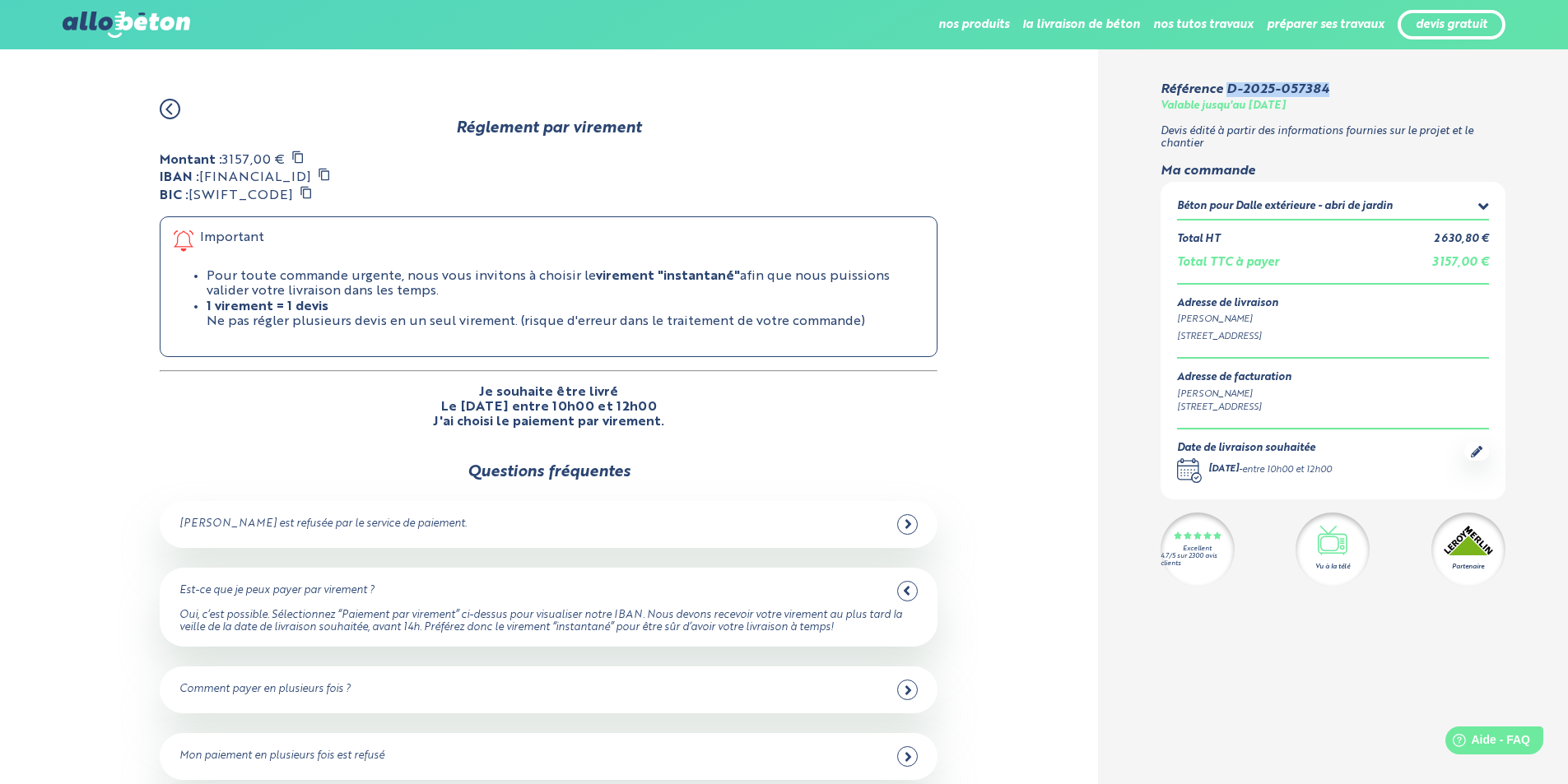
drag, startPoint x: 1227, startPoint y: 89, endPoint x: 1329, endPoint y: 86, distance: 102.0
click at [1329, 86] on div "Référence D-2025-057384 Valable jusqu'au 05/11/2025" at bounding box center [1326, 97] width 331 height 31
click at [1330, 86] on div "Référence D-2025-057384 Valable jusqu'au 05/11/2025" at bounding box center [1326, 97] width 331 height 31
drag, startPoint x: 1327, startPoint y: 88, endPoint x: 1227, endPoint y: 88, distance: 100.0
click at [1227, 88] on div "Référence D-2025-057384 Valable jusqu'au 05/11/2025" at bounding box center [1326, 97] width 331 height 31
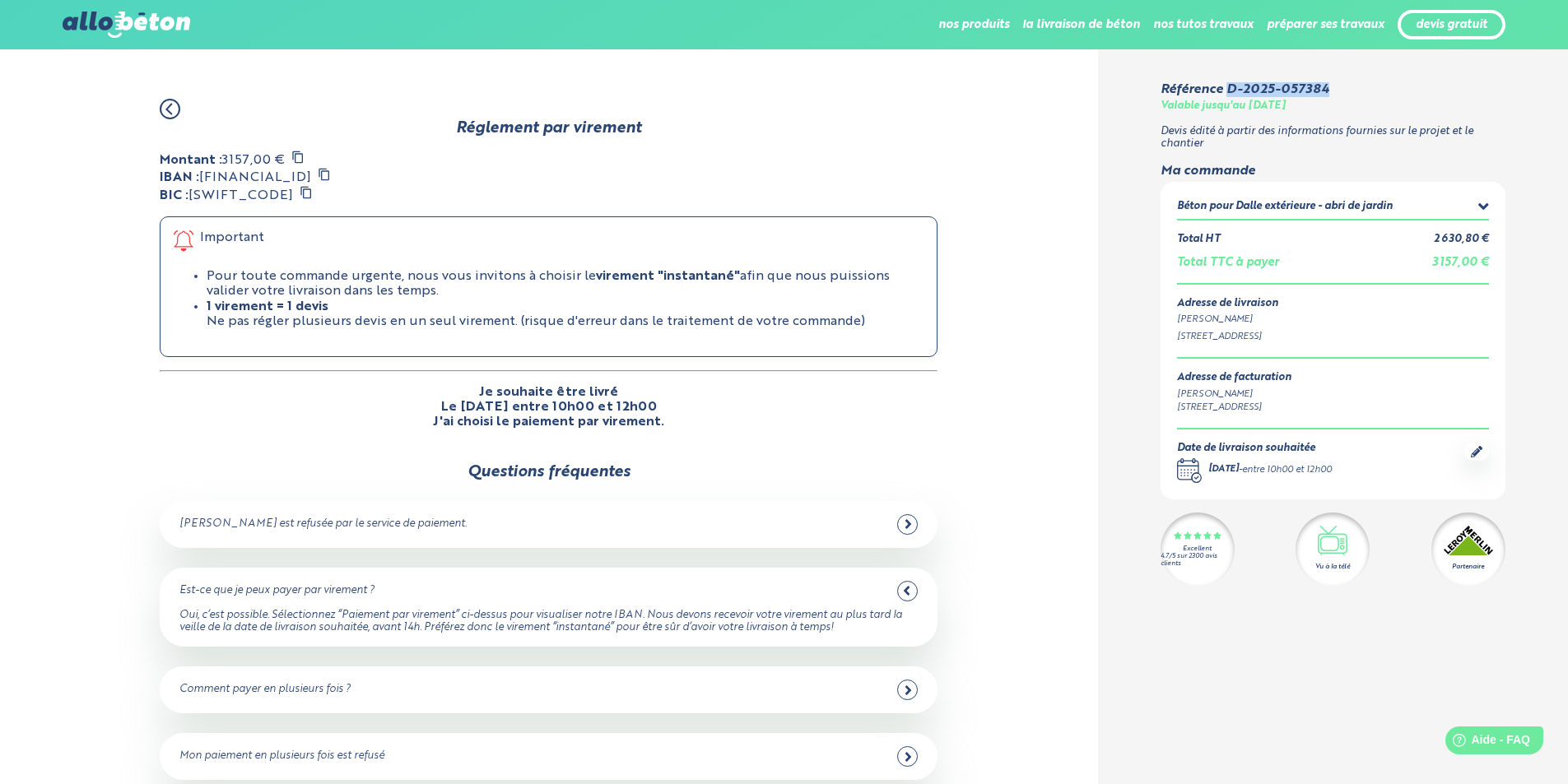
copy div "D-2025-057384"
click at [1268, 206] on div "Béton pour Dalle extérieure - abri de jardin" at bounding box center [1284, 206] width 216 height 12
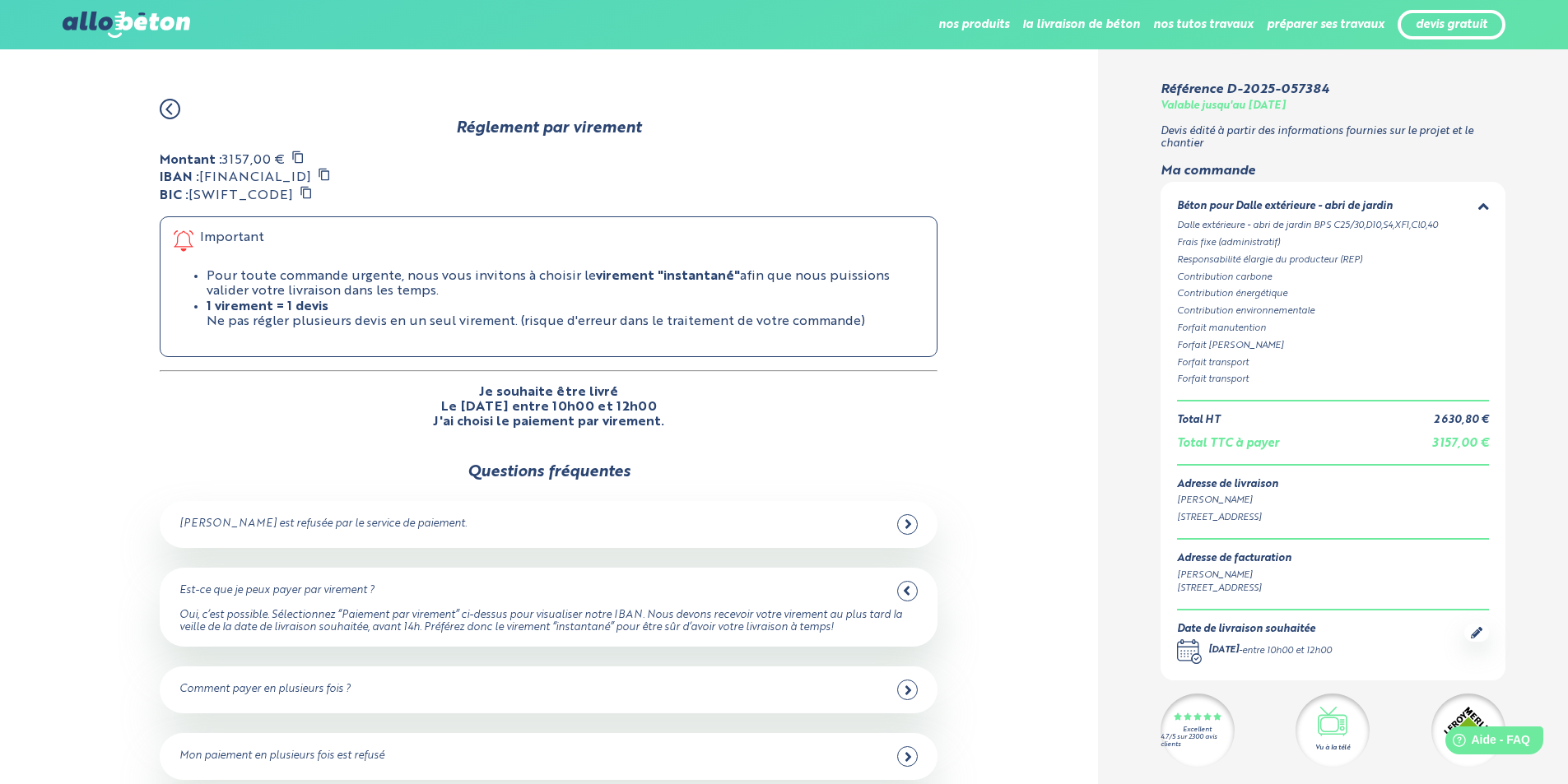
click at [168, 109] on icon at bounding box center [170, 110] width 5 height 10
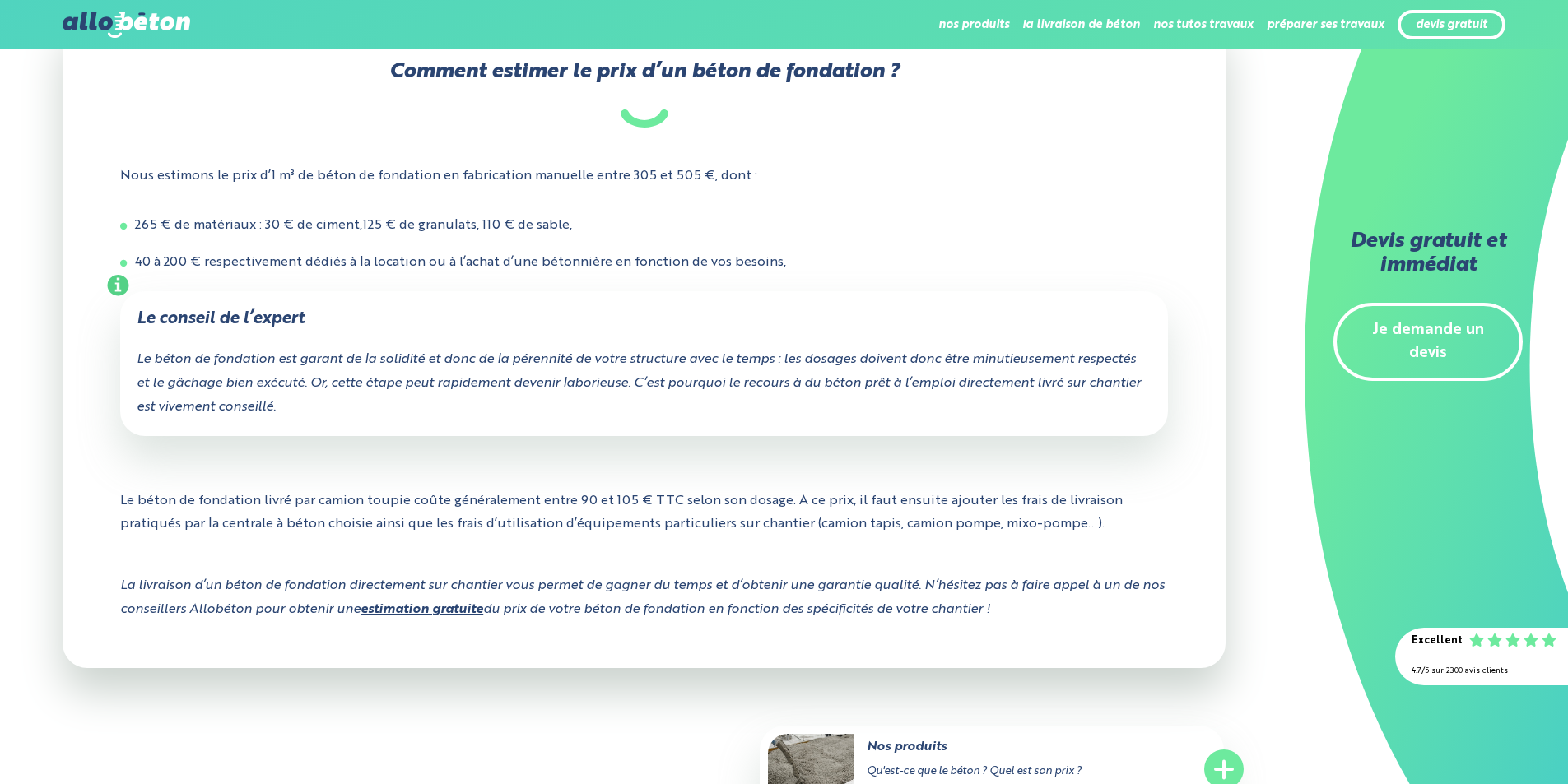
scroll to position [1152, 0]
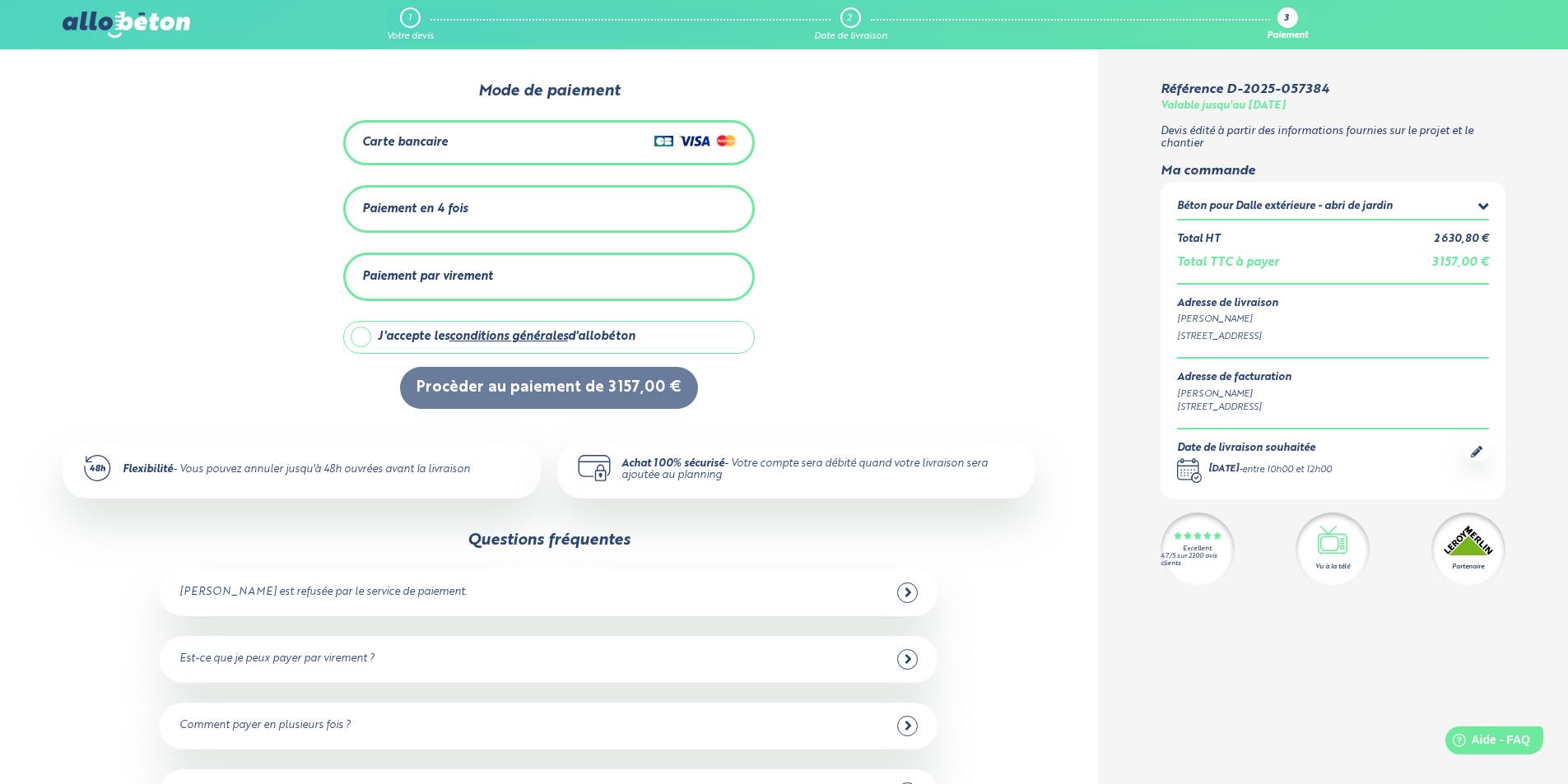
click at [407, 25] on div "1" at bounding box center [410, 17] width 21 height 21
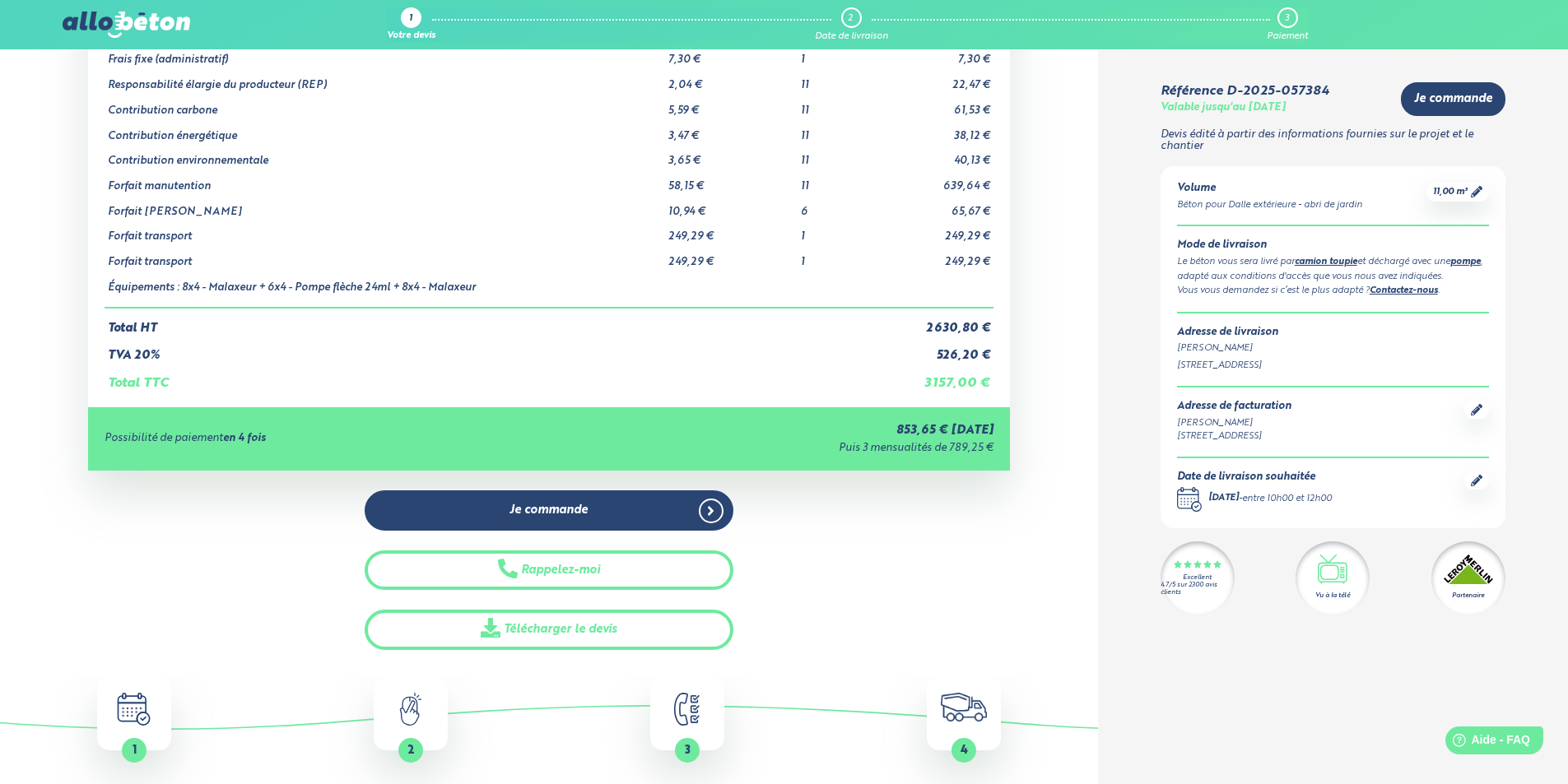
scroll to position [411, 0]
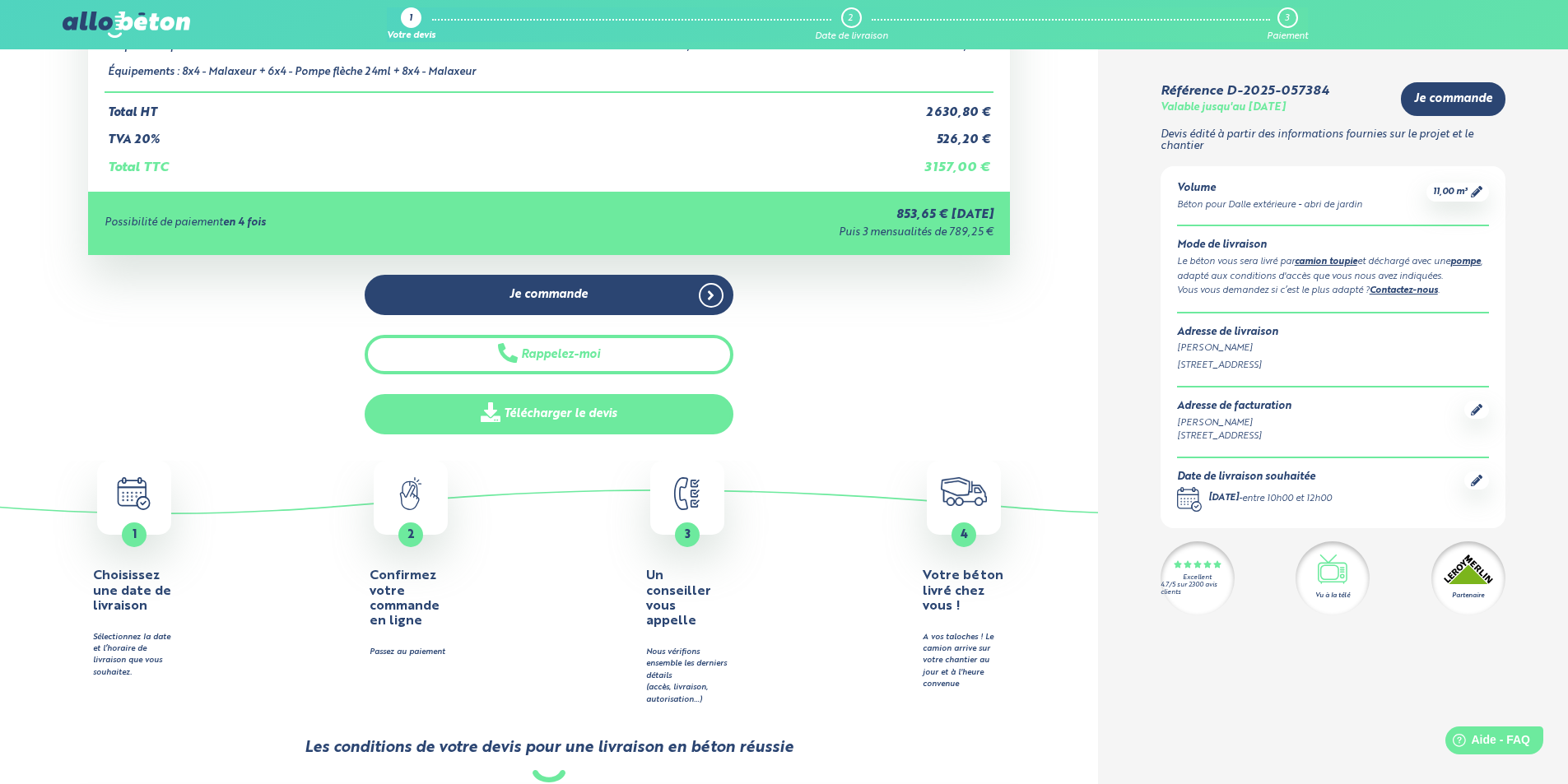
click at [567, 409] on link "Télécharger le devis" at bounding box center [548, 414] width 369 height 40
